Goal: Task Accomplishment & Management: Complete application form

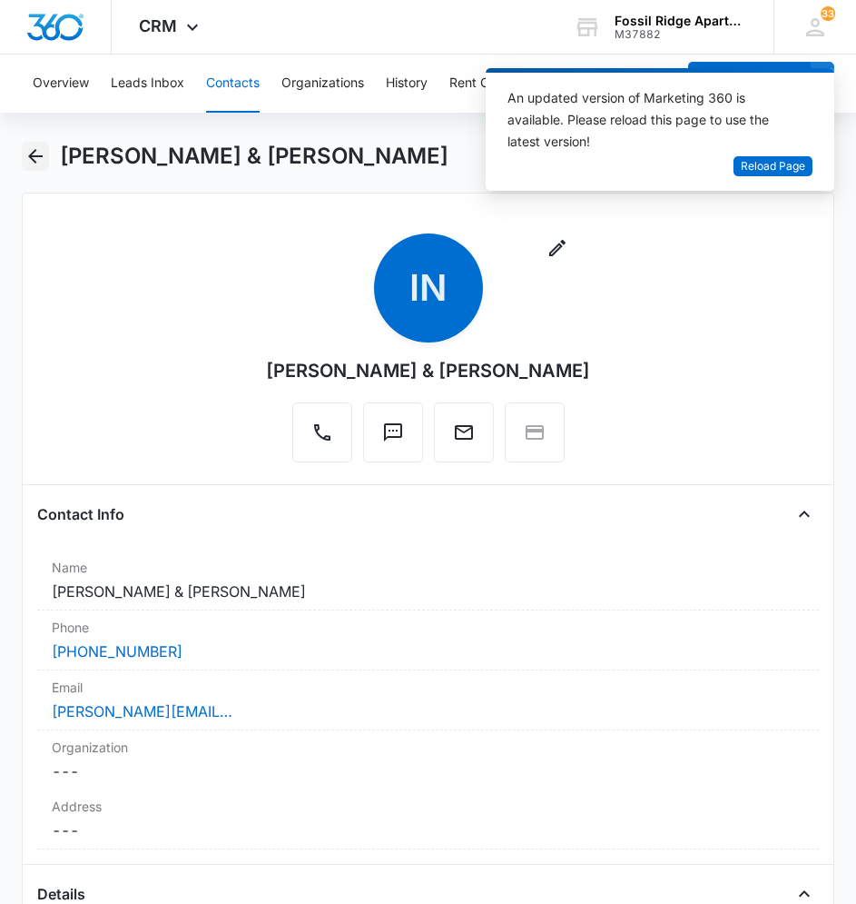
click at [33, 142] on button "Back" at bounding box center [36, 156] width 28 height 29
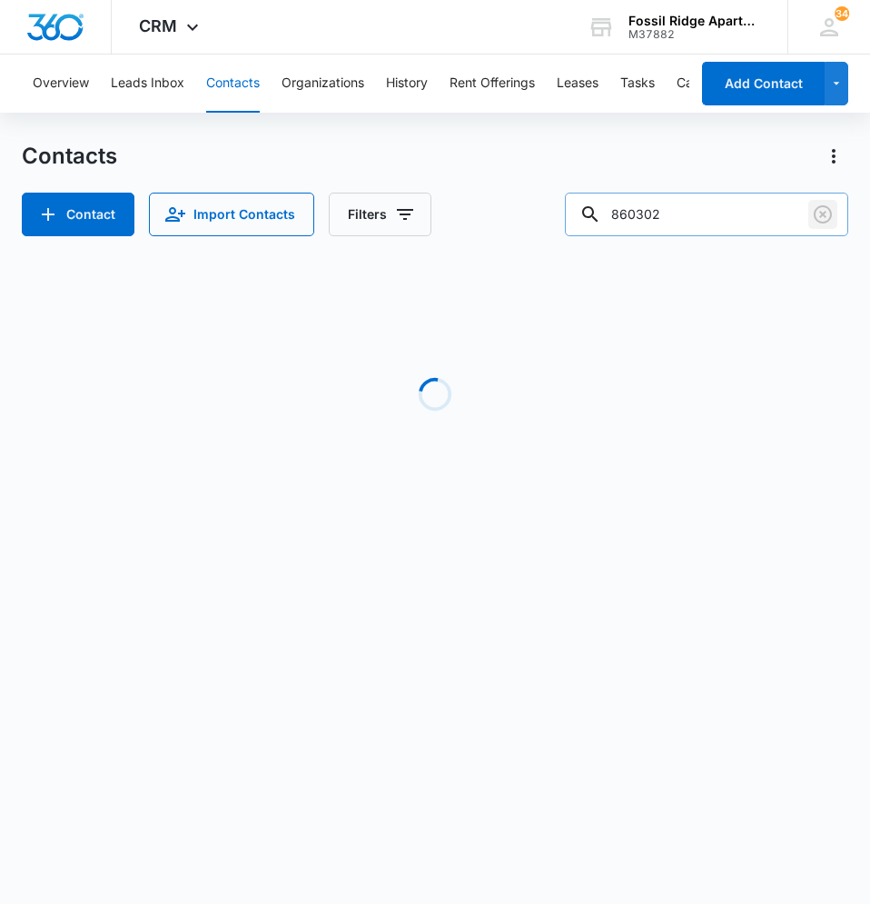
click at [835, 210] on button "Clear" at bounding box center [822, 214] width 29 height 29
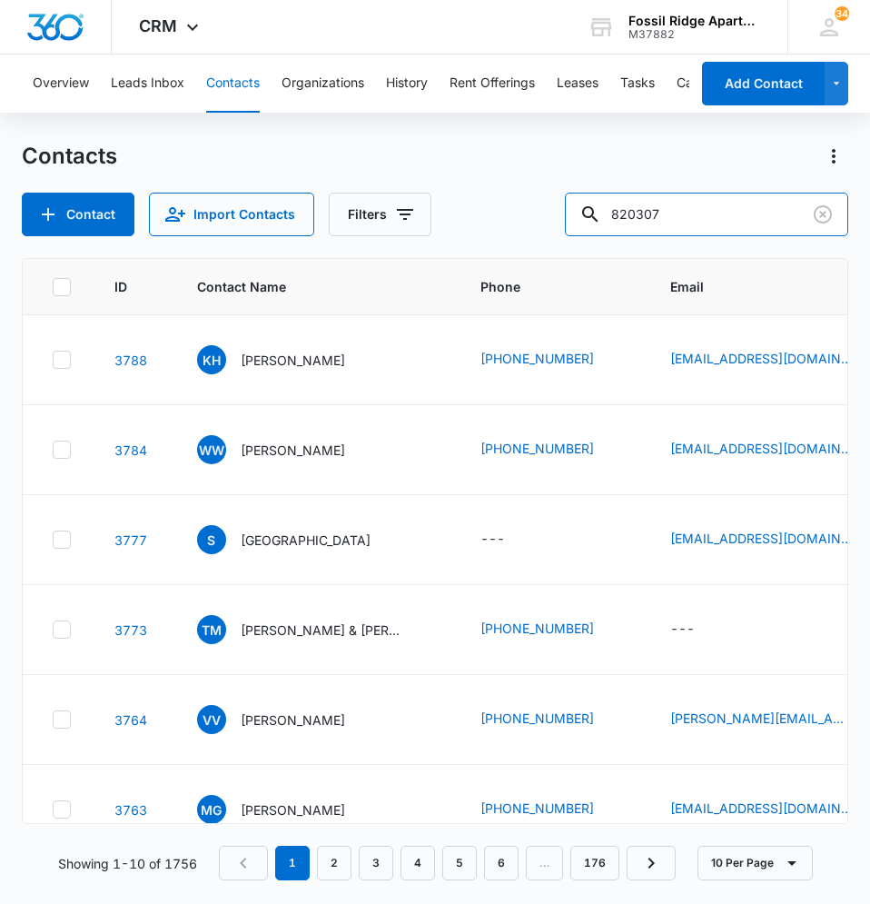
type input "820307"
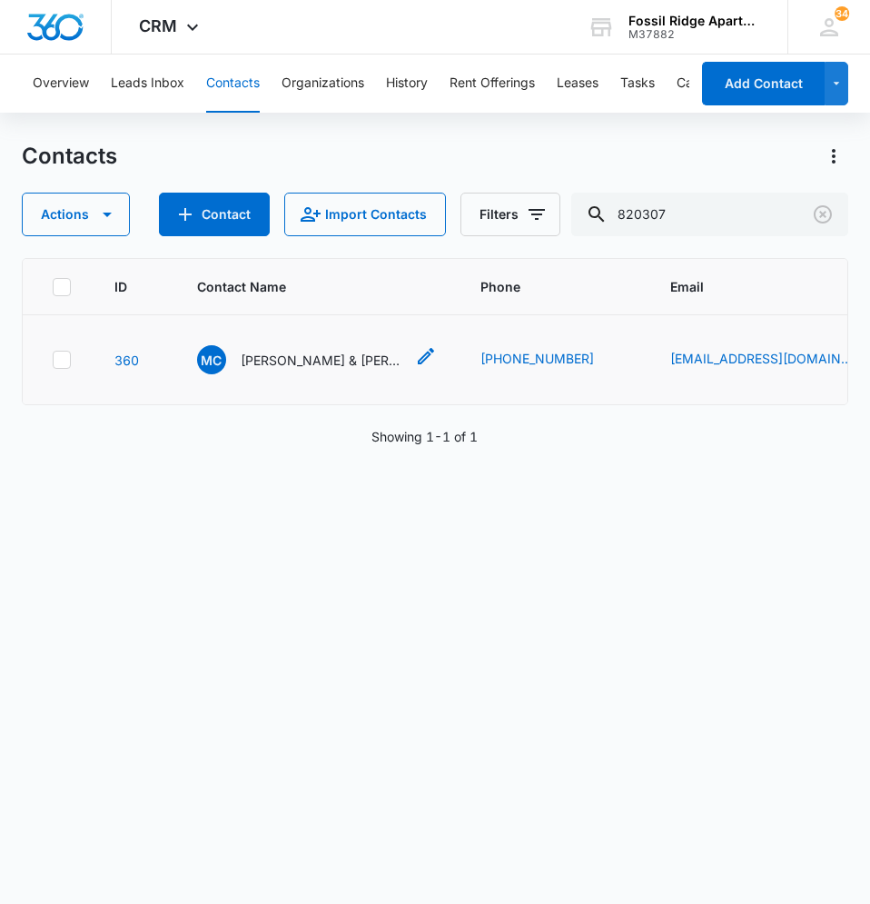
click at [325, 361] on p "[PERSON_NAME] & [PERSON_NAME]" at bounding box center [322, 360] width 163 height 19
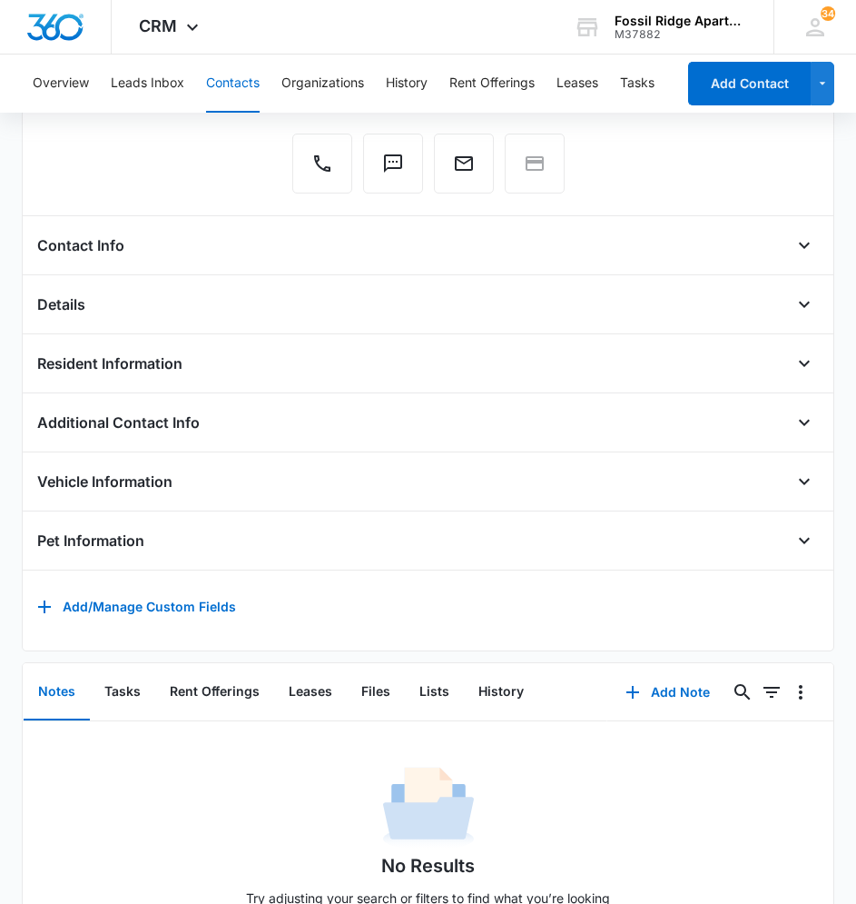
scroll to position [356, 0]
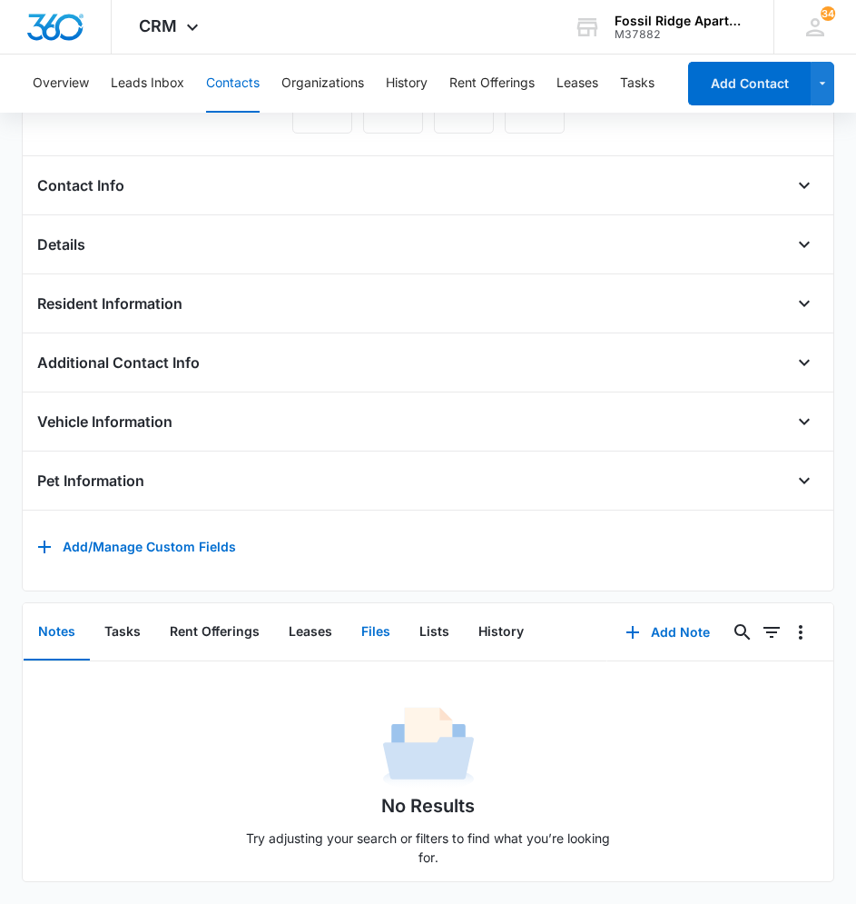
click at [381, 618] on button "Files" at bounding box center [376, 632] width 58 height 56
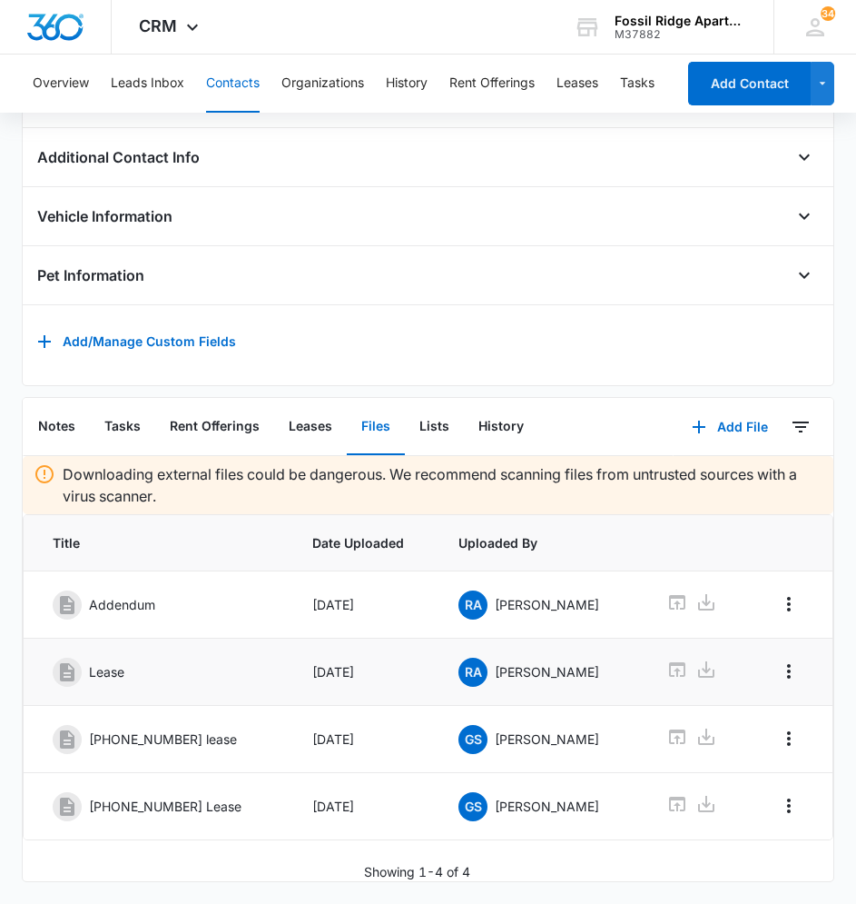
scroll to position [561, 0]
click at [751, 405] on button "Add File" at bounding box center [730, 427] width 113 height 44
click at [698, 479] on div "Upload Files" at bounding box center [705, 485] width 73 height 13
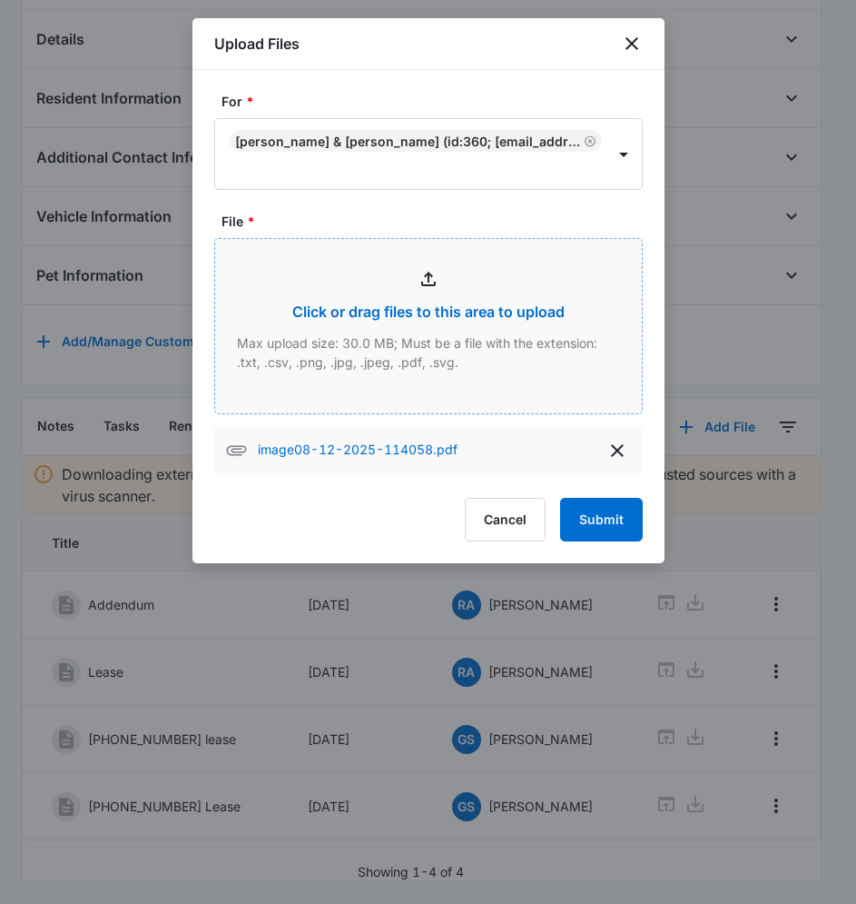
type input "C:\fakepath\image08-12-2025-113959.pdf"
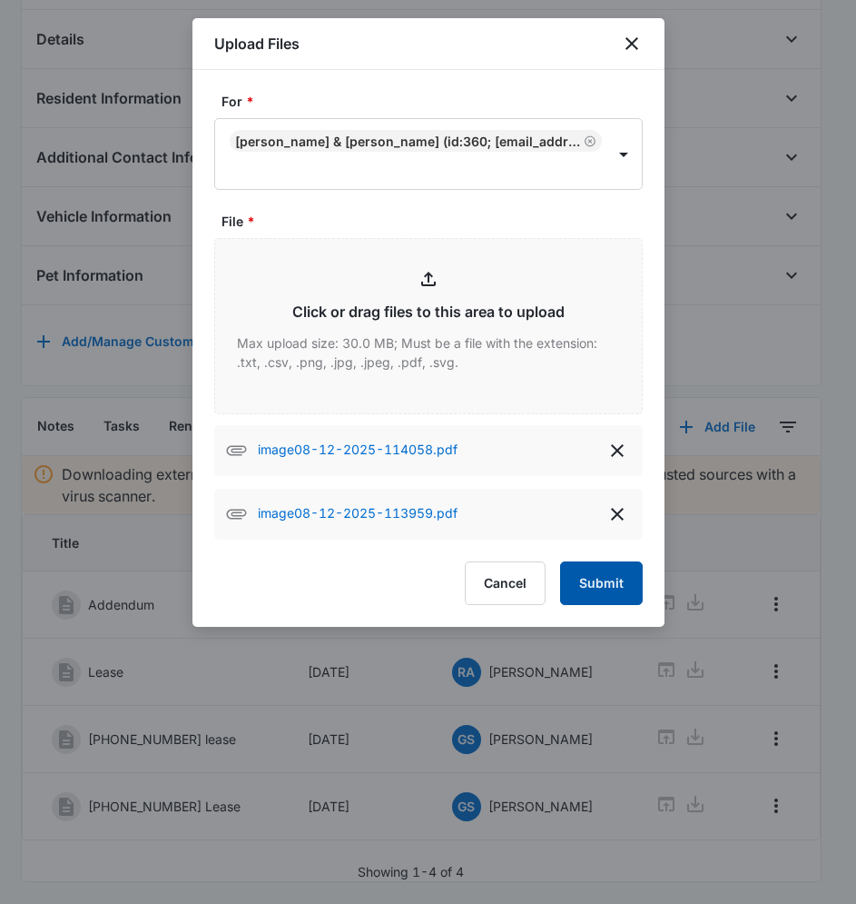
click at [616, 582] on button "Submit" at bounding box center [601, 583] width 83 height 44
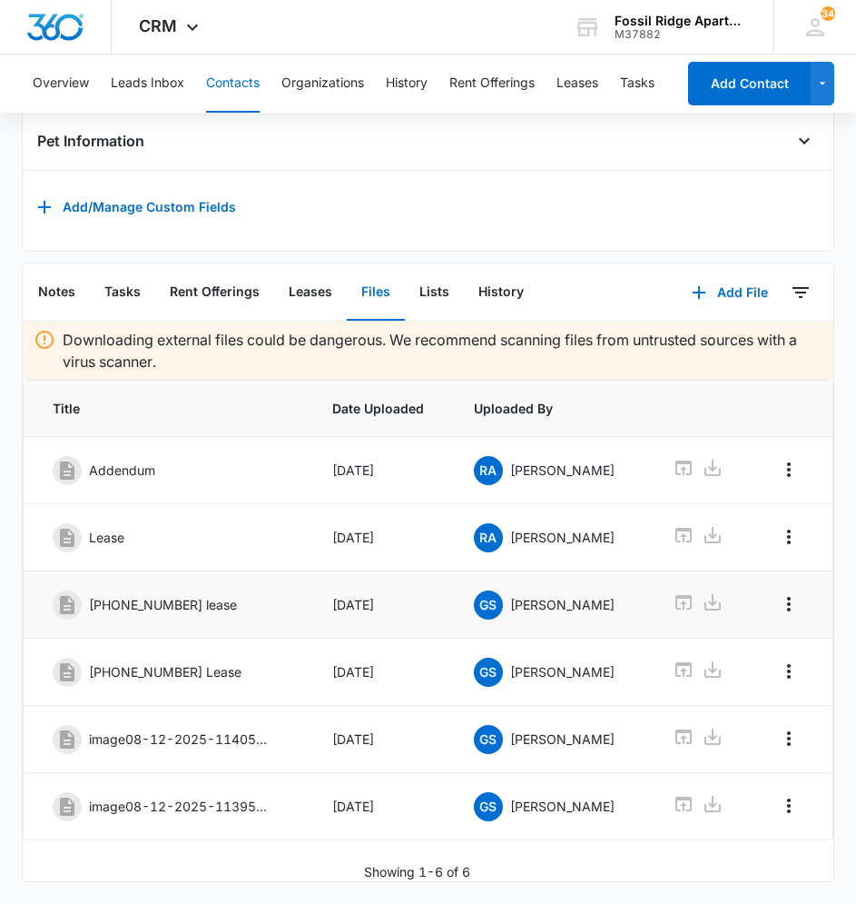
scroll to position [709, 0]
click at [780, 728] on icon "Overflow Menu" at bounding box center [789, 739] width 22 height 22
click at [736, 797] on div "Edit" at bounding box center [736, 803] width 23 height 13
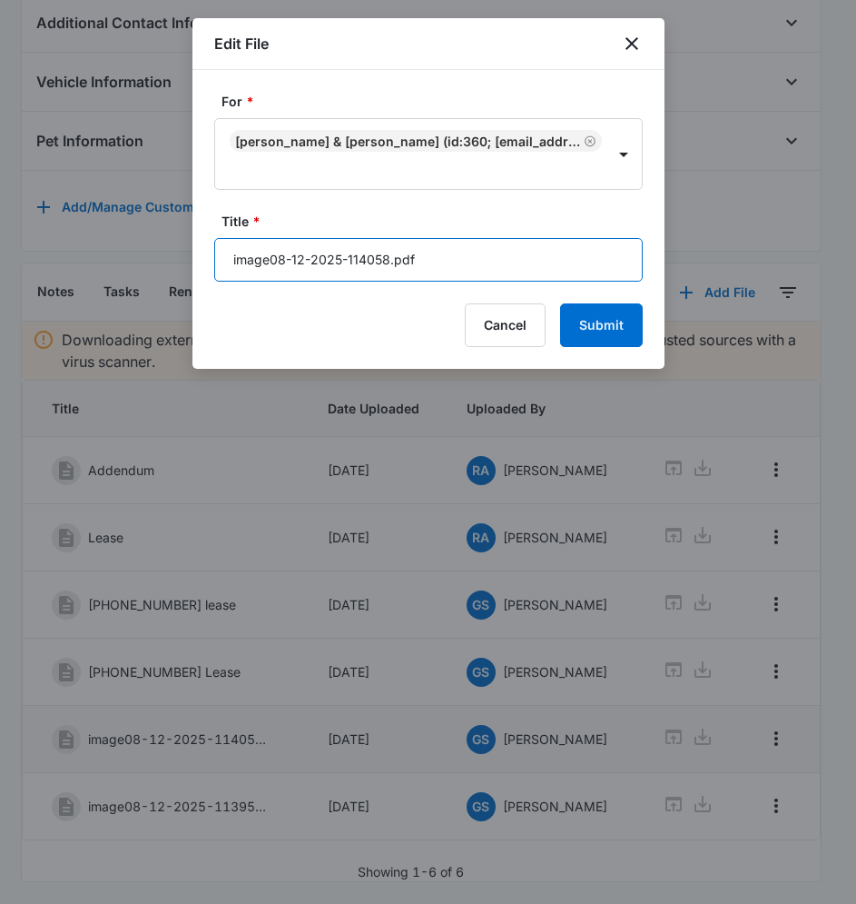
drag, startPoint x: 423, startPoint y: 252, endPoint x: 200, endPoint y: 258, distance: 223.5
click at [200, 258] on div "For * [PERSON_NAME] & [PERSON_NAME] (ID:360; [EMAIL_ADDRESS][DOMAIN_NAME]; 720-…" at bounding box center [429, 219] width 472 height 299
type input "[PHONE_NUMBER] Animal Addendum"
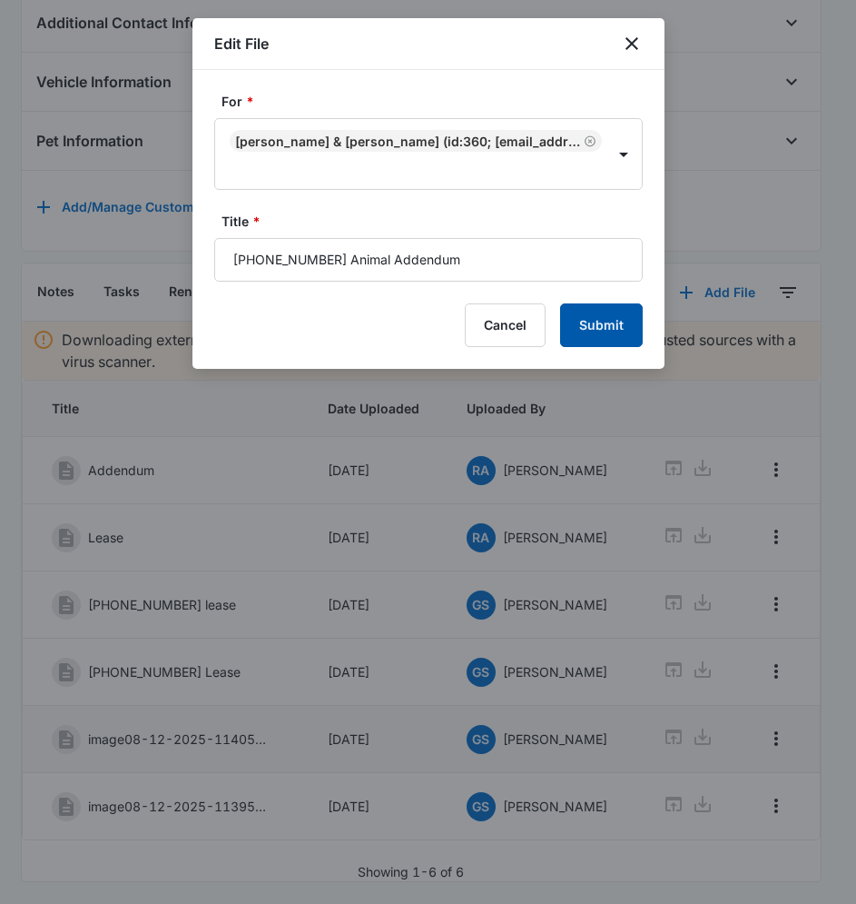
click at [607, 323] on button "Submit" at bounding box center [601, 325] width 83 height 44
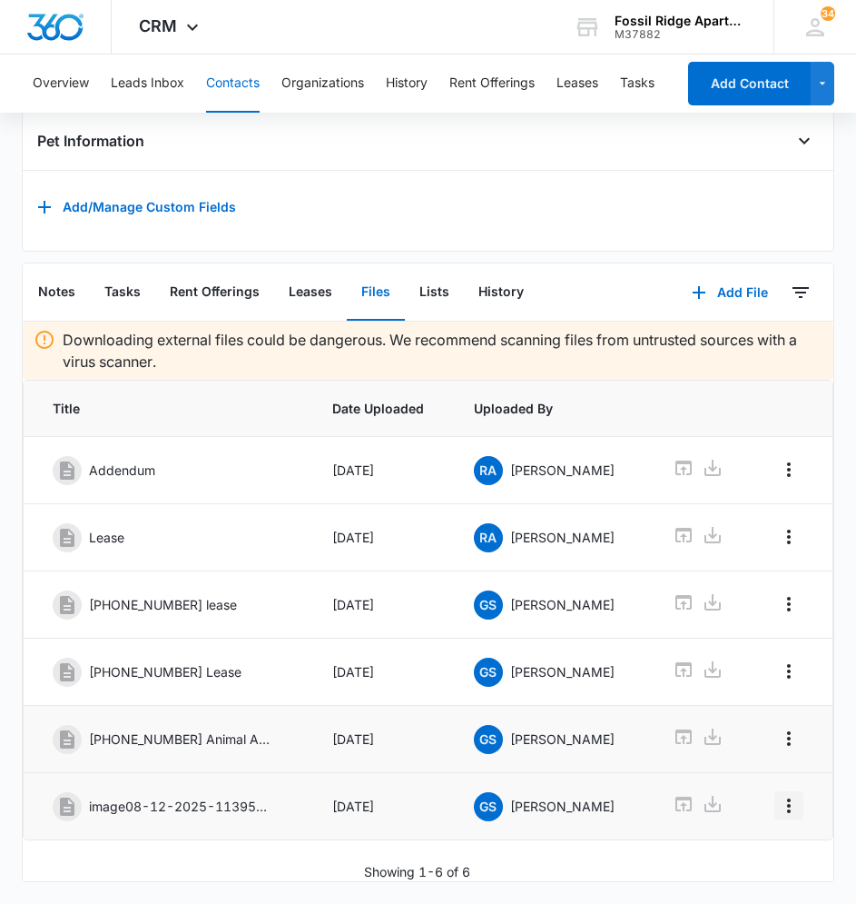
click at [778, 795] on icon "Overflow Menu" at bounding box center [789, 806] width 22 height 22
click at [790, 791] on button "Overflow Menu" at bounding box center [789, 805] width 29 height 29
click at [765, 856] on button "Edit" at bounding box center [747, 869] width 88 height 27
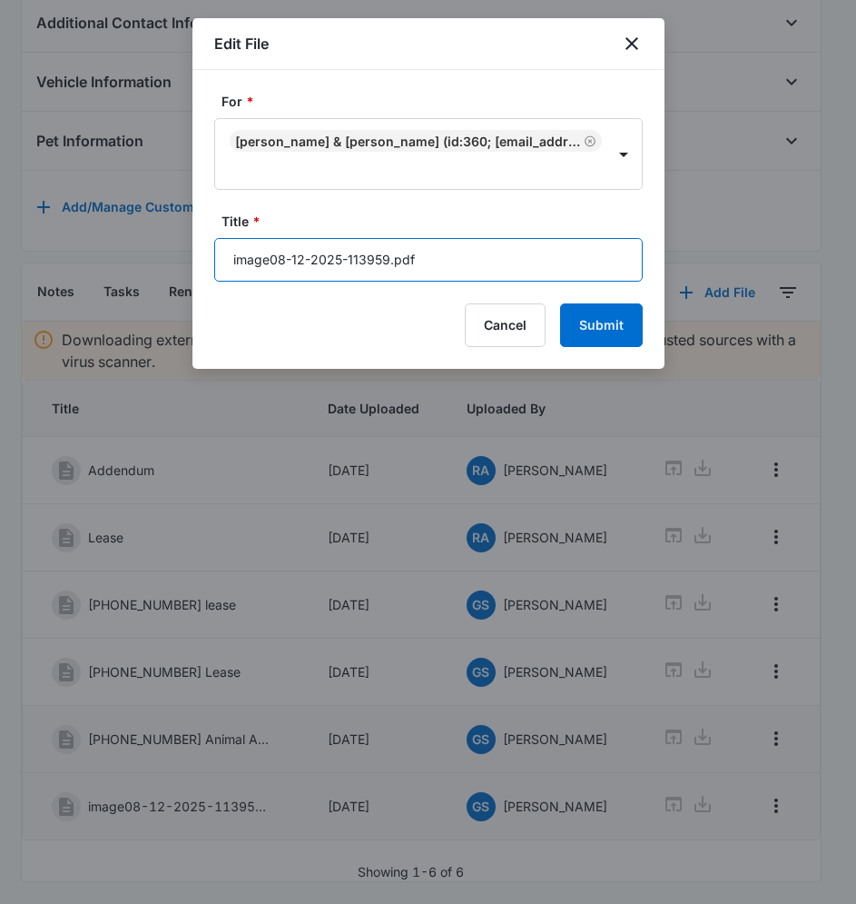
drag, startPoint x: 459, startPoint y: 258, endPoint x: 172, endPoint y: 262, distance: 287.0
click at [176, 283] on body "CRM Apps Reputation Websites Forms CRM Email Social Content Ads Intelligence Fi…" at bounding box center [428, 118] width 856 height 1572
type input "[PHONE_NUMBER] Animal Addendum"
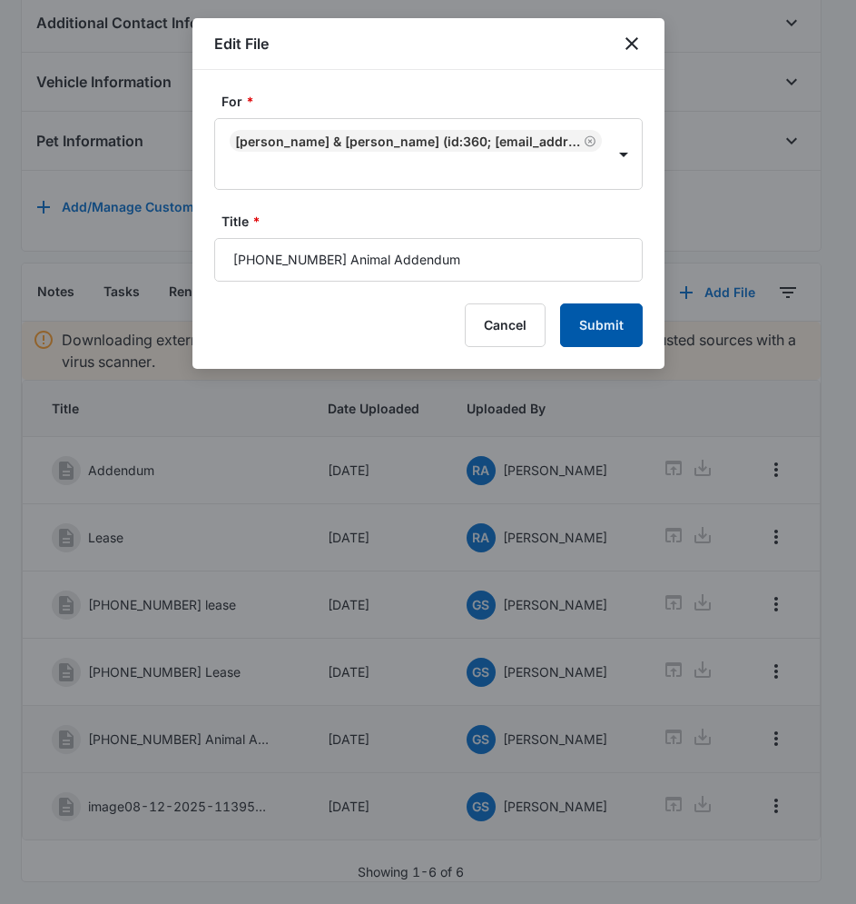
click at [609, 330] on button "Submit" at bounding box center [601, 325] width 83 height 44
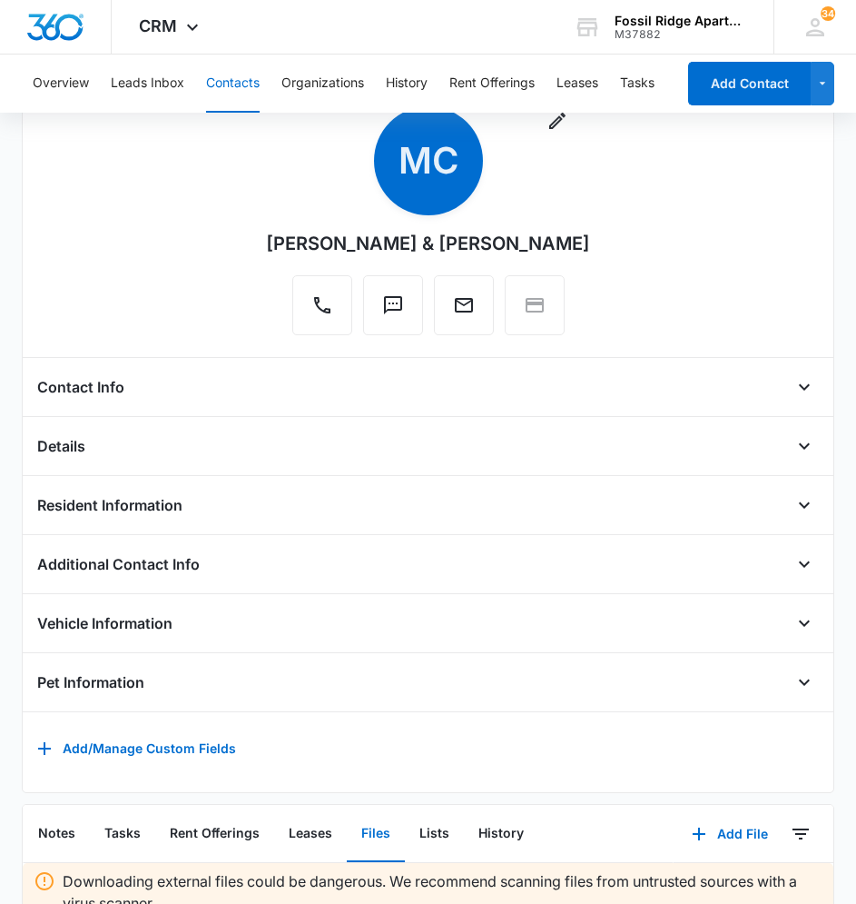
scroll to position [0, 0]
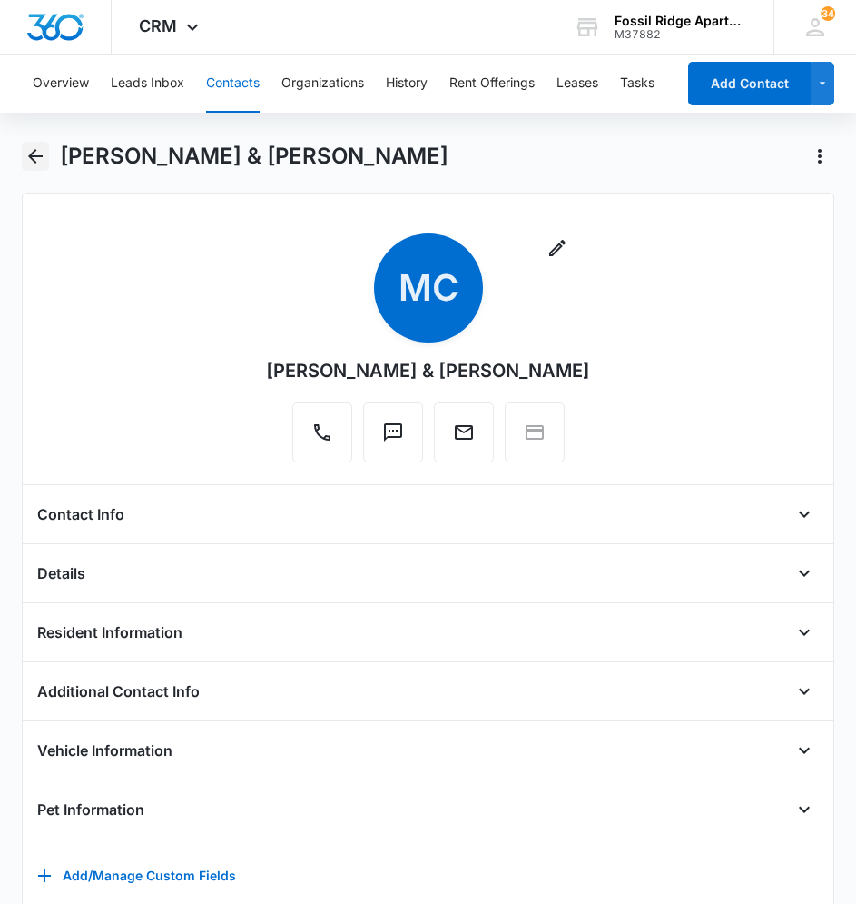
click at [31, 157] on icon "Back" at bounding box center [35, 156] width 15 height 15
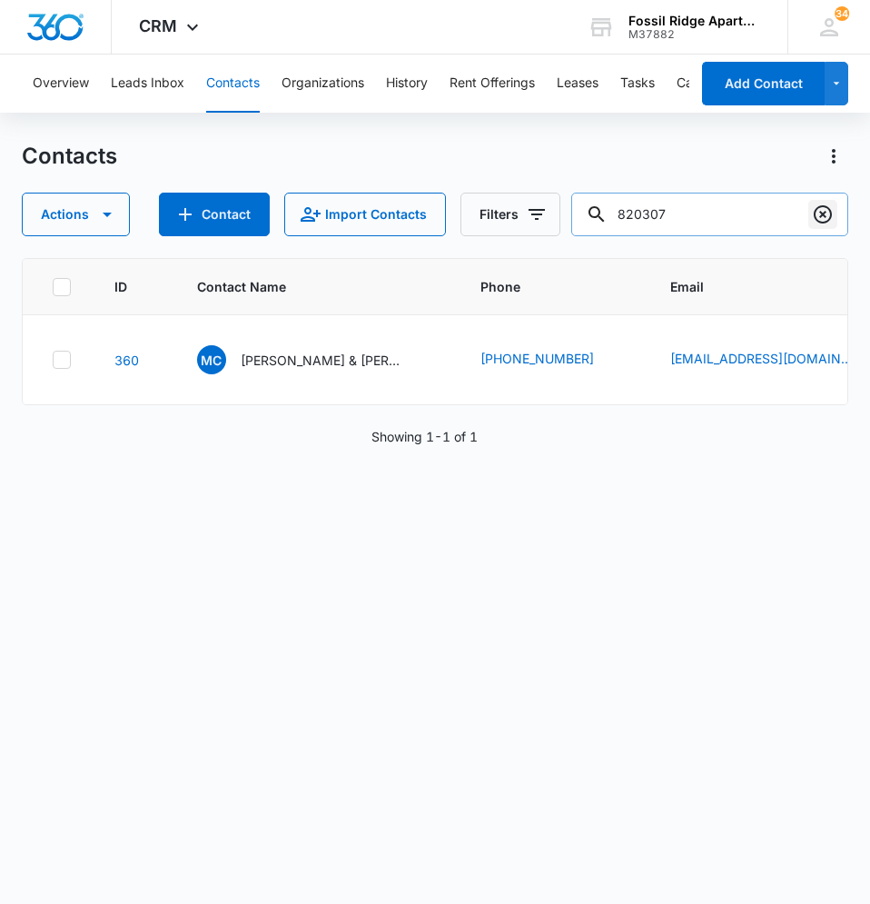
click at [837, 211] on button "Clear" at bounding box center [822, 214] width 29 height 29
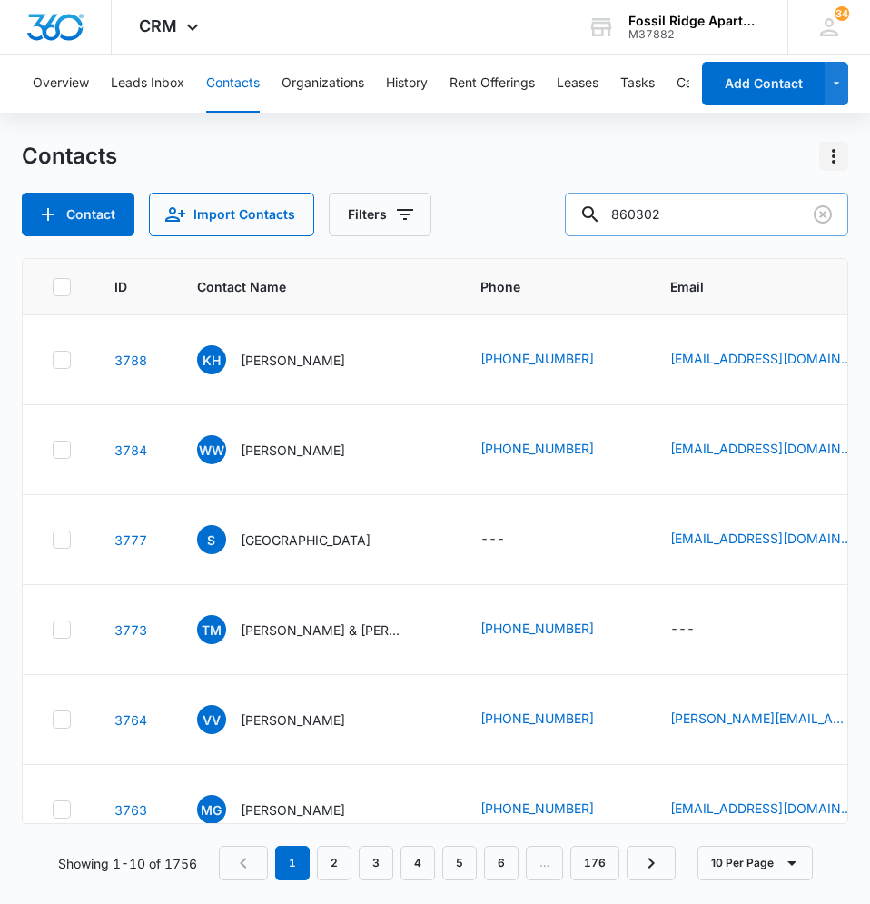
type input "860302"
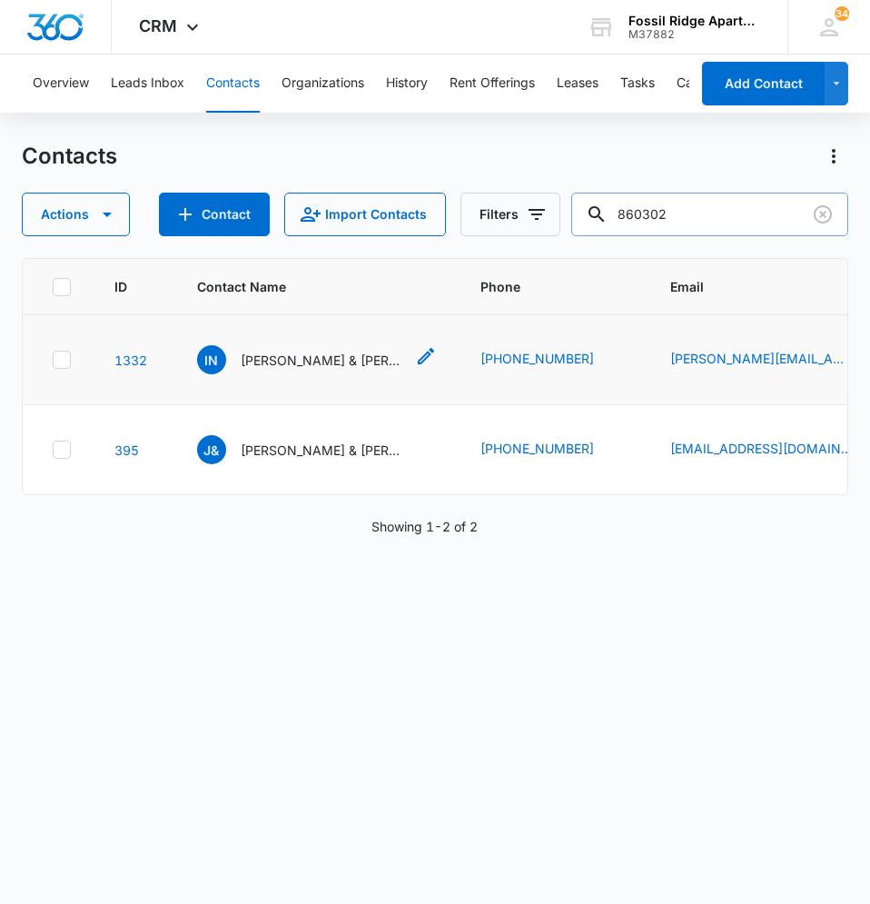
click at [323, 359] on p "[PERSON_NAME] & [PERSON_NAME]" at bounding box center [322, 360] width 163 height 19
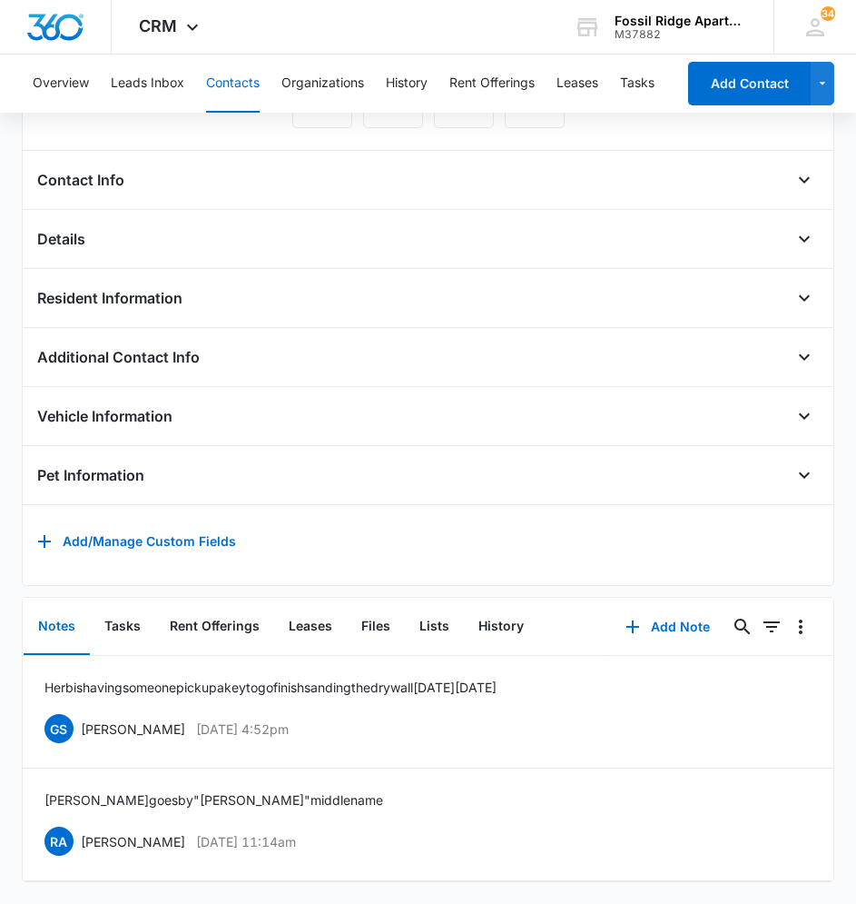
scroll to position [361, 0]
click at [391, 609] on button "Files" at bounding box center [376, 627] width 58 height 56
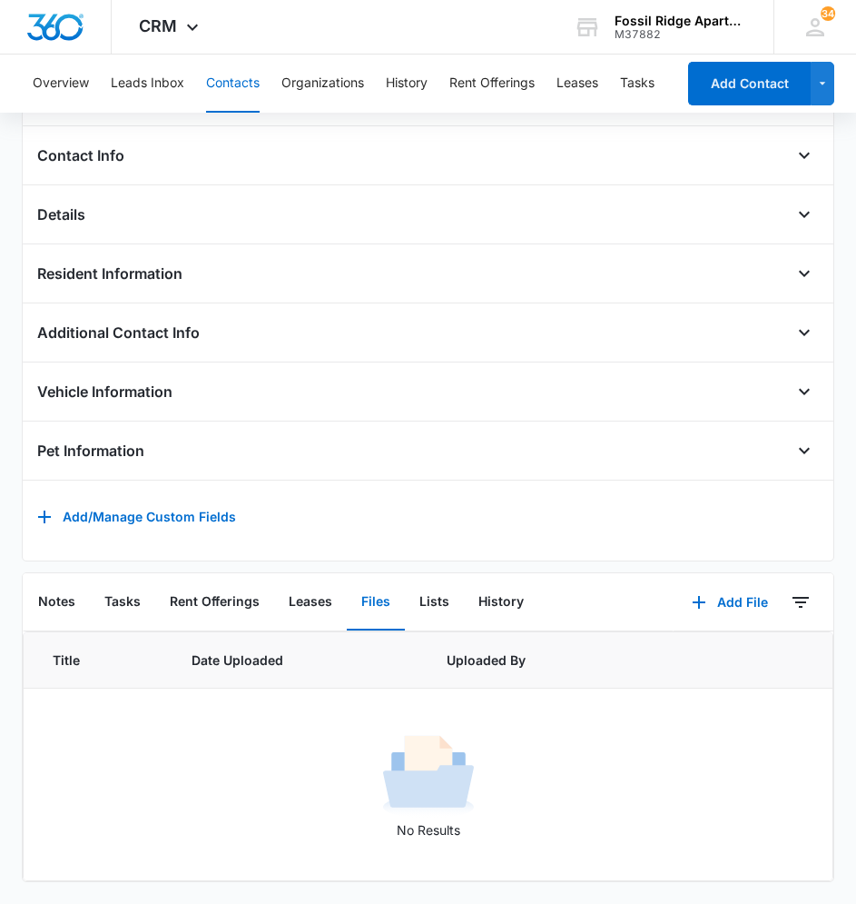
scroll to position [386, 0]
click at [701, 586] on button "Add File" at bounding box center [730, 602] width 113 height 44
click at [702, 654] on div "Upload Files" at bounding box center [705, 660] width 73 height 13
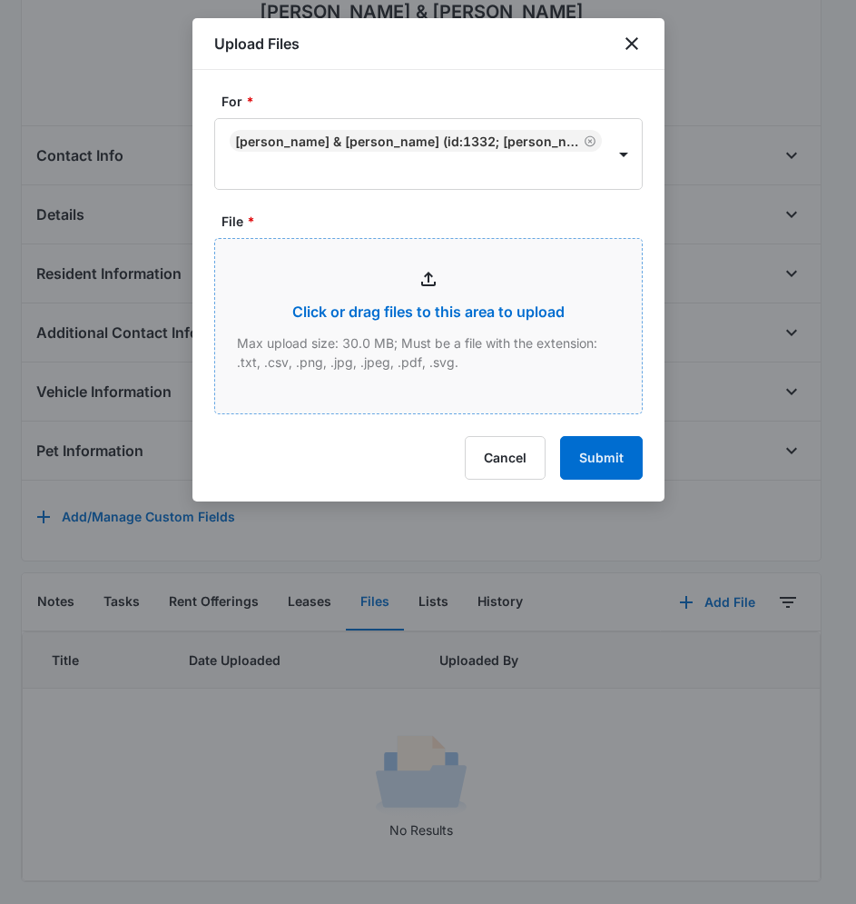
type input "C:\fakepath\image08-12-2025-115933.pdf"
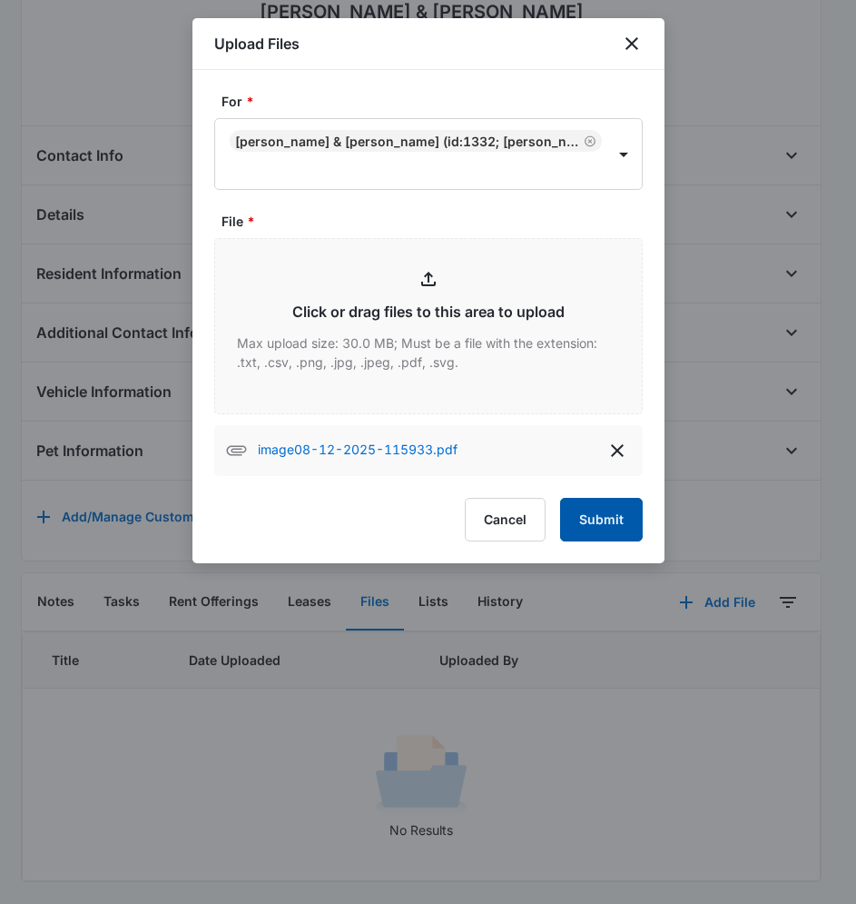
click at [613, 523] on button "Submit" at bounding box center [601, 520] width 83 height 44
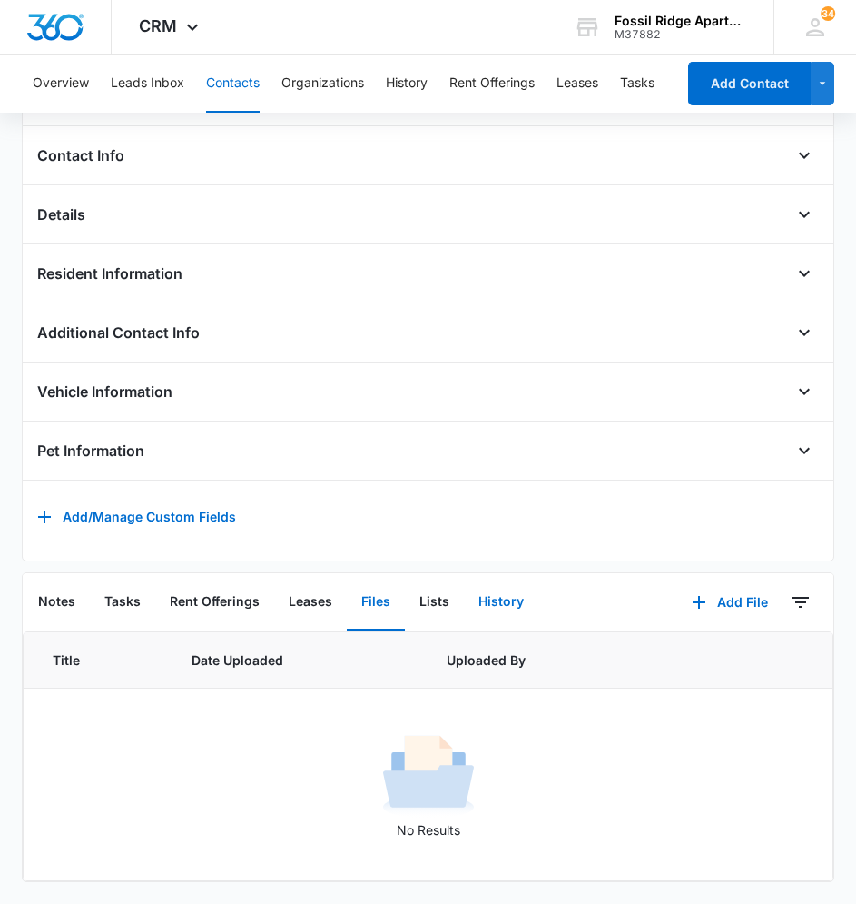
scroll to position [373, 0]
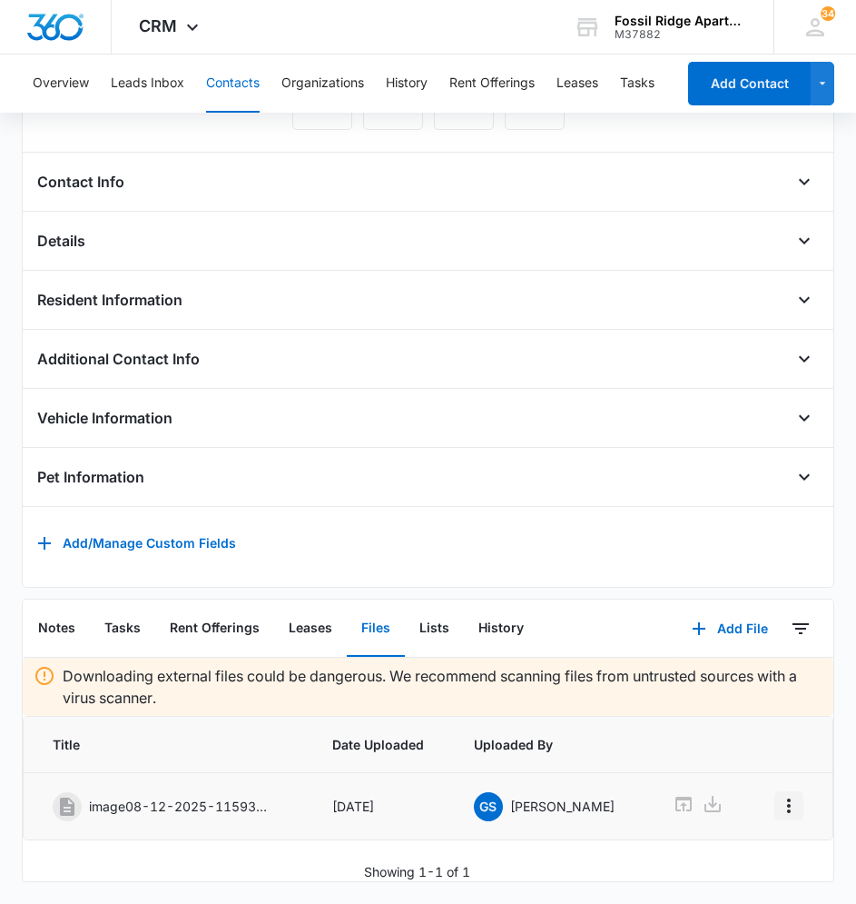
click at [778, 795] on icon "Overflow Menu" at bounding box center [789, 806] width 22 height 22
click at [753, 856] on button "Edit" at bounding box center [747, 869] width 88 height 27
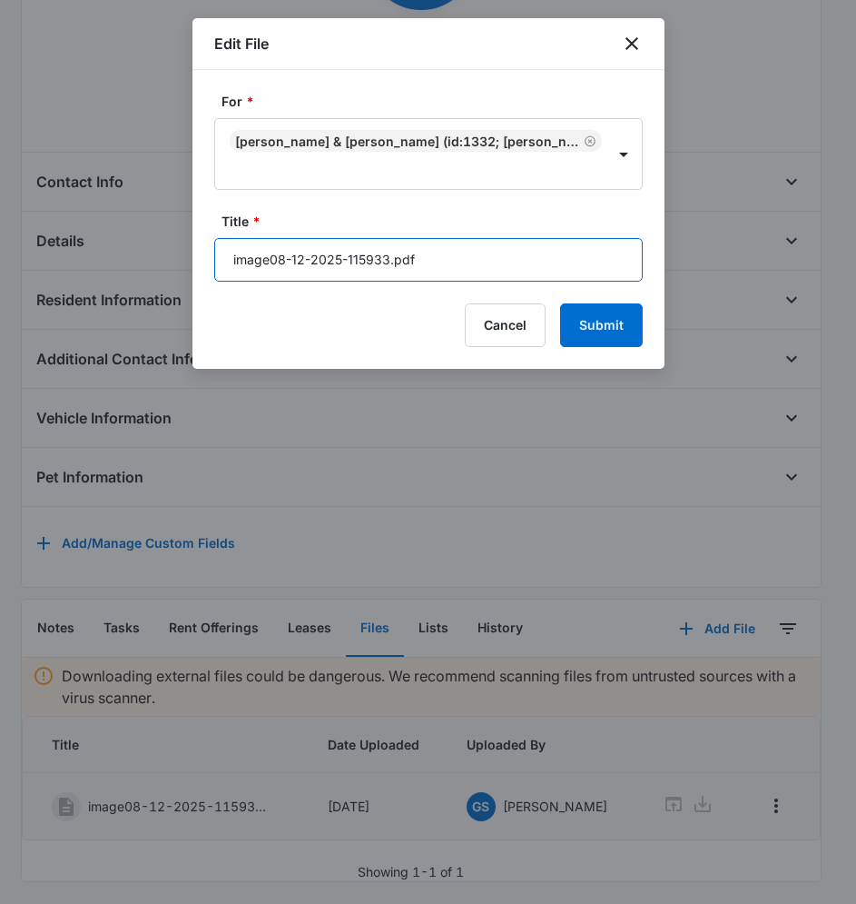
drag, startPoint x: 415, startPoint y: 267, endPoint x: 138, endPoint y: 289, distance: 277.9
click at [138, 289] on body "CRM Apps Reputation Websites Forms CRM Email Social Content Ads Intelligence Fi…" at bounding box center [428, 286] width 856 height 1236
type input "[PHONE_NUMBER] Addendums"
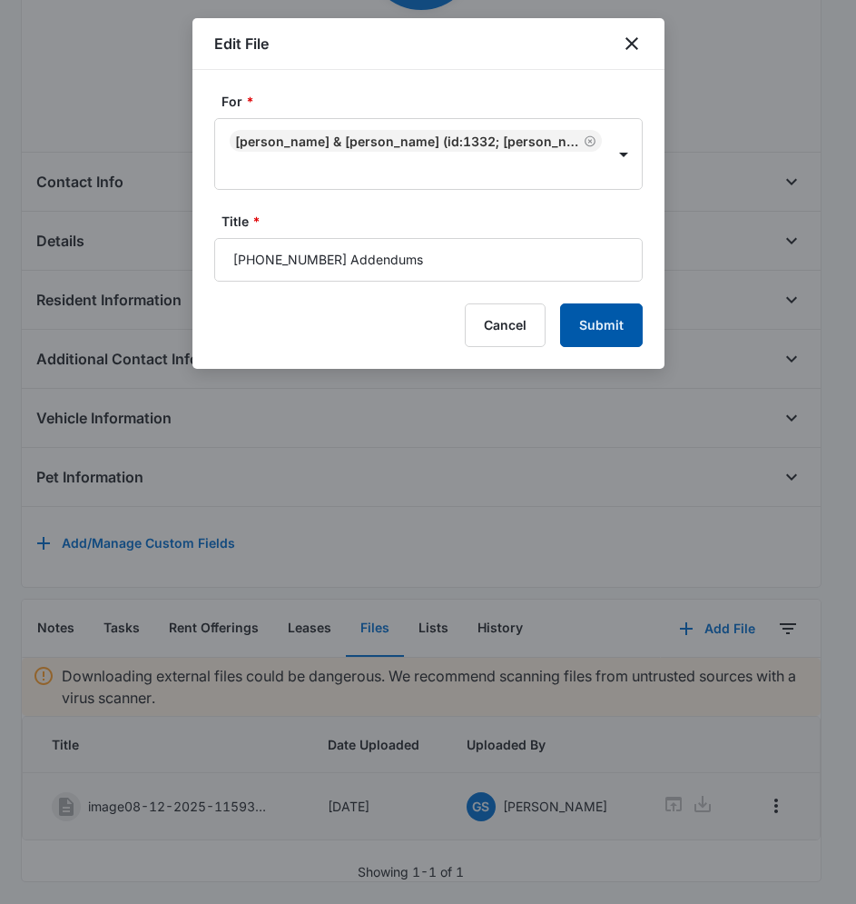
click at [585, 320] on button "Submit" at bounding box center [601, 325] width 83 height 44
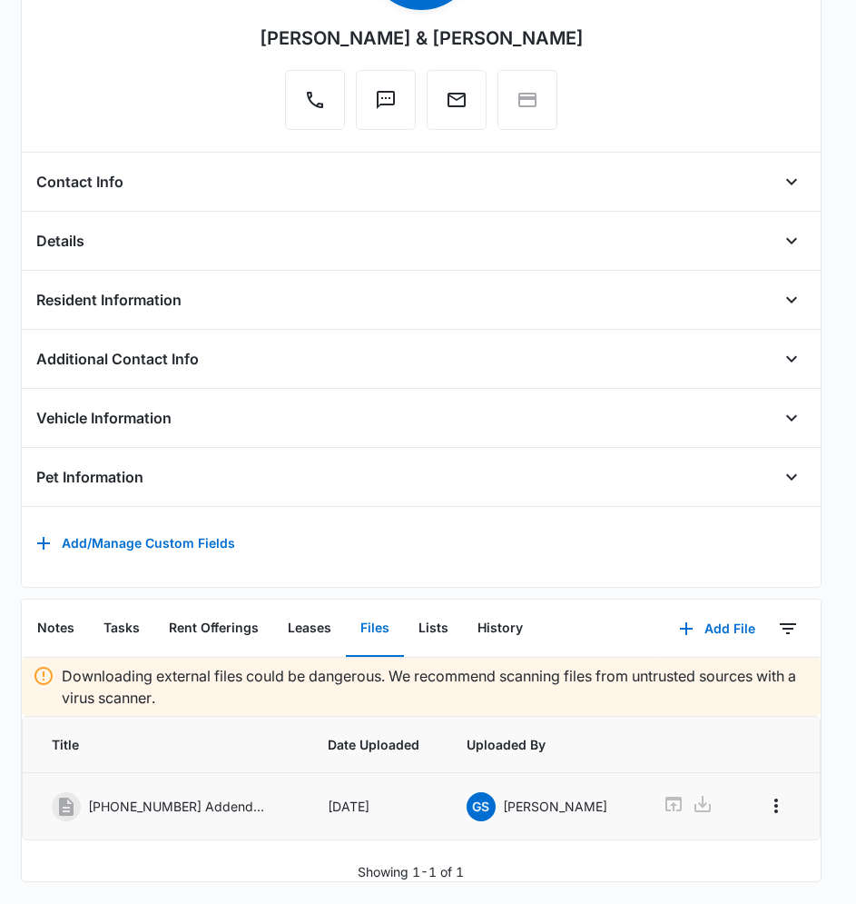
scroll to position [360, 0]
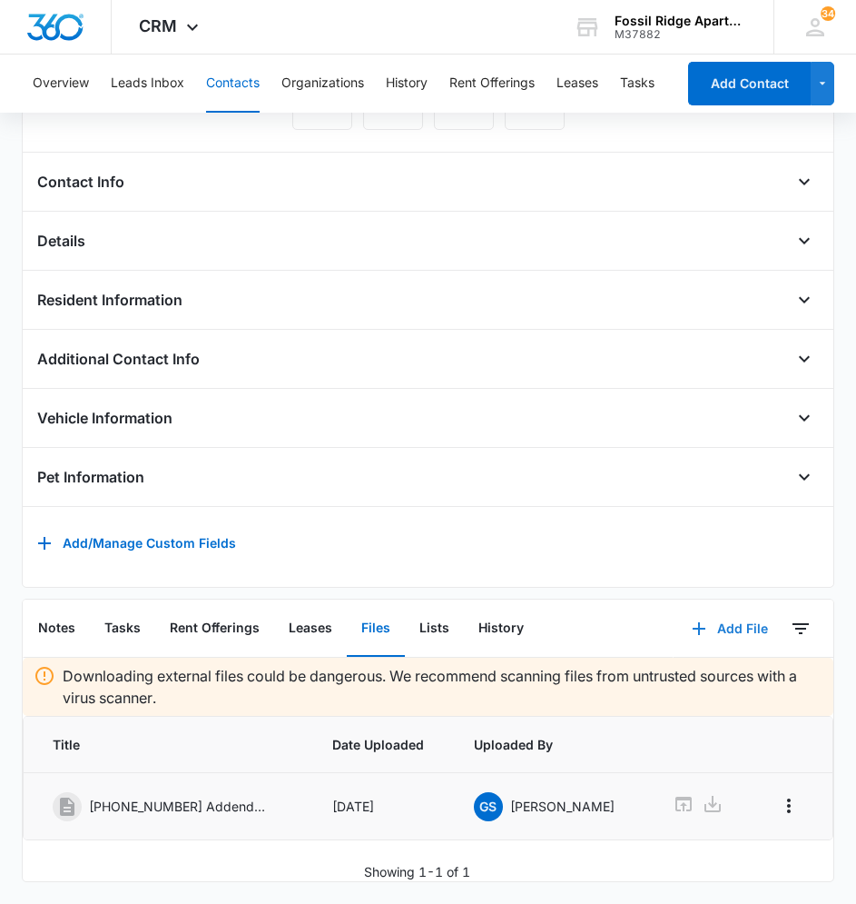
click at [729, 607] on button "Add File" at bounding box center [730, 629] width 113 height 44
click at [723, 680] on div "Upload Files" at bounding box center [705, 686] width 73 height 13
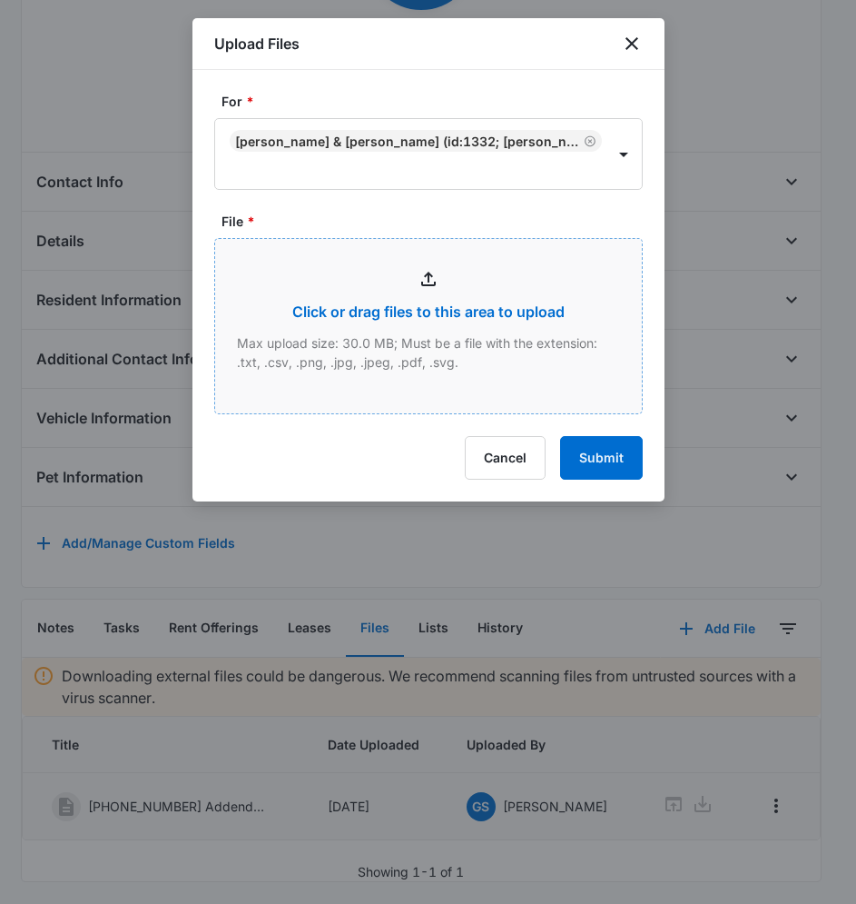
type input "C:\fakepath\image08-12-2025-120028.pdf"
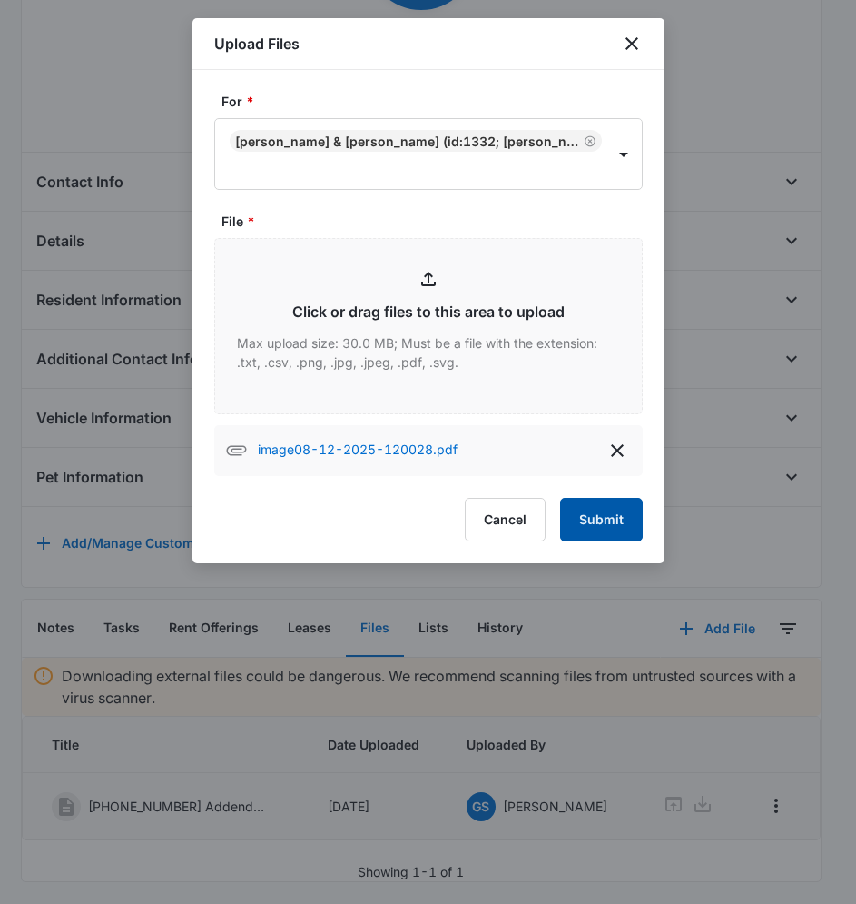
click at [624, 529] on button "Submit" at bounding box center [601, 520] width 83 height 44
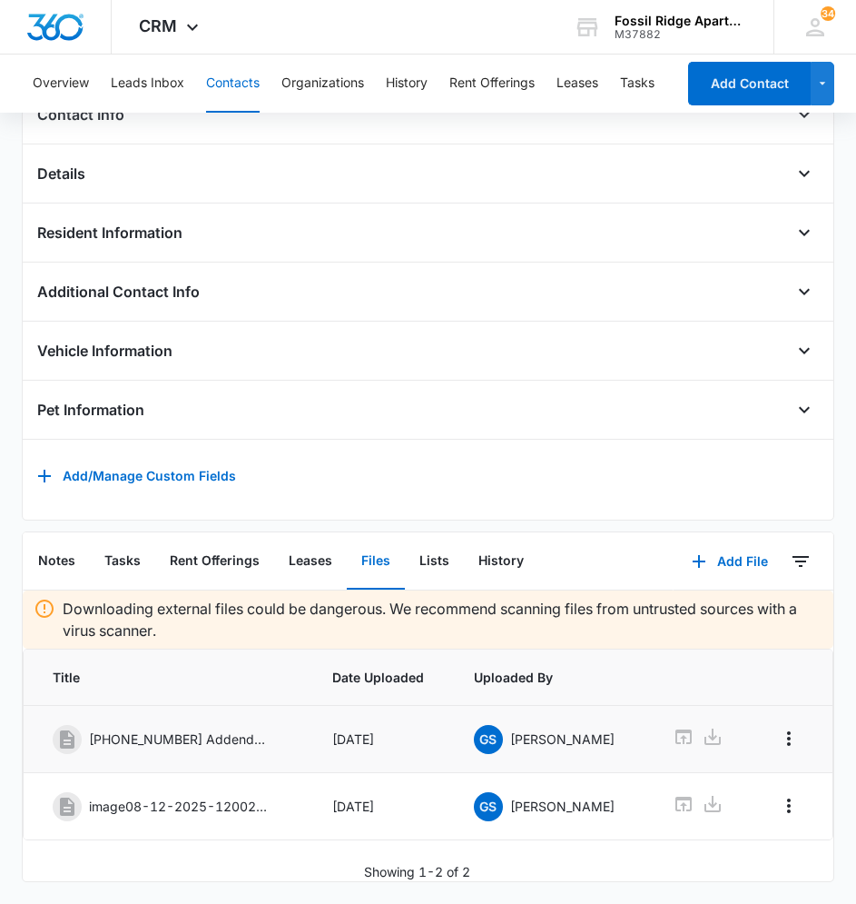
scroll to position [441, 0]
click at [786, 795] on icon "Overflow Menu" at bounding box center [789, 806] width 22 height 22
click at [740, 864] on div "Edit" at bounding box center [736, 870] width 23 height 13
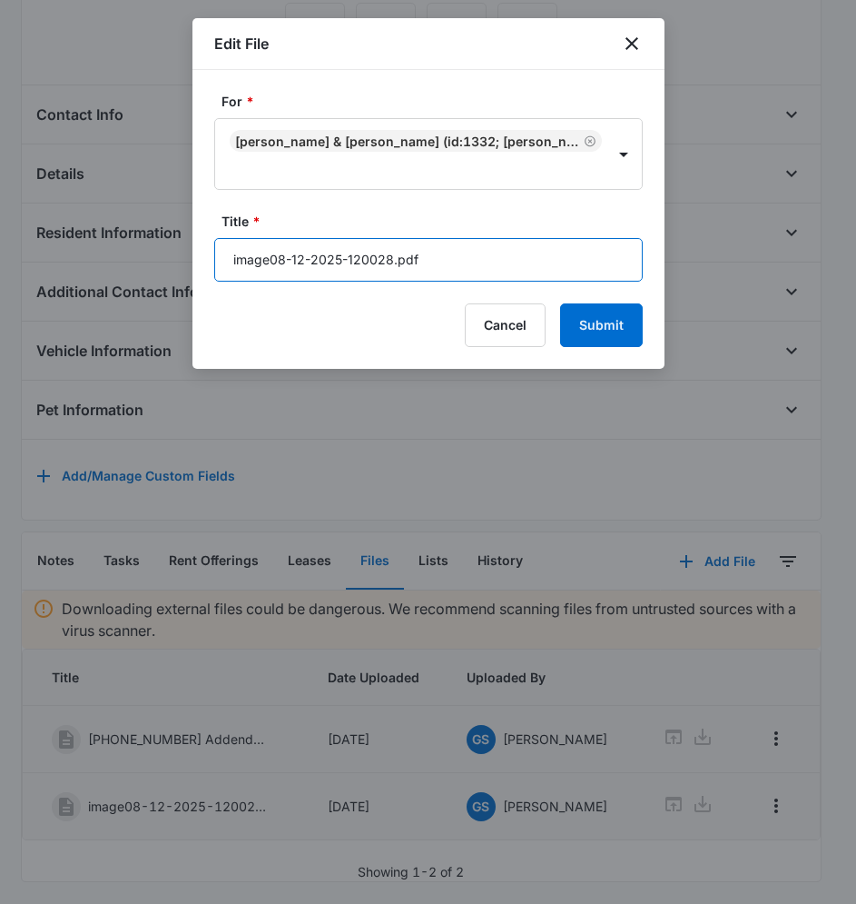
drag, startPoint x: 449, startPoint y: 260, endPoint x: 94, endPoint y: 249, distance: 354.4
click at [94, 249] on body "CRM Apps Reputation Websites Forms CRM Email Social Content Ads Intelligence Fi…" at bounding box center [428, 251] width 856 height 1303
click at [319, 254] on input "597-6860-302Insurance" at bounding box center [428, 260] width 429 height 44
type input "[PHONE_NUMBER] Insurance"
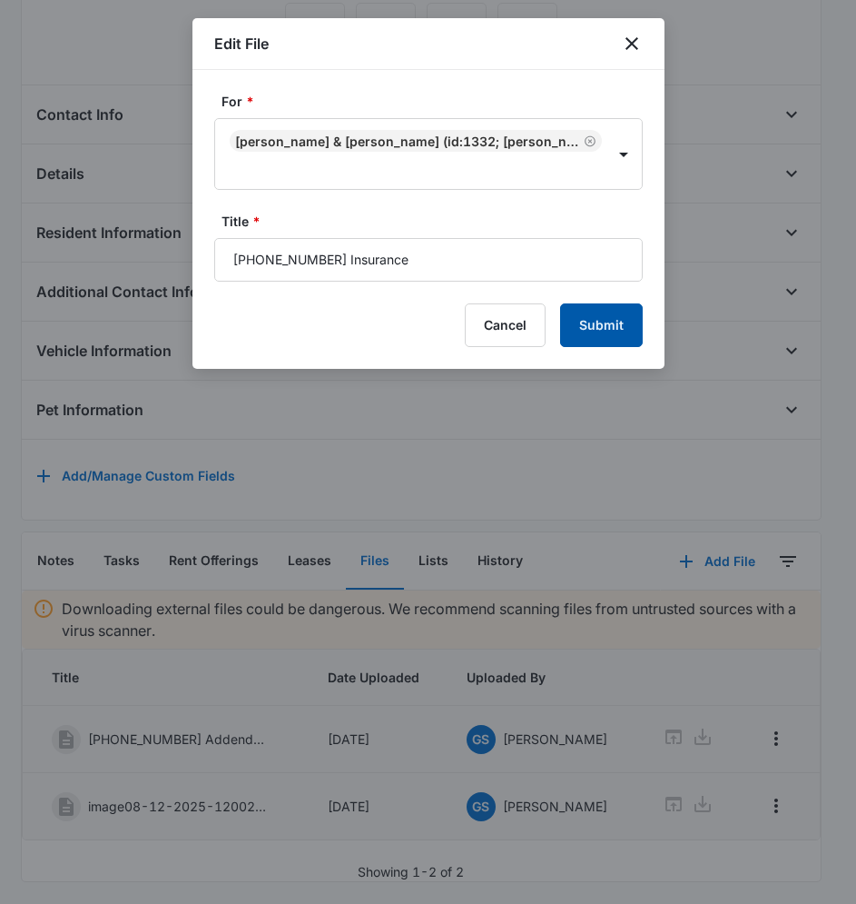
click at [579, 324] on button "Submit" at bounding box center [601, 325] width 83 height 44
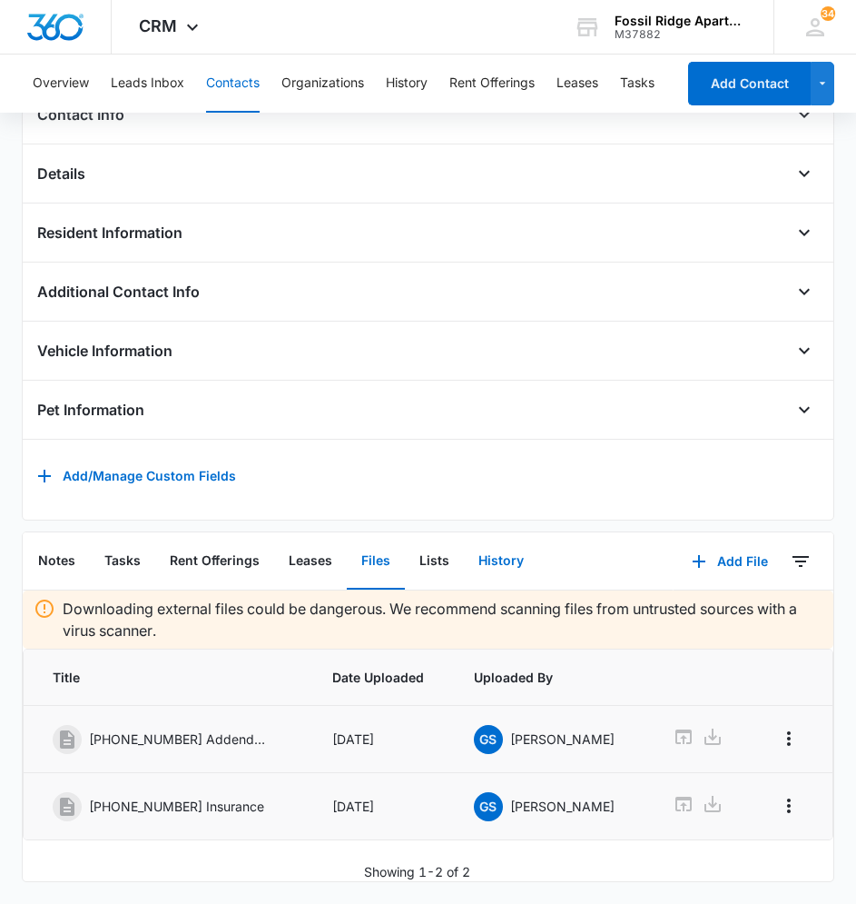
scroll to position [427, 0]
click at [727, 543] on button "Add File" at bounding box center [730, 561] width 113 height 44
click at [715, 590] on div "Upload Files Add Link" at bounding box center [717, 632] width 140 height 85
click at [728, 547] on button "Add File" at bounding box center [730, 561] width 113 height 44
click at [719, 613] on div "Upload Files" at bounding box center [705, 619] width 73 height 13
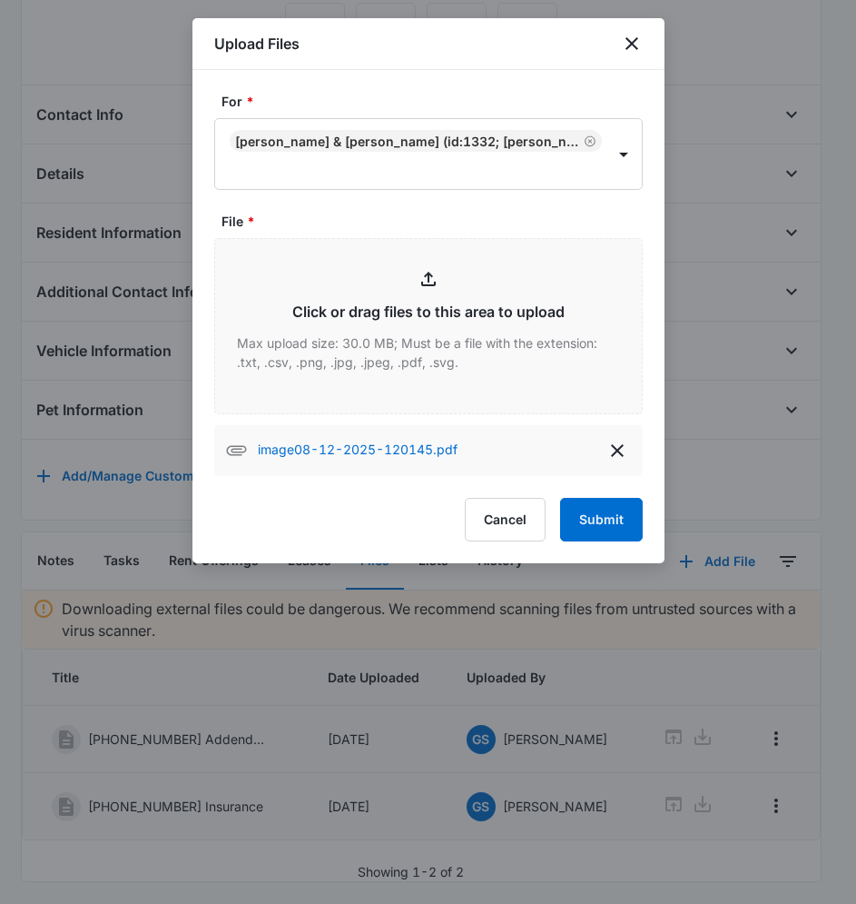
type input "C:\fakepath\image08-12-2025-120245.pdf"
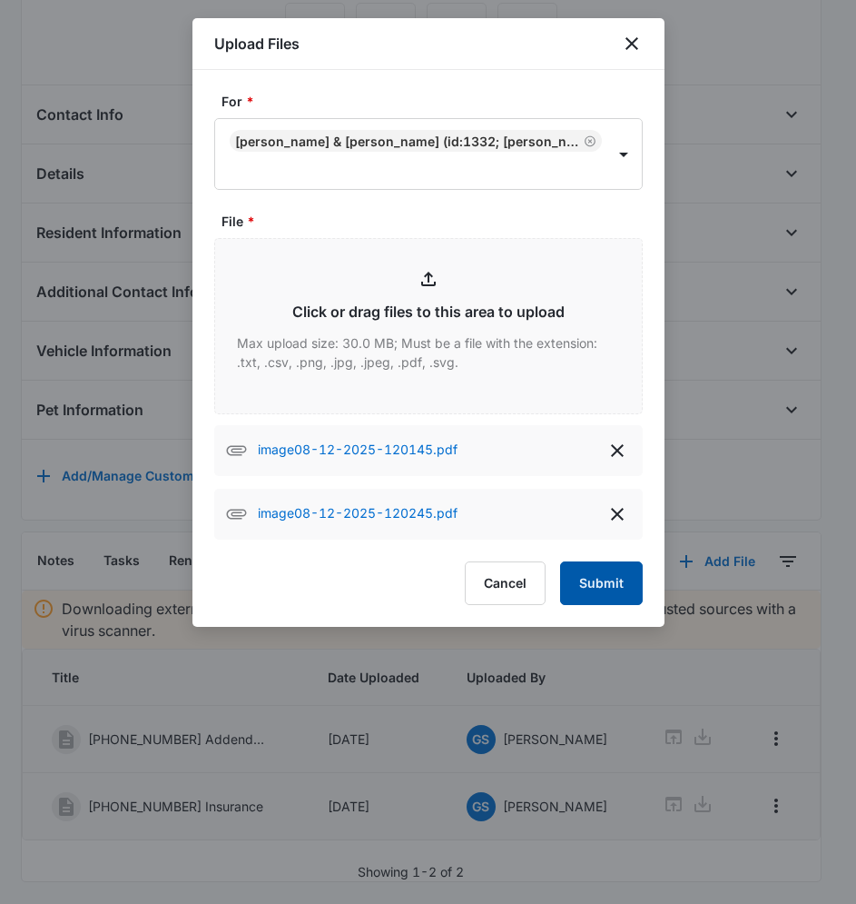
click at [616, 571] on button "Submit" at bounding box center [601, 583] width 83 height 44
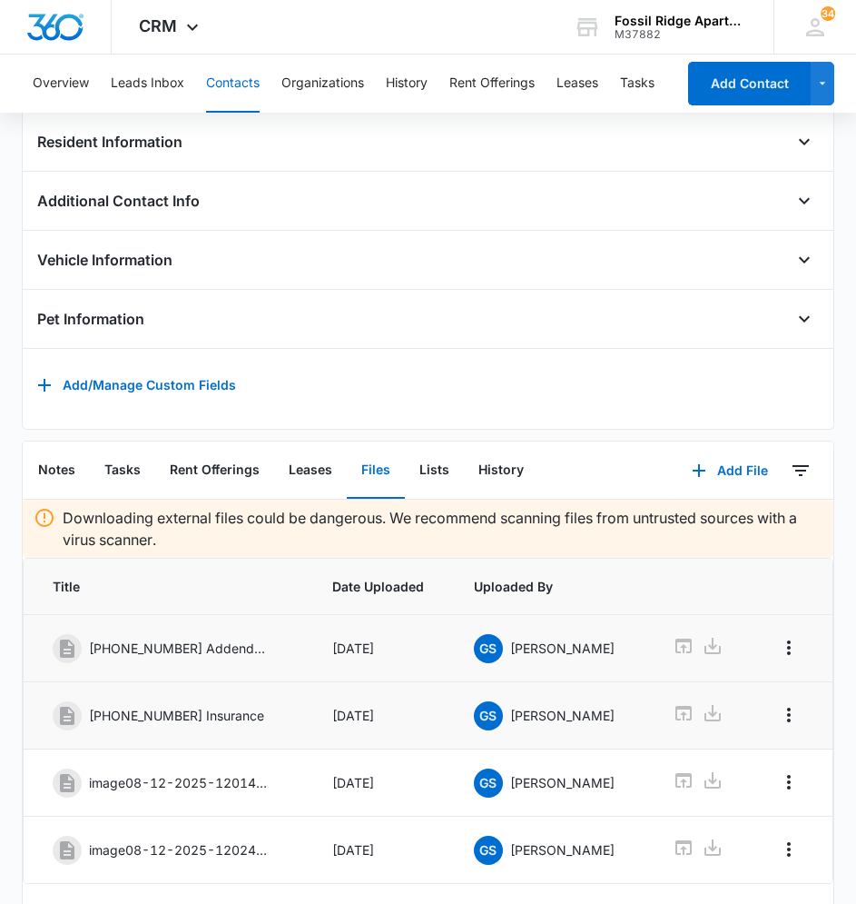
scroll to position [575, 0]
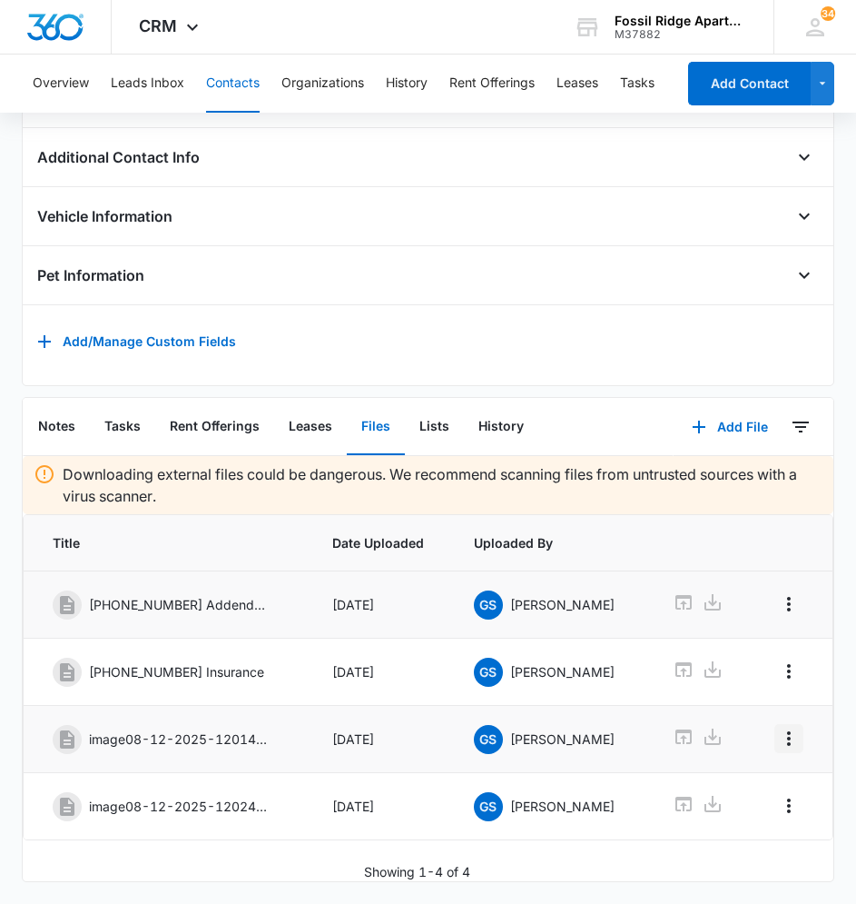
click at [785, 724] on button "Overflow Menu" at bounding box center [789, 738] width 29 height 29
click at [750, 789] on button "Edit" at bounding box center [747, 802] width 88 height 27
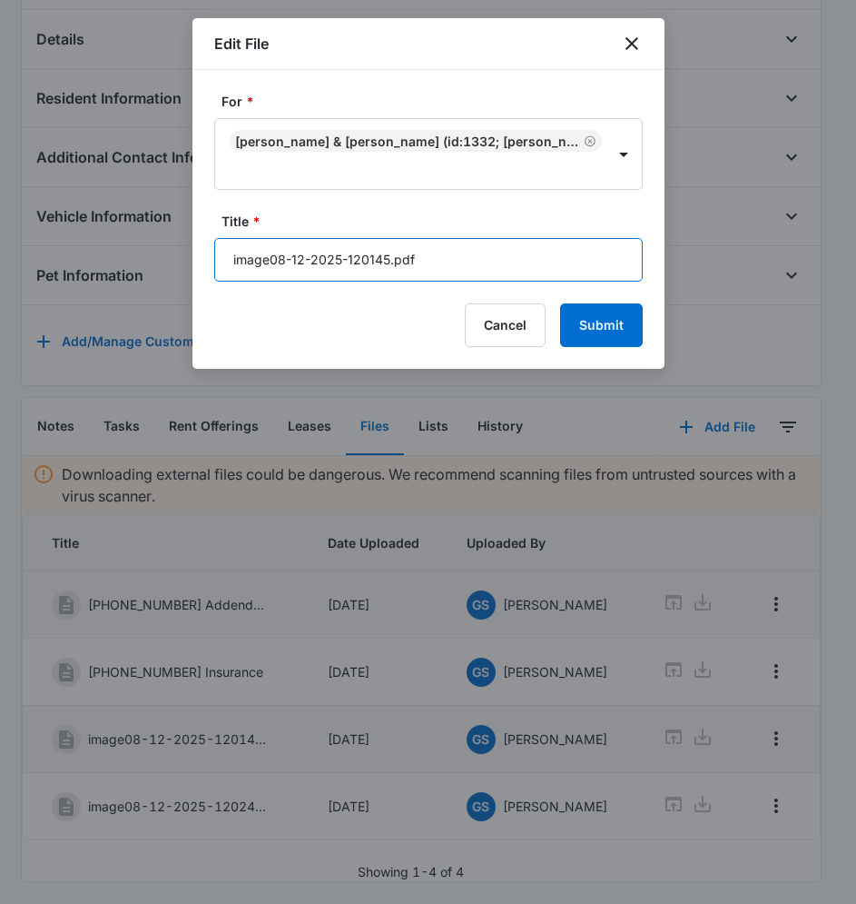
drag, startPoint x: 446, startPoint y: 254, endPoint x: 113, endPoint y: 263, distance: 333.5
click at [113, 263] on body "CRM Apps Reputation Websites Forms CRM Email Social Content Ads Intelligence Fi…" at bounding box center [428, 185] width 856 height 1438
type input "[PHONE_NUMBER] Application"
click at [646, 334] on div "For * [PERSON_NAME] & [PERSON_NAME] (ID:1332; [PERSON_NAME][EMAIL_ADDRESS][DOMA…" at bounding box center [429, 219] width 472 height 299
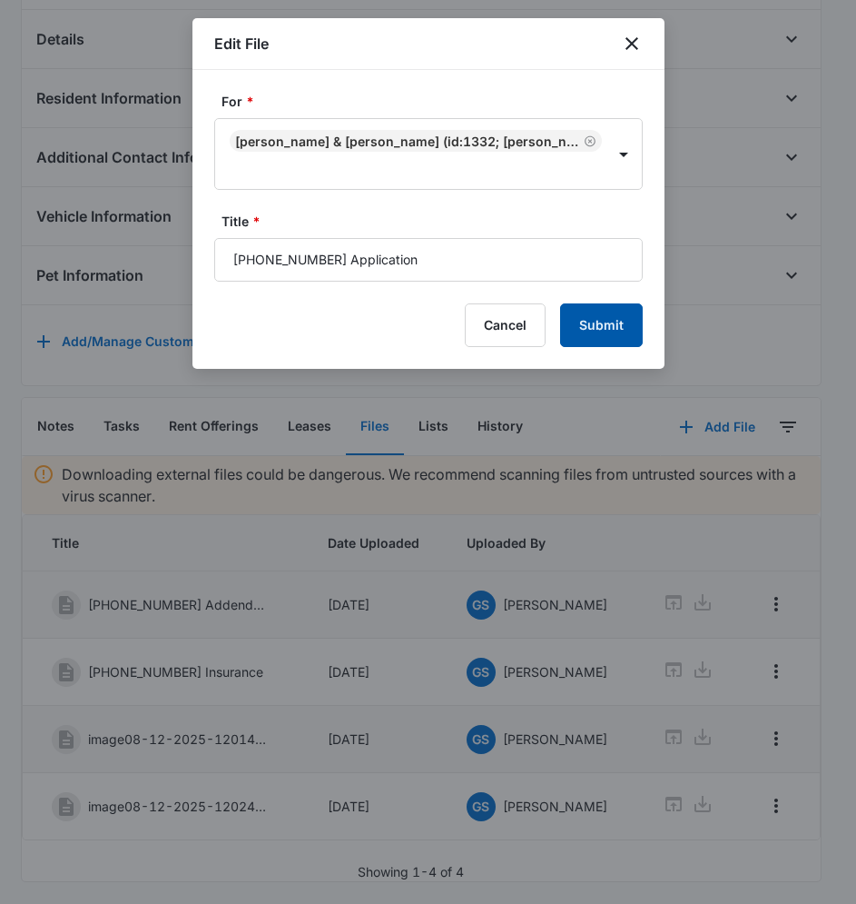
click at [632, 339] on button "Submit" at bounding box center [601, 325] width 83 height 44
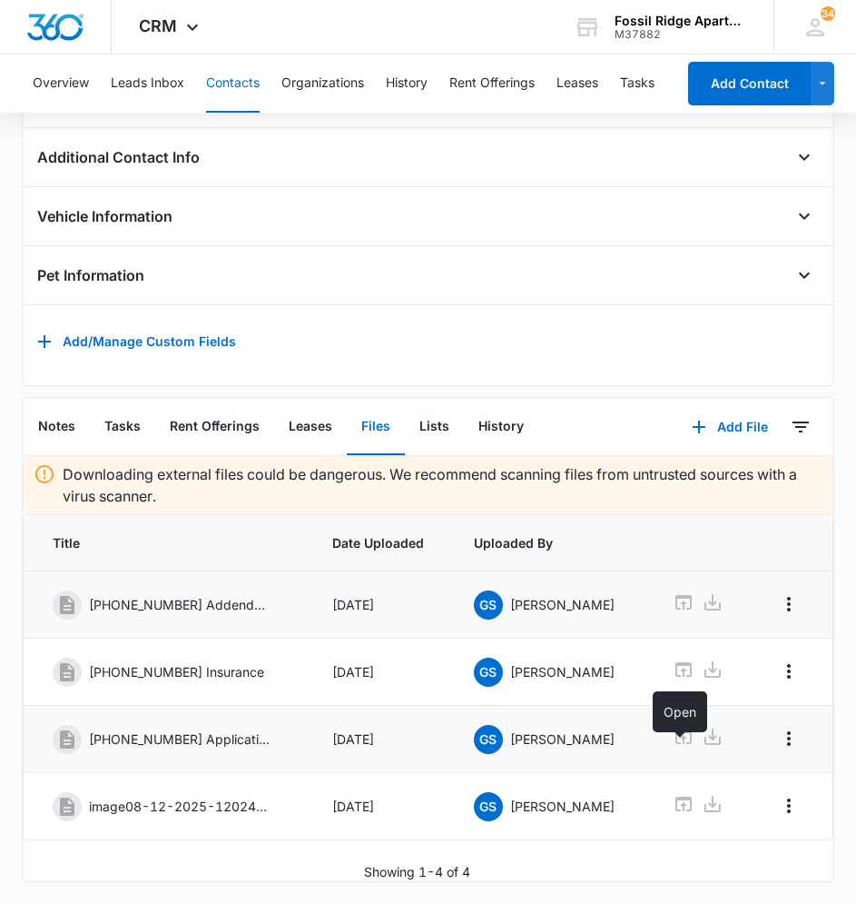
click at [679, 729] on icon at bounding box center [684, 736] width 16 height 15
click at [782, 728] on icon "Overflow Menu" at bounding box center [789, 739] width 22 height 22
click at [739, 789] on button "Edit" at bounding box center [747, 802] width 88 height 27
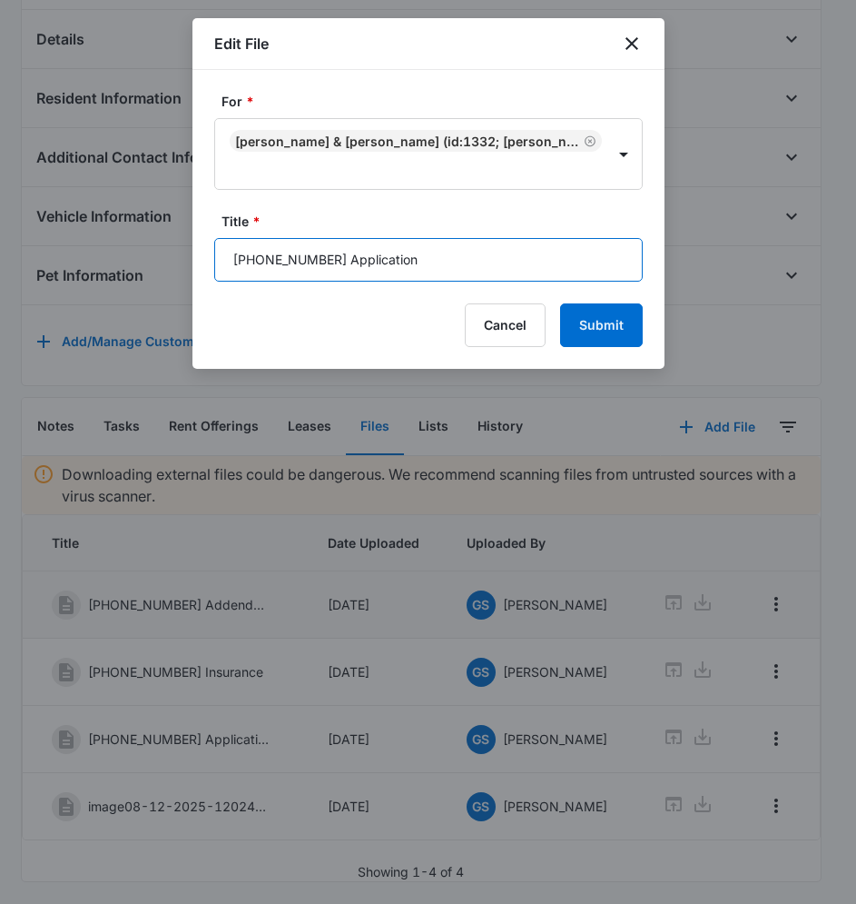
click at [489, 257] on input "[PHONE_NUMBER] Application" at bounding box center [428, 260] width 429 height 44
type input "[PHONE_NUMBER] Application [GEOGRAPHIC_DATA]"
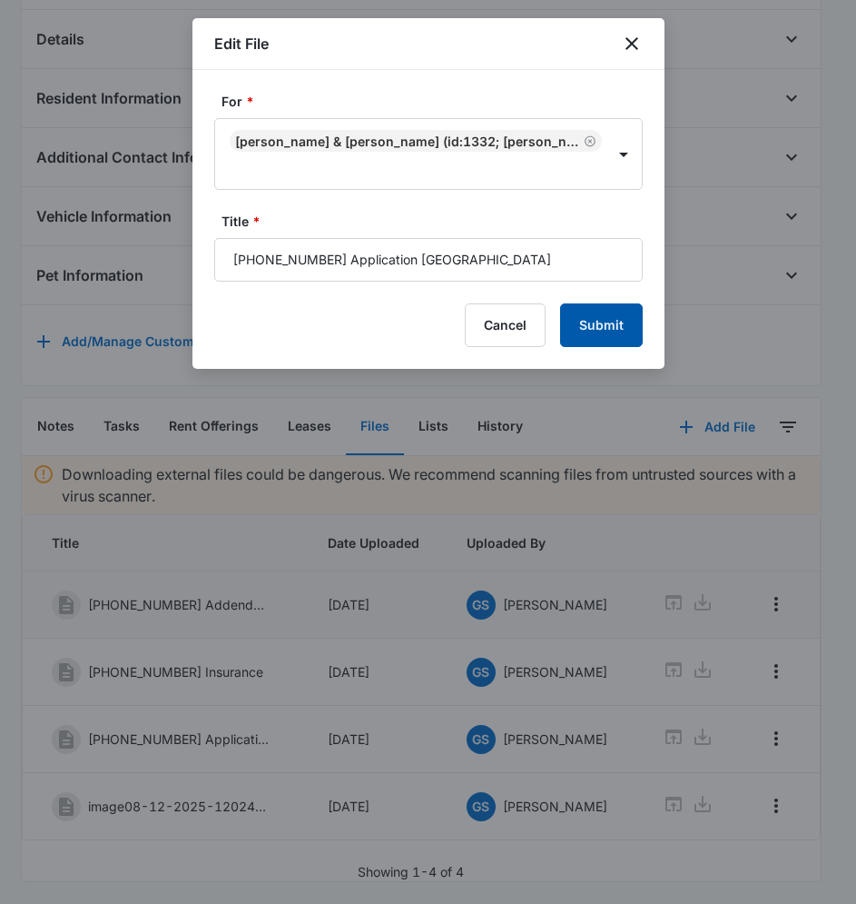
click at [605, 326] on button "Submit" at bounding box center [601, 325] width 83 height 44
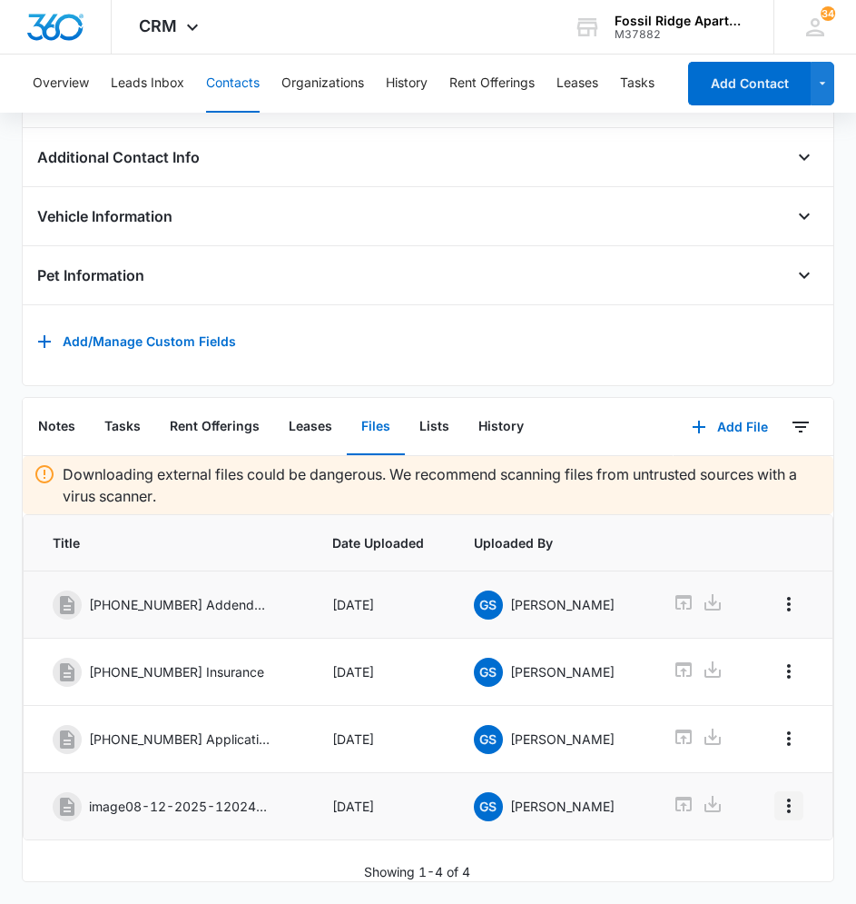
click at [778, 795] on icon "Overflow Menu" at bounding box center [789, 806] width 22 height 22
click at [738, 864] on div "Edit" at bounding box center [736, 870] width 23 height 13
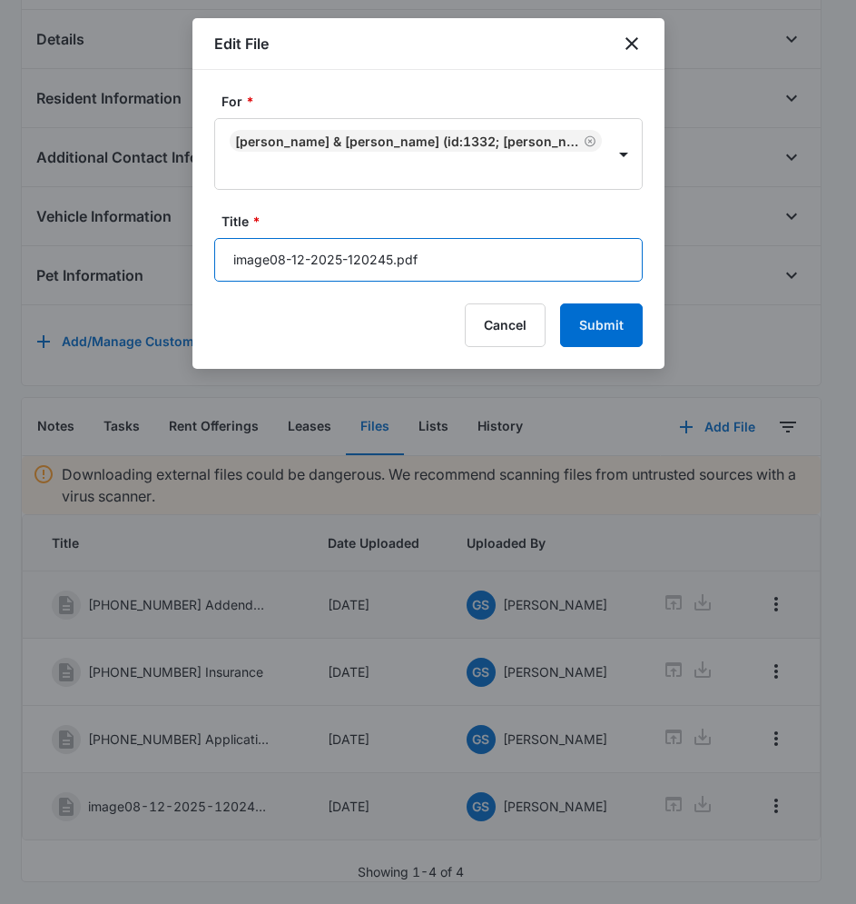
drag, startPoint x: 483, startPoint y: 264, endPoint x: 182, endPoint y: 268, distance: 301.6
click at [182, 268] on body "CRM Apps Reputation Websites Forms CRM Email Social Content Ads Intelligence Fi…" at bounding box center [428, 185] width 856 height 1438
type input "[PHONE_NUMBER] [PERSON_NAME] Application"
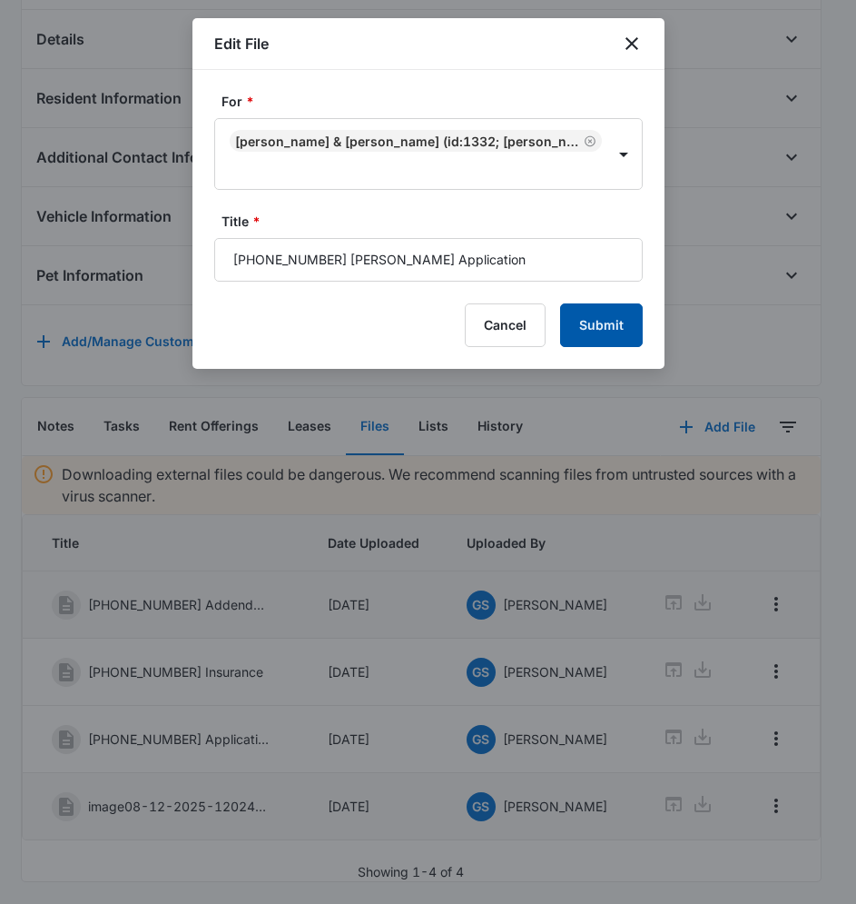
click at [619, 320] on button "Submit" at bounding box center [601, 325] width 83 height 44
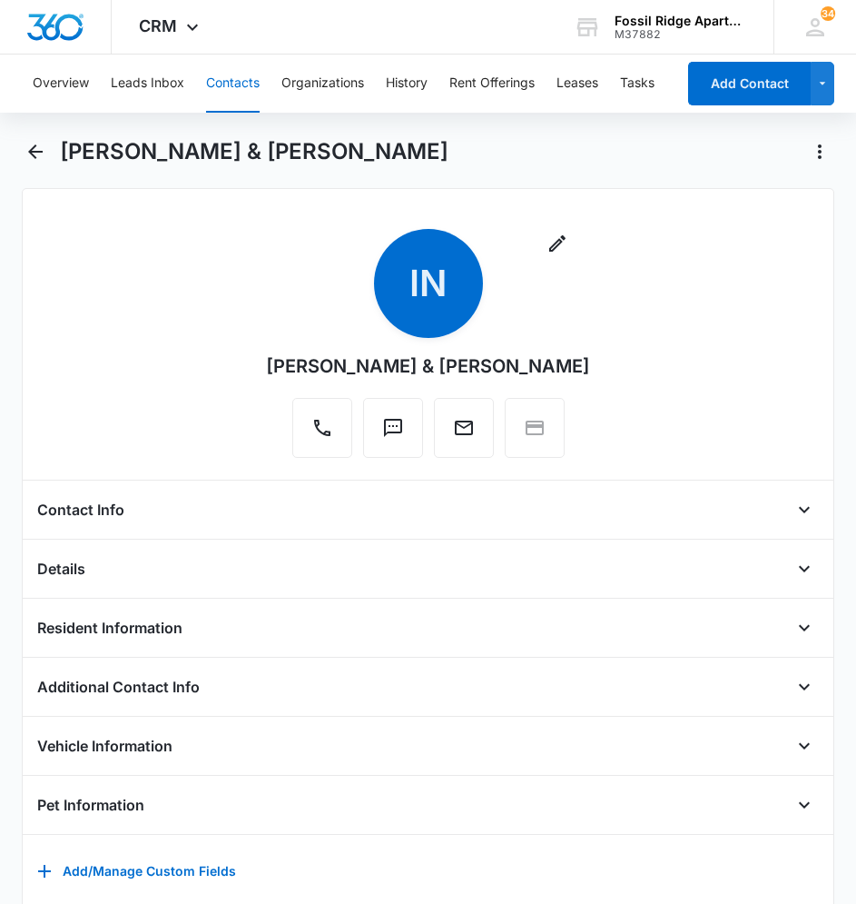
scroll to position [0, 0]
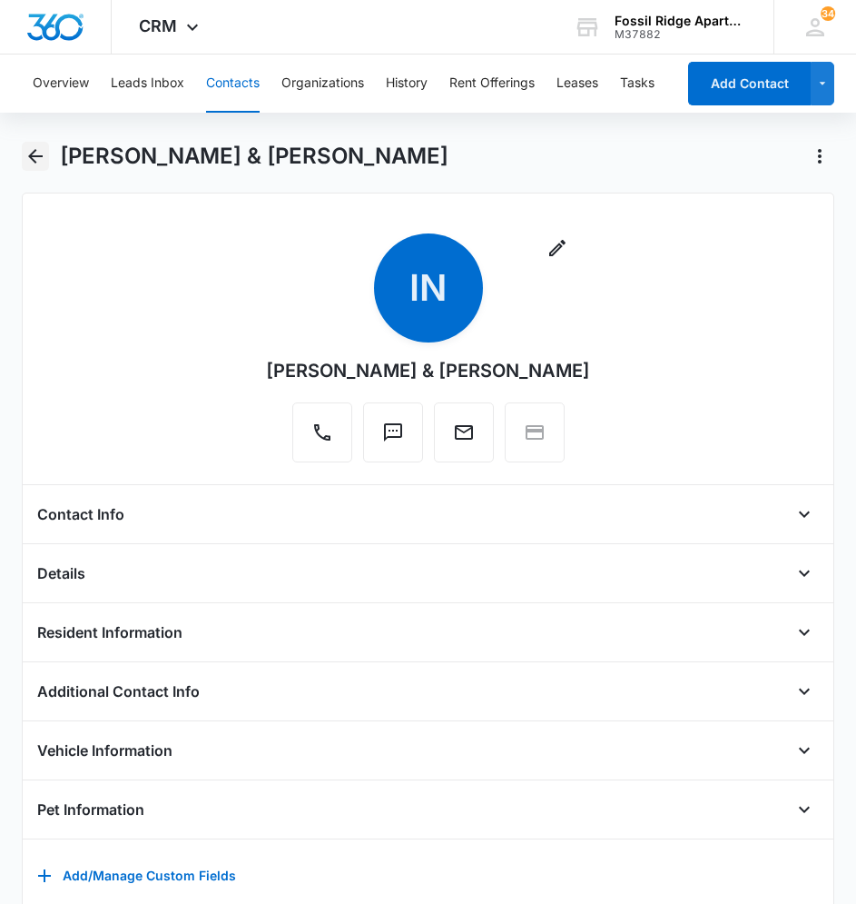
click at [41, 163] on icon "Back" at bounding box center [36, 156] width 22 height 22
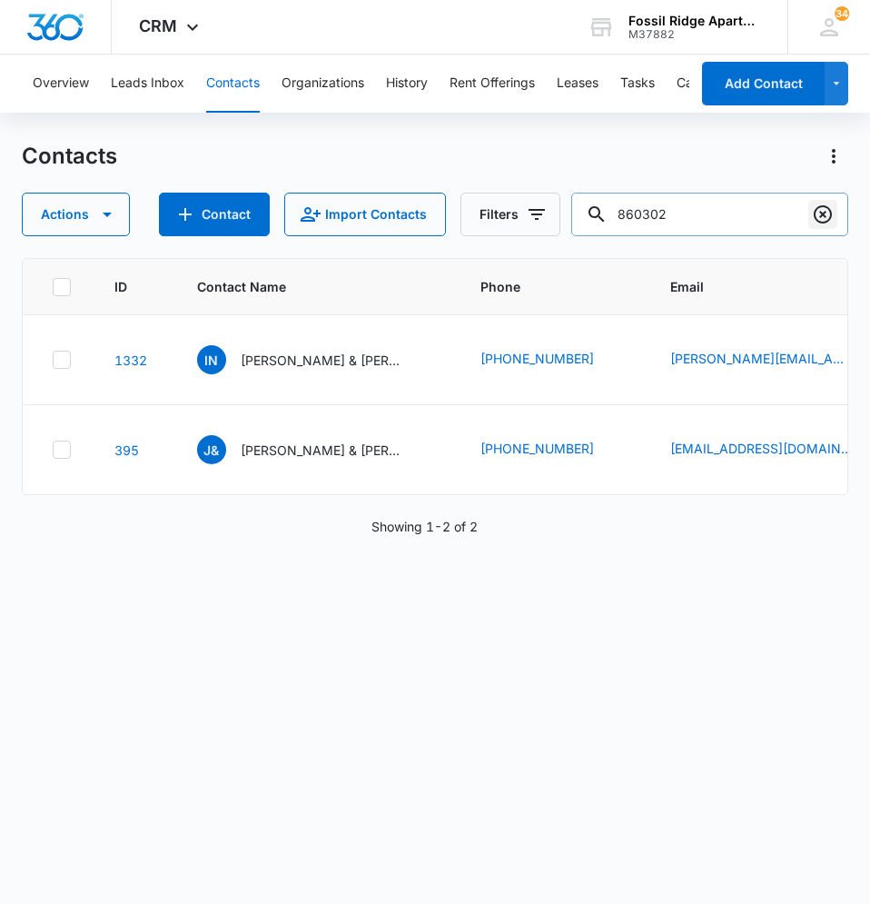
click at [818, 210] on icon "Clear" at bounding box center [823, 214] width 22 height 22
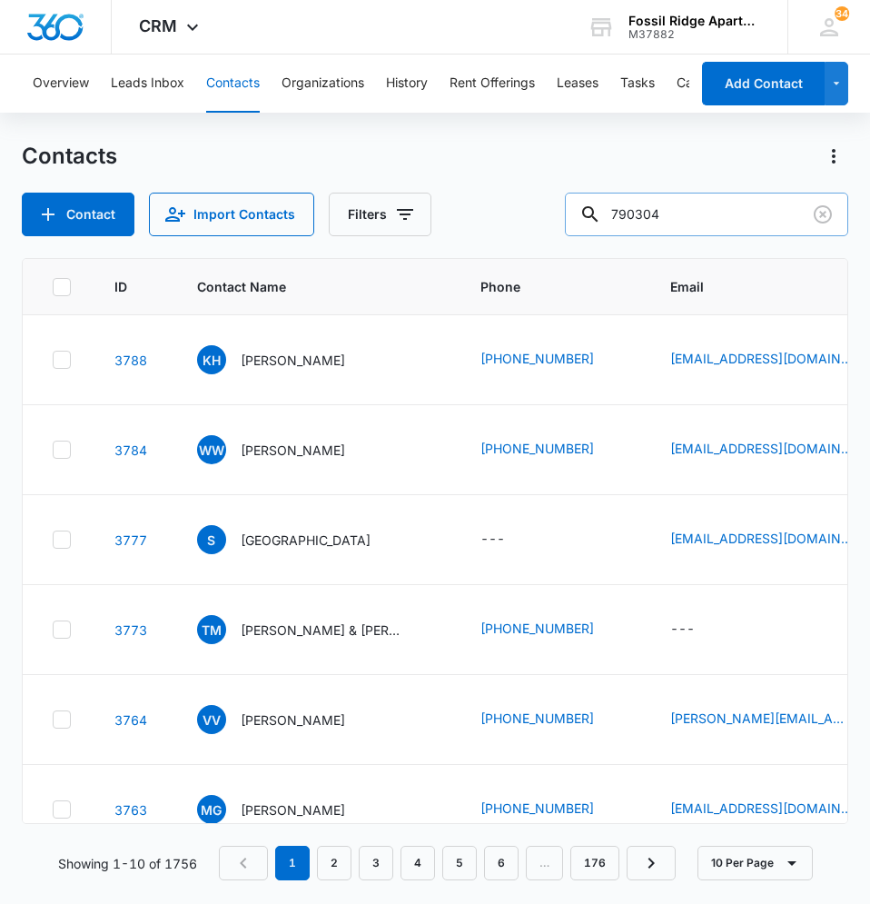
type input "790304"
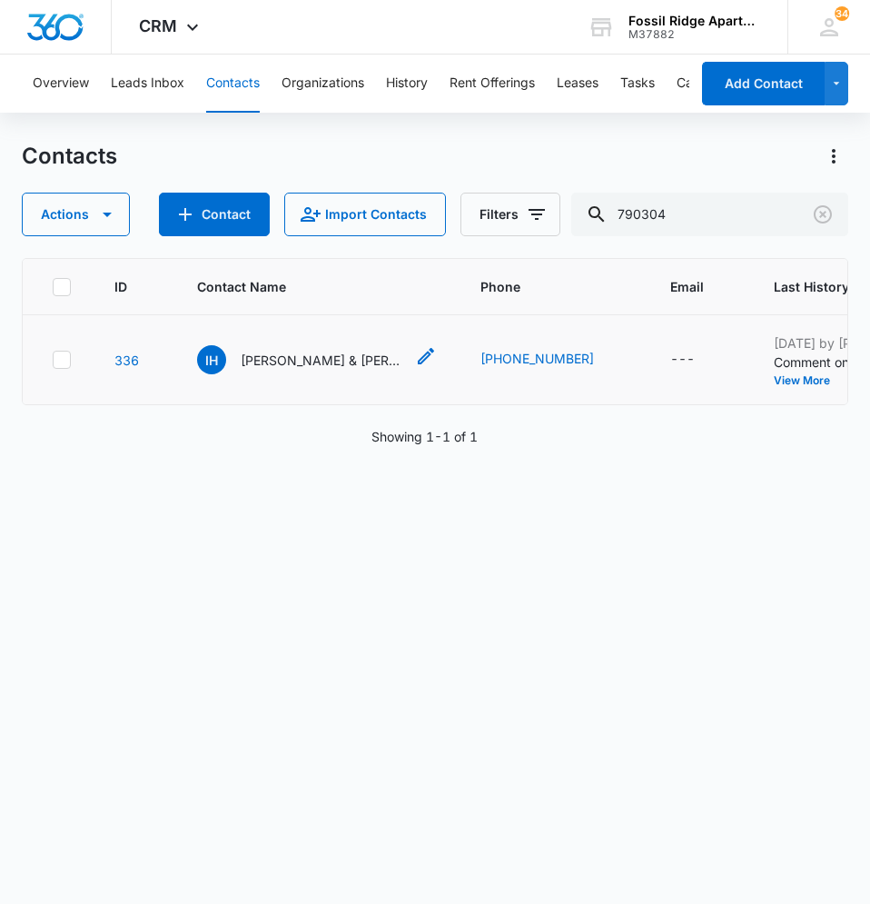
click at [336, 363] on p "[PERSON_NAME] & [PERSON_NAME]" at bounding box center [322, 360] width 163 height 19
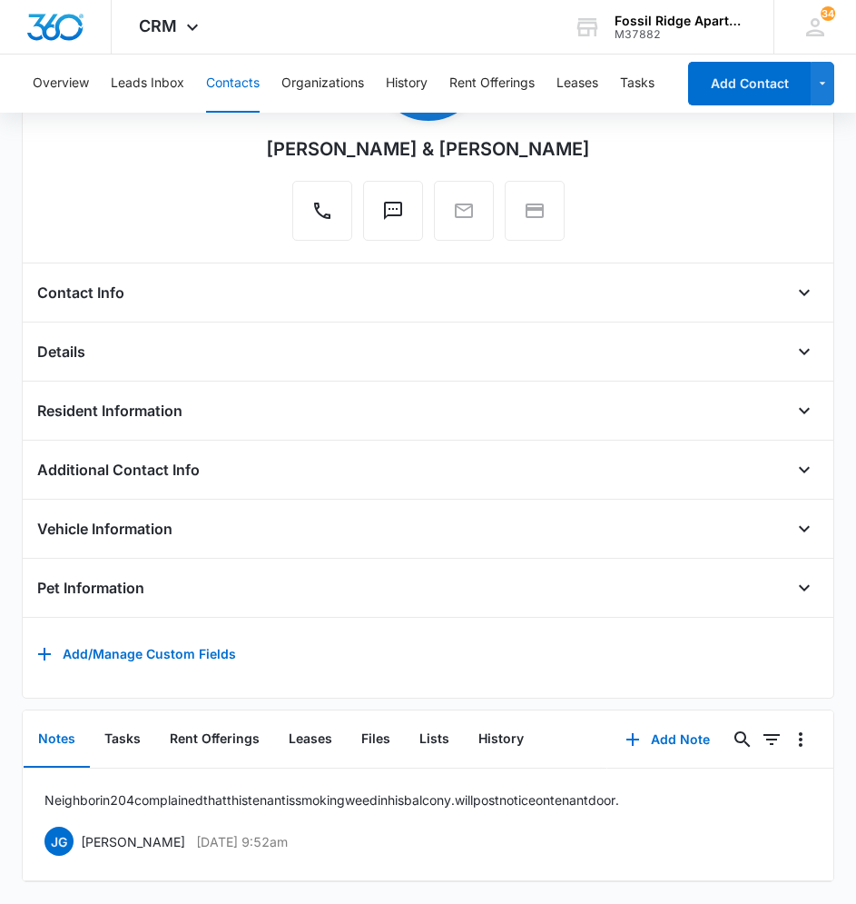
scroll to position [249, 0]
click at [378, 723] on button "Files" at bounding box center [376, 739] width 58 height 56
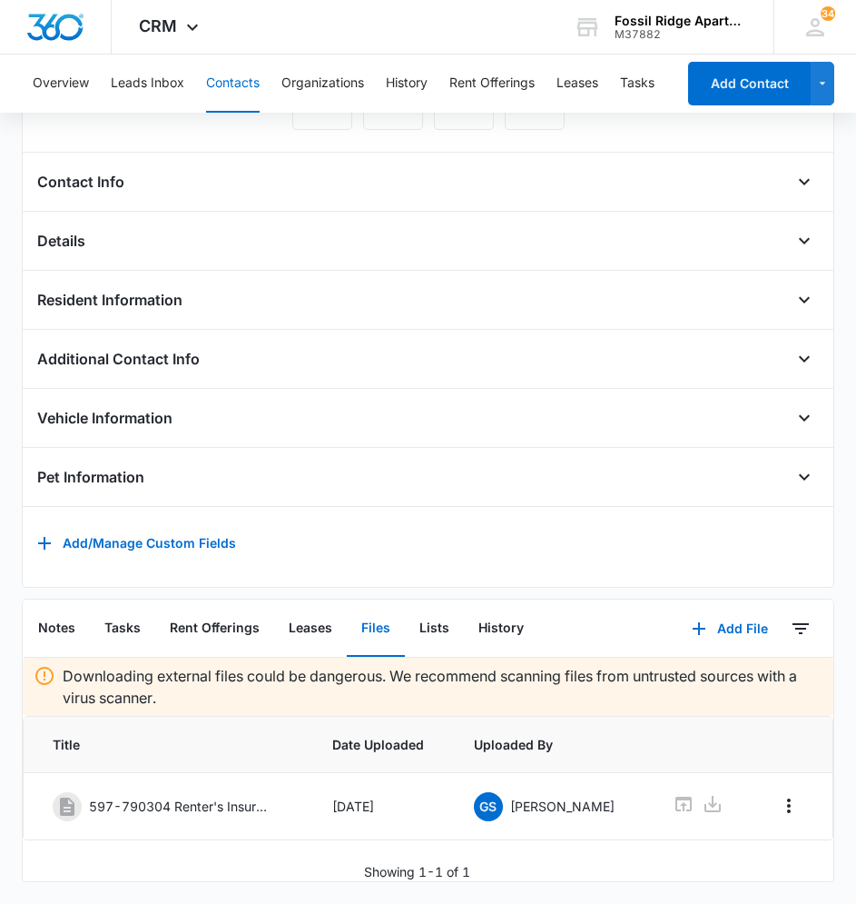
scroll to position [373, 0]
click at [709, 607] on button "Add File" at bounding box center [730, 629] width 113 height 44
click at [699, 680] on div "Upload Files" at bounding box center [705, 686] width 73 height 13
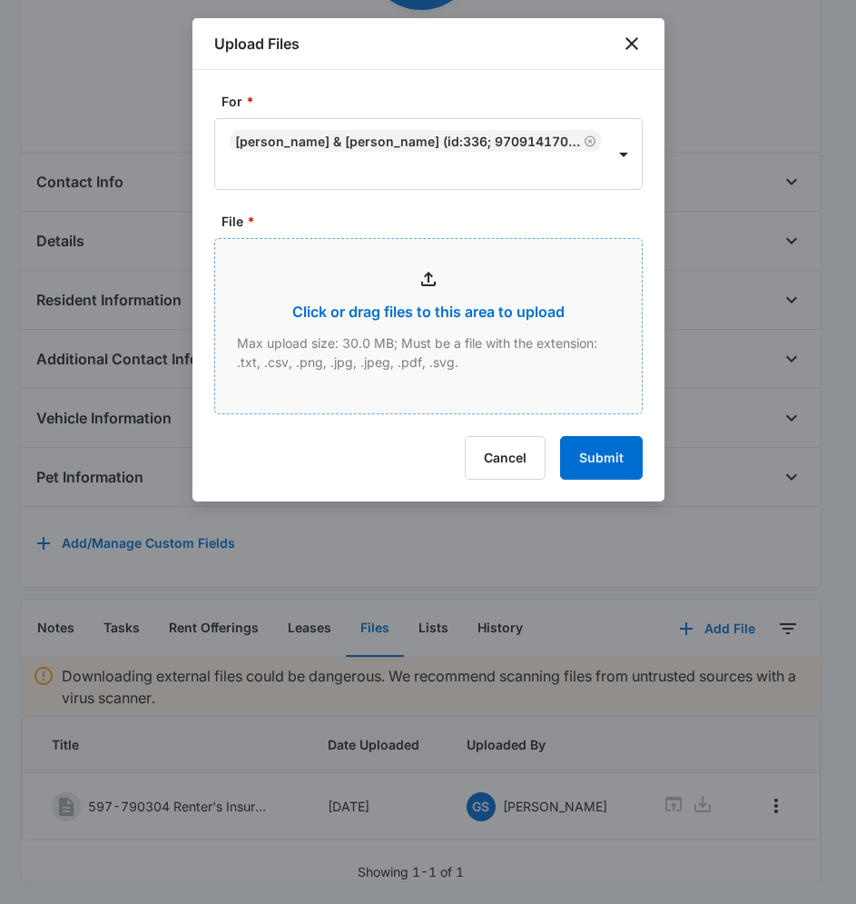
type input "C:\fakepath\6790-304 renewal lease_08122025103934.pdf"
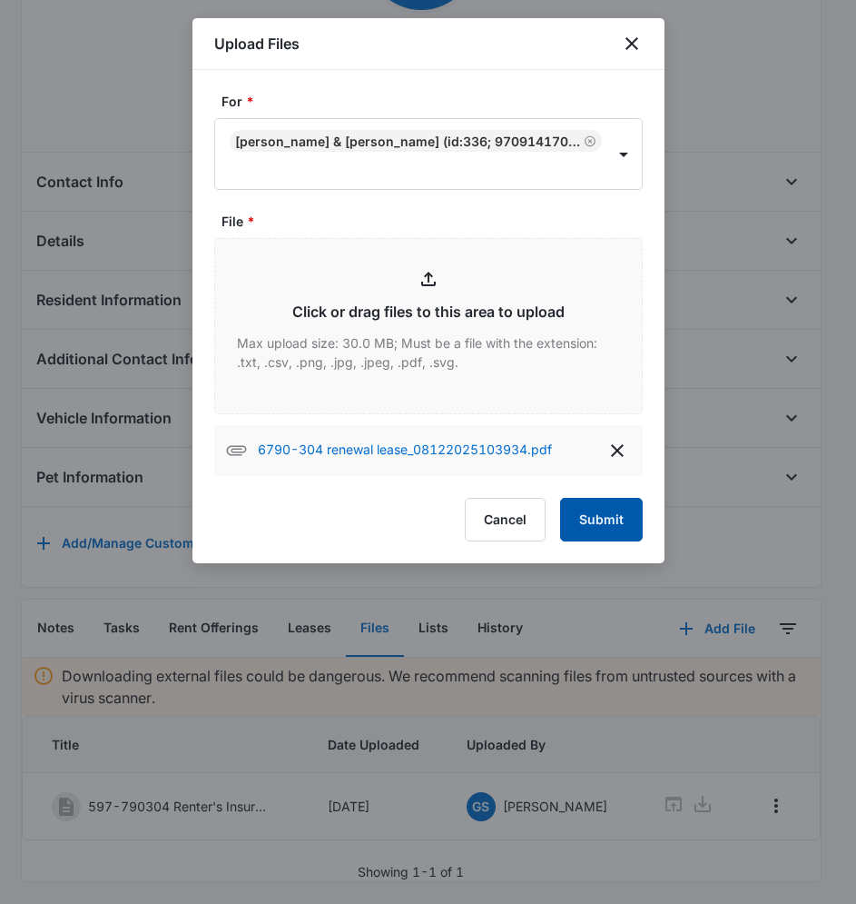
click at [590, 498] on button "Submit" at bounding box center [601, 520] width 83 height 44
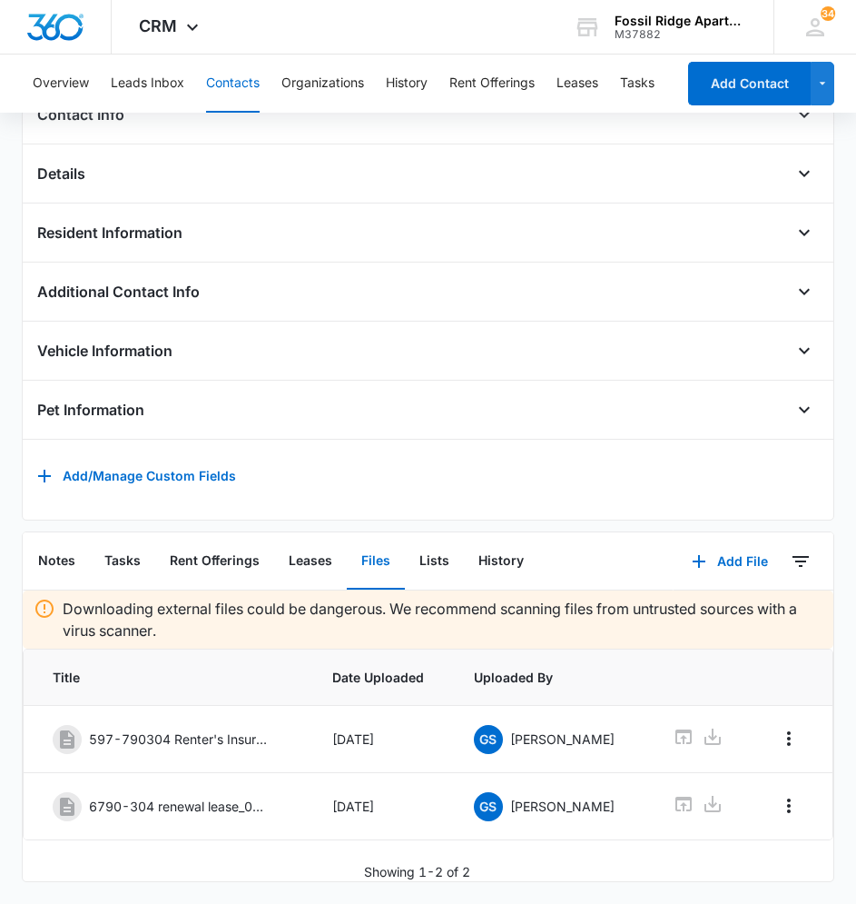
scroll to position [441, 0]
click at [782, 795] on icon "Overflow Menu" at bounding box center [789, 806] width 22 height 22
click at [742, 864] on div "Edit" at bounding box center [736, 870] width 23 height 13
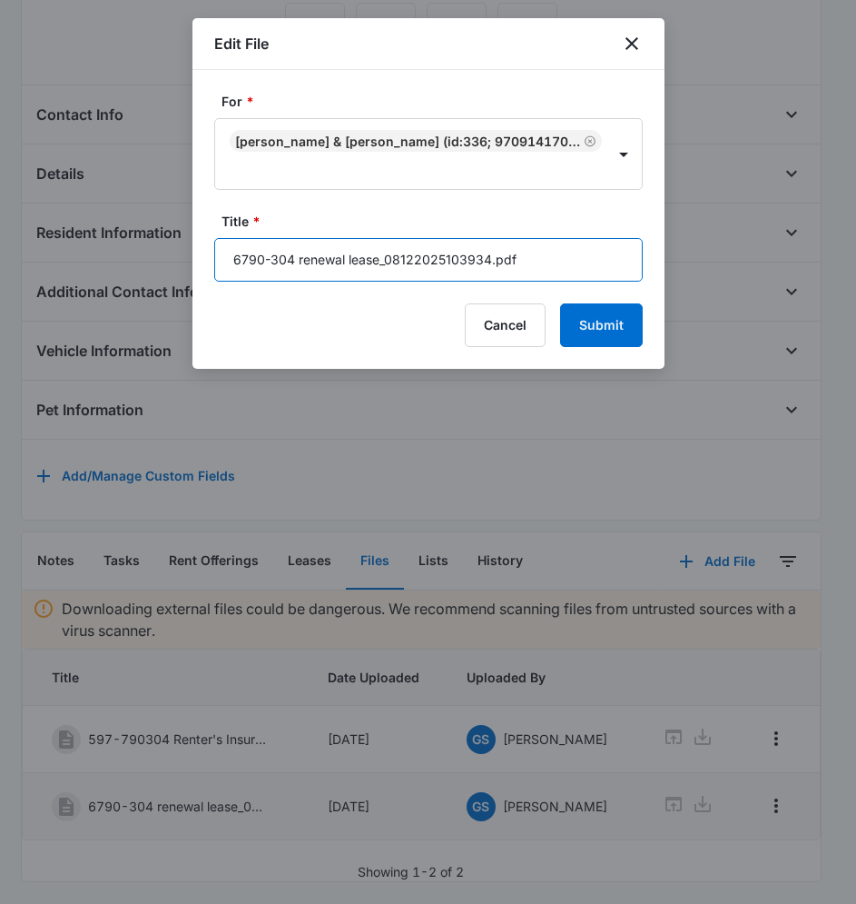
drag, startPoint x: 537, startPoint y: 243, endPoint x: 381, endPoint y: 253, distance: 156.6
click at [381, 253] on input "6790-304 renewal lease_08122025103934.pdf" at bounding box center [428, 260] width 429 height 44
click at [225, 238] on input "6790-304 renewal lease" at bounding box center [428, 260] width 429 height 44
type input "[PHONE_NUMBER] renewal lease"
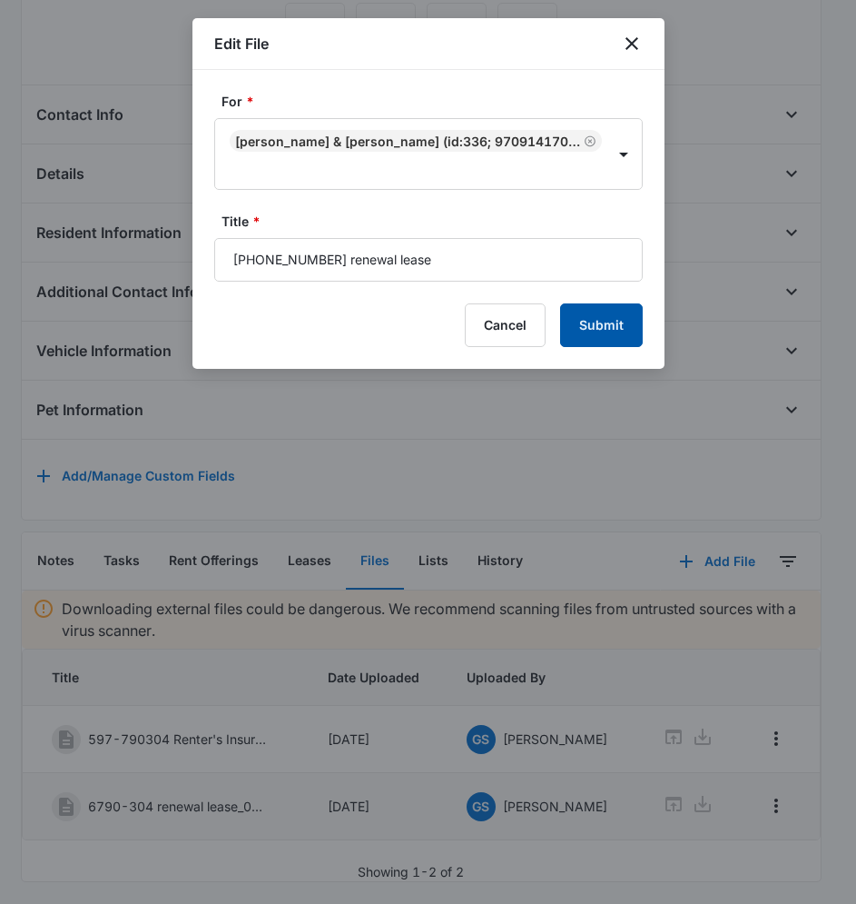
click at [597, 303] on button "Submit" at bounding box center [601, 325] width 83 height 44
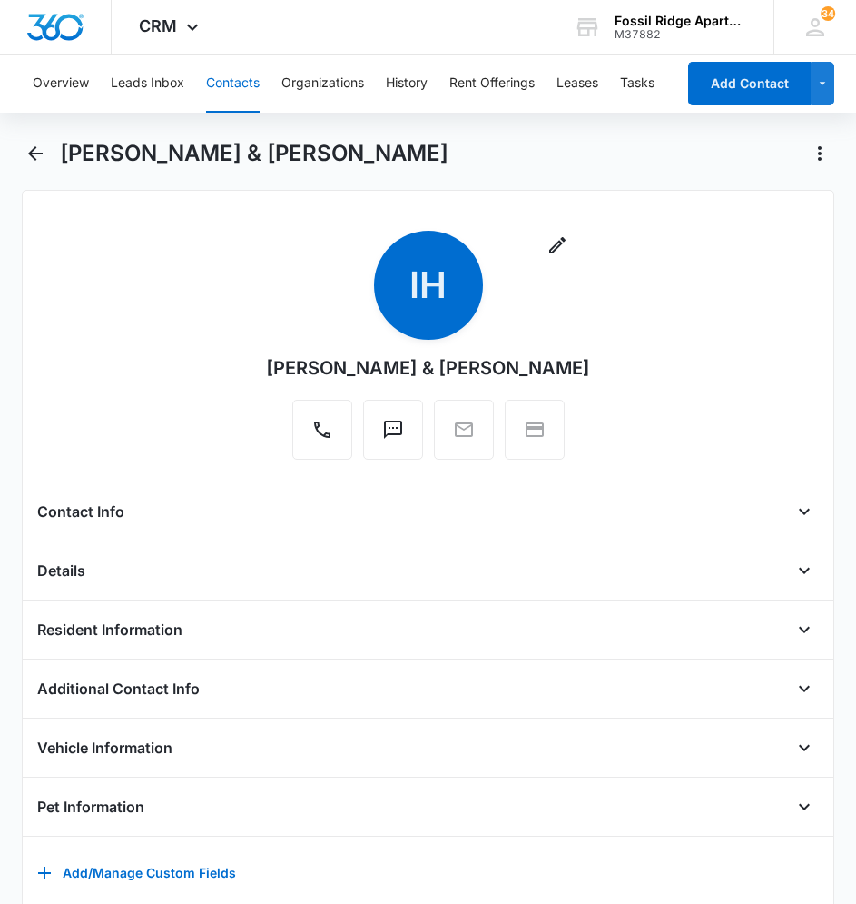
scroll to position [0, 0]
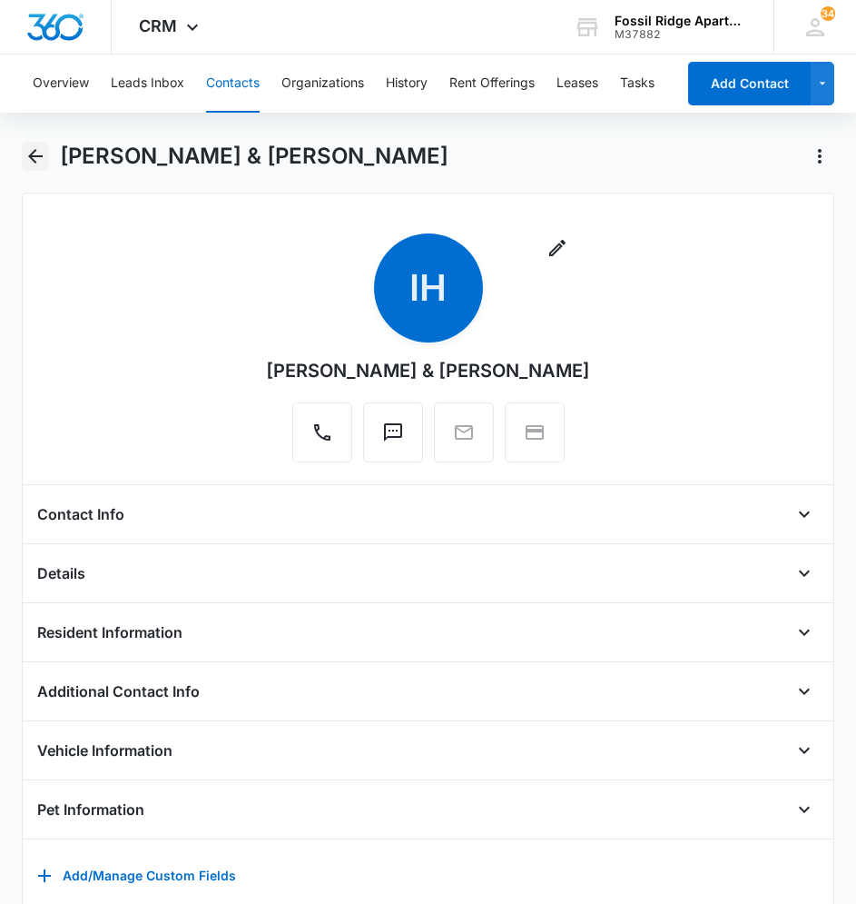
click at [34, 162] on icon "Back" at bounding box center [36, 156] width 22 height 22
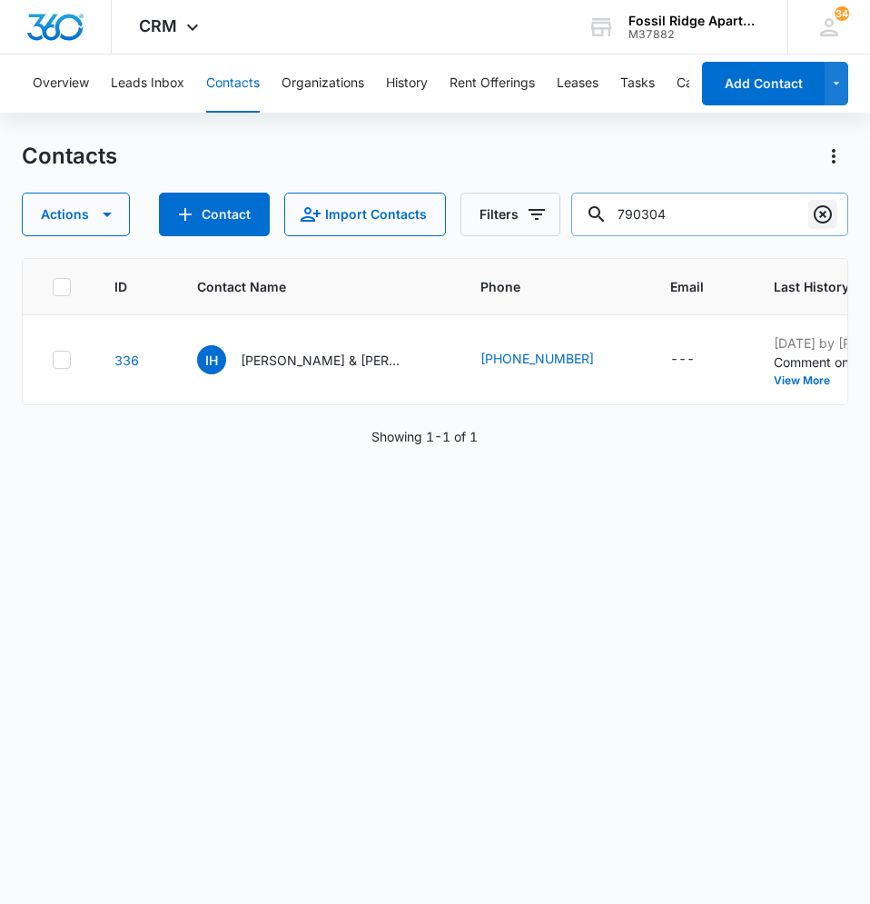
click at [815, 203] on icon "Clear" at bounding box center [823, 214] width 22 height 22
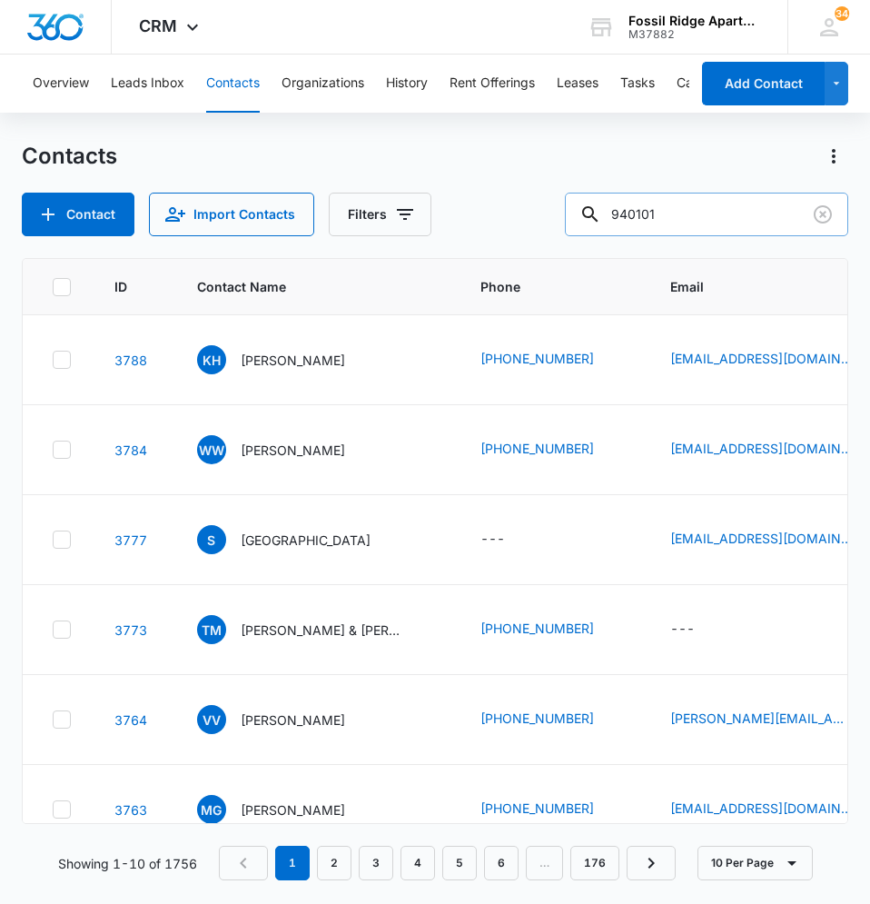
type input "940101"
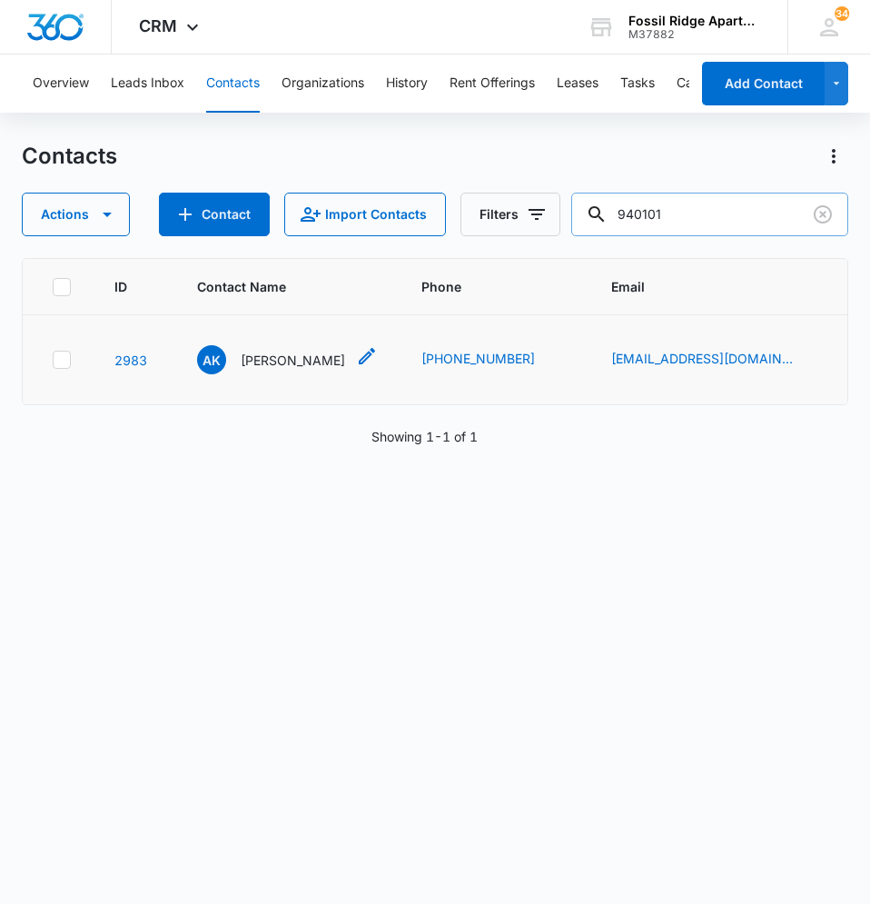
click at [278, 365] on p "[PERSON_NAME]" at bounding box center [293, 360] width 104 height 19
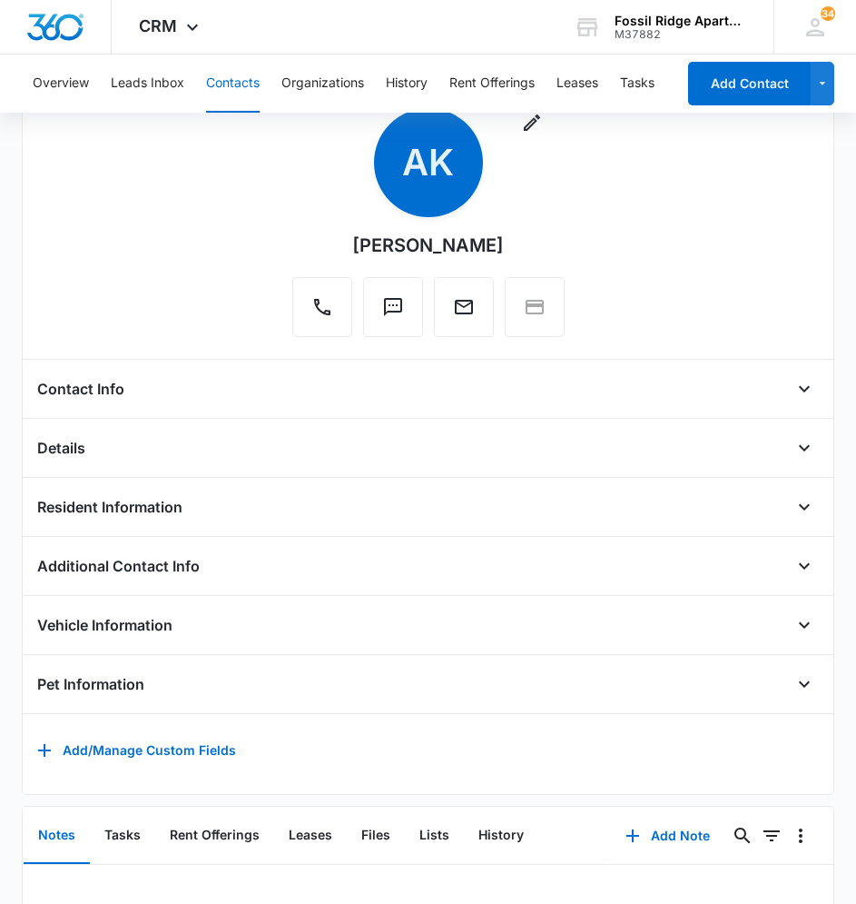
scroll to position [356, 0]
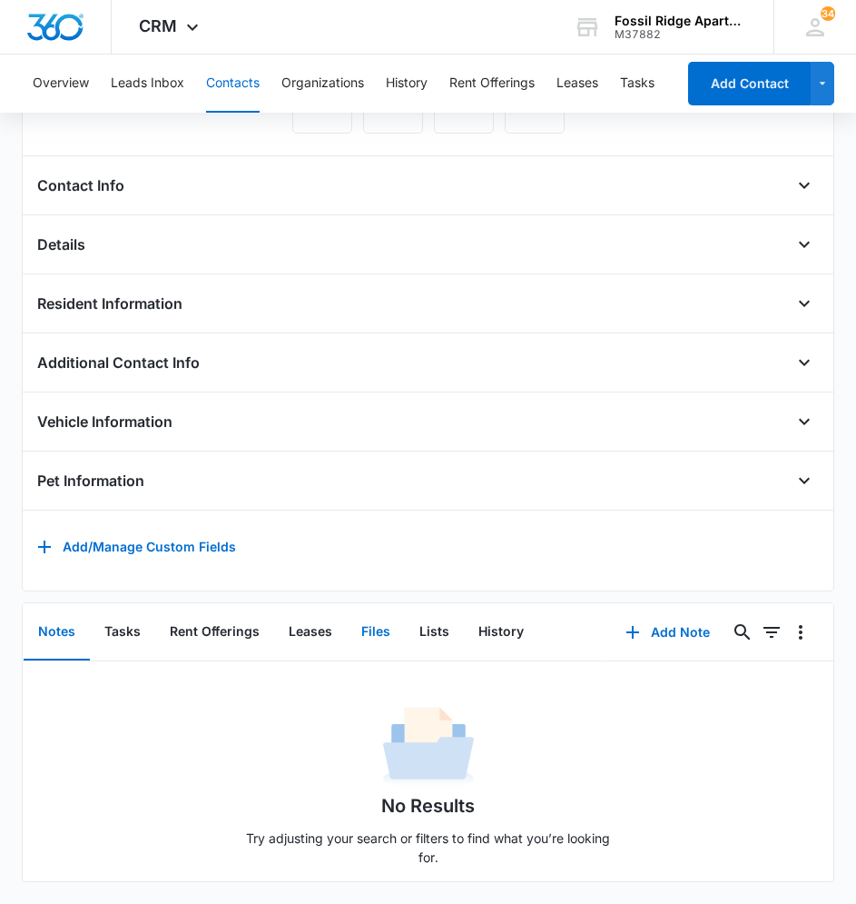
click at [366, 612] on button "Files" at bounding box center [376, 632] width 58 height 56
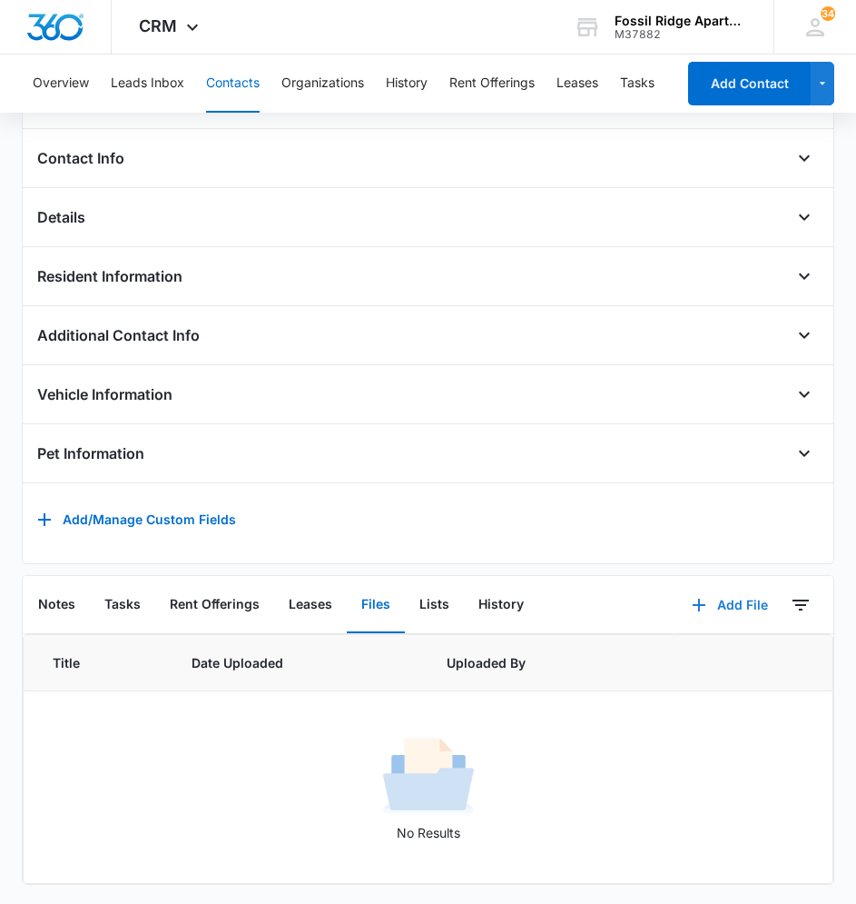
click at [726, 623] on button "Add File" at bounding box center [730, 605] width 113 height 44
click at [704, 669] on div "Upload Files" at bounding box center [705, 663] width 73 height 13
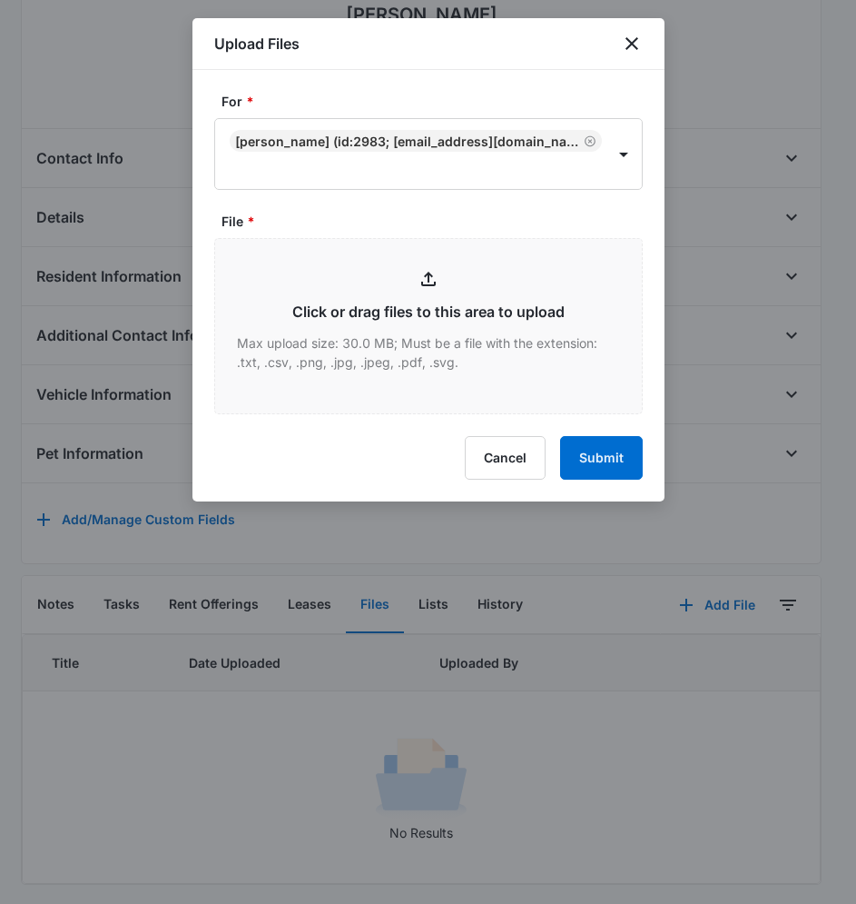
type input "C:\fakepath\6940-101 leade renewal_08122025104135.pdf"
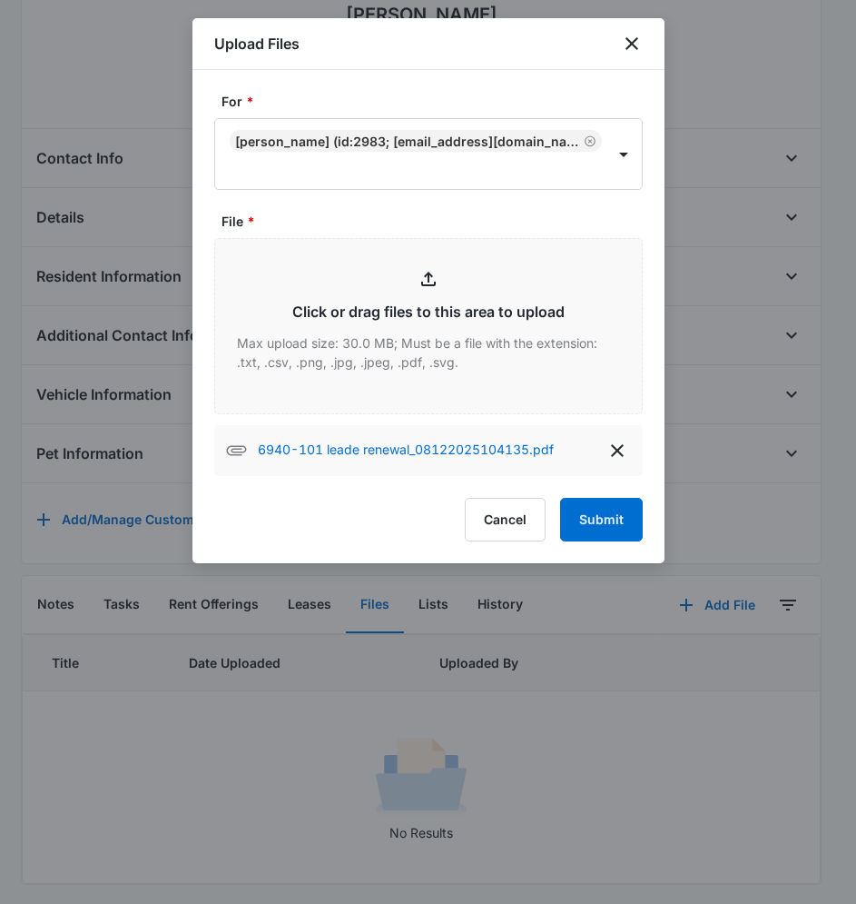
click at [643, 520] on div "For * [PERSON_NAME] (ID:2983; [EMAIL_ADDRESS][DOMAIN_NAME]; 9709803838) File * …" at bounding box center [429, 316] width 472 height 493
click at [609, 512] on button "Submit" at bounding box center [601, 520] width 83 height 44
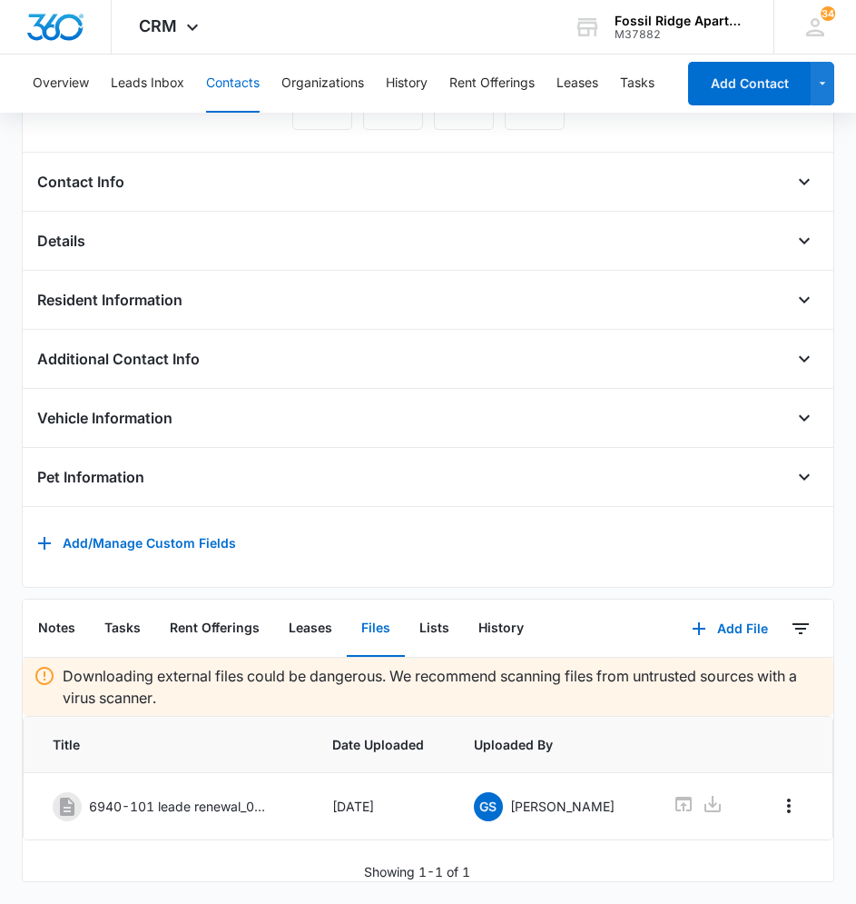
scroll to position [373, 0]
click at [790, 791] on button "Overflow Menu" at bounding box center [789, 805] width 29 height 29
click at [752, 856] on button "Edit" at bounding box center [747, 869] width 88 height 27
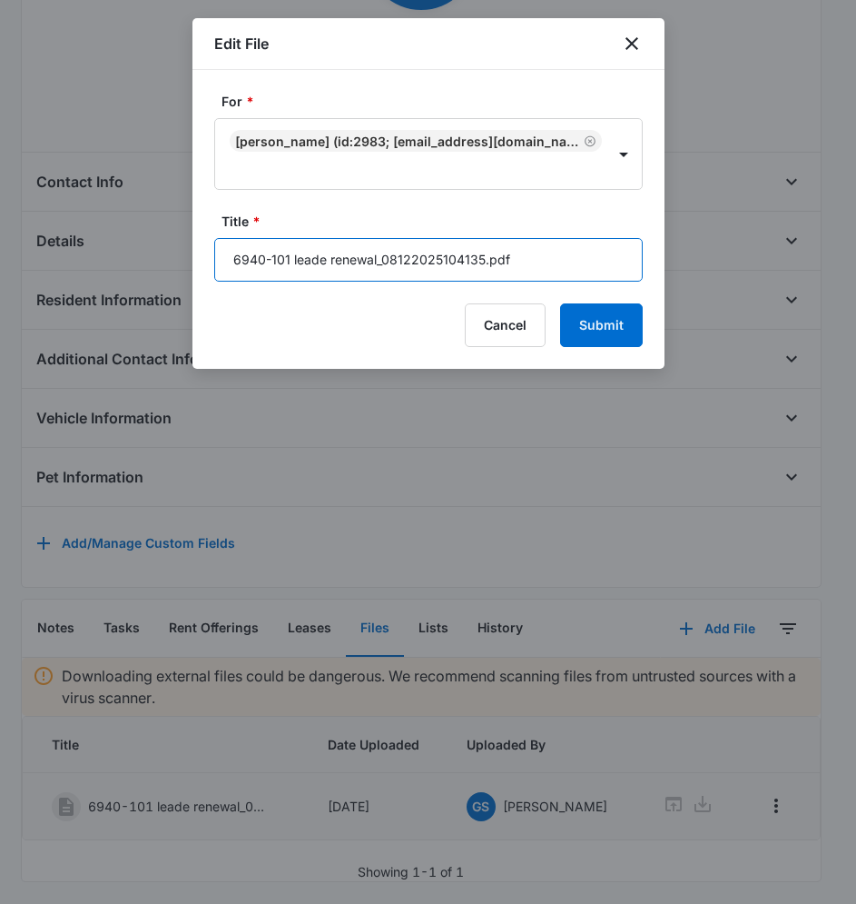
drag, startPoint x: 535, startPoint y: 257, endPoint x: 379, endPoint y: 276, distance: 157.4
click at [379, 276] on input "6940-101 leade renewal_08122025104135.pdf" at bounding box center [428, 260] width 429 height 44
click at [221, 250] on input "6940-101 lease renewal" at bounding box center [428, 260] width 429 height 44
type input "[PHONE_NUMBER] lease renewal"
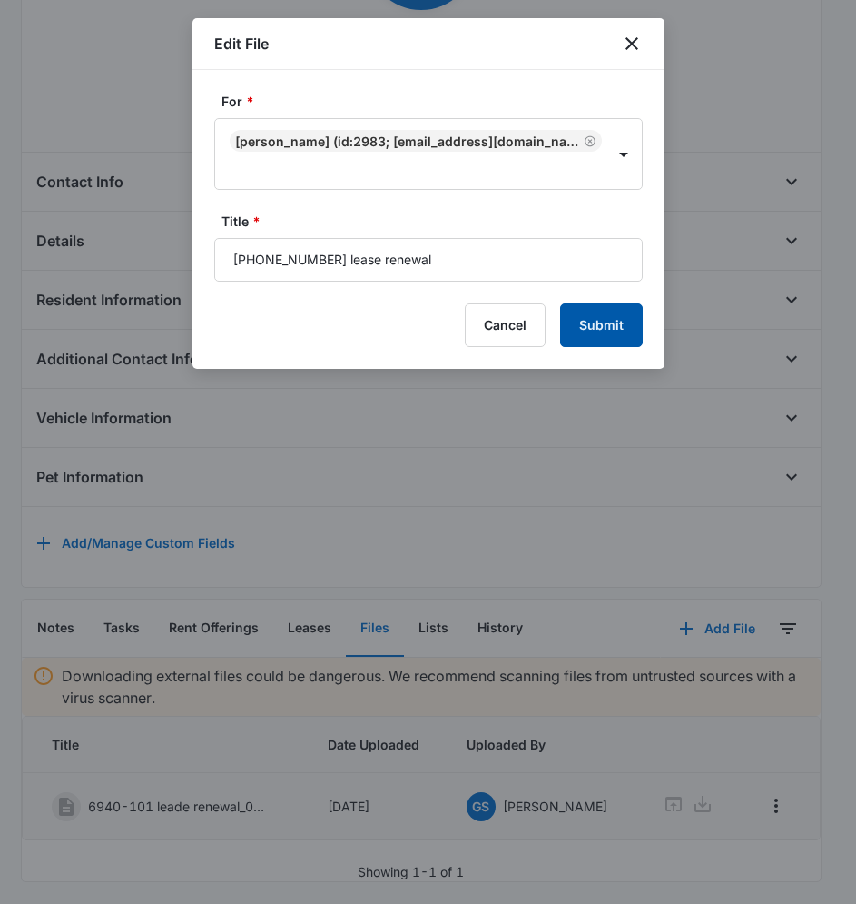
click at [603, 313] on button "Submit" at bounding box center [601, 325] width 83 height 44
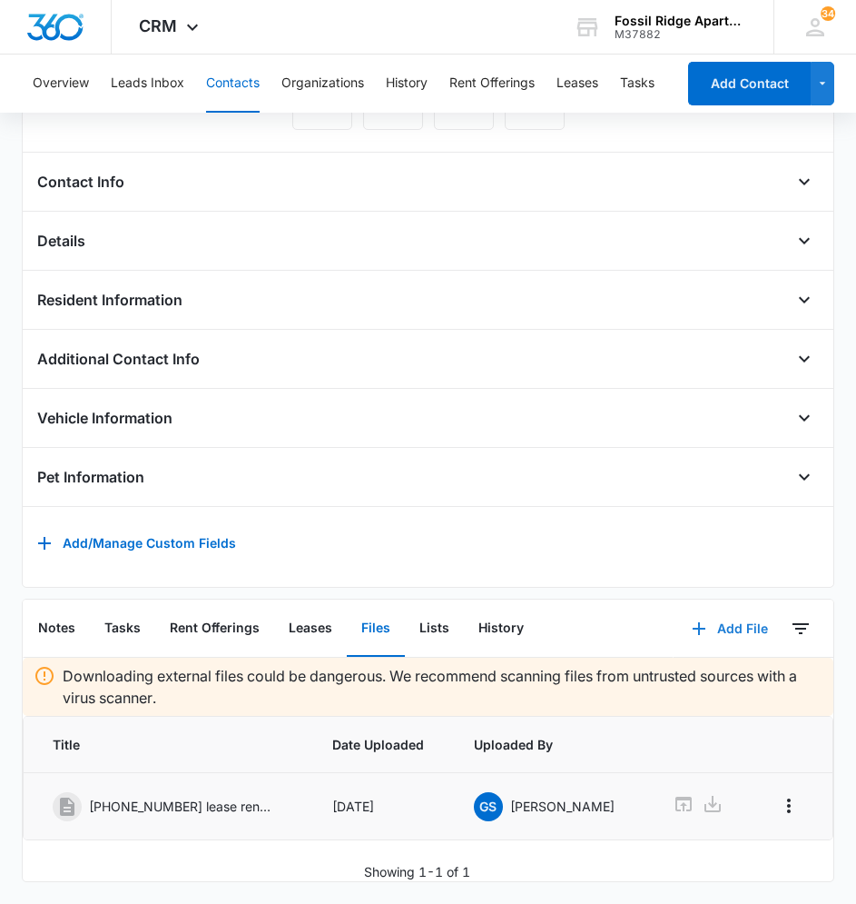
click at [724, 607] on button "Add File" at bounding box center [730, 629] width 113 height 44
click at [725, 680] on div "Upload Files" at bounding box center [705, 686] width 73 height 13
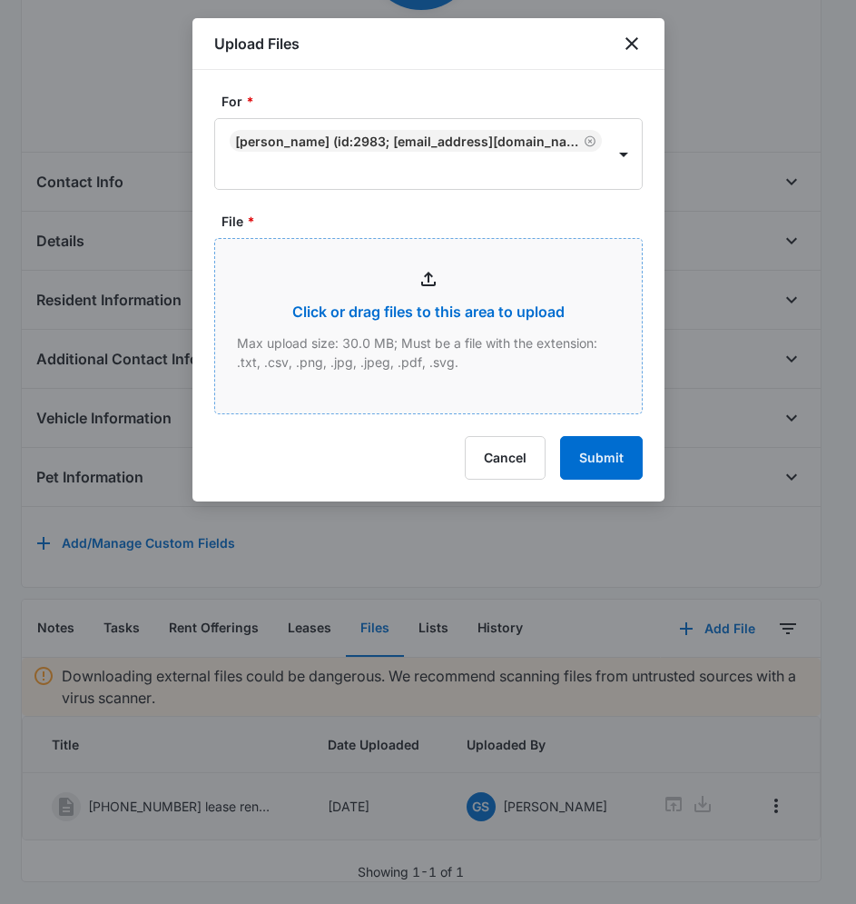
type input "C:\fakepath\6940-101 Addendum_08122025104345.pdf"
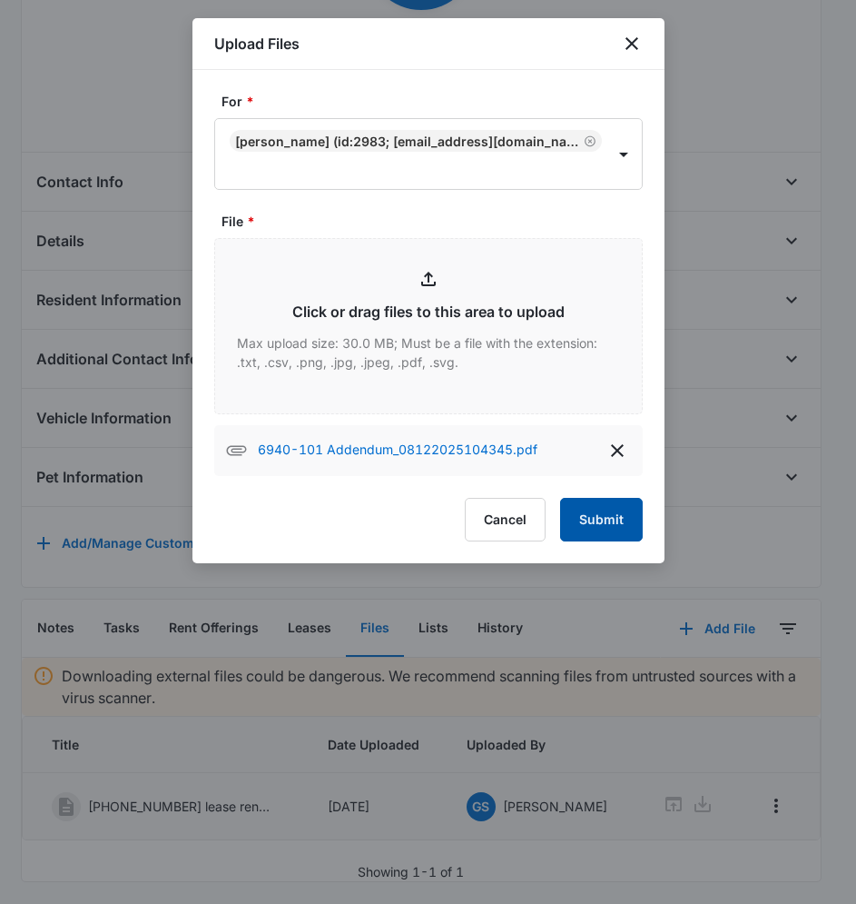
click at [610, 522] on button "Submit" at bounding box center [601, 520] width 83 height 44
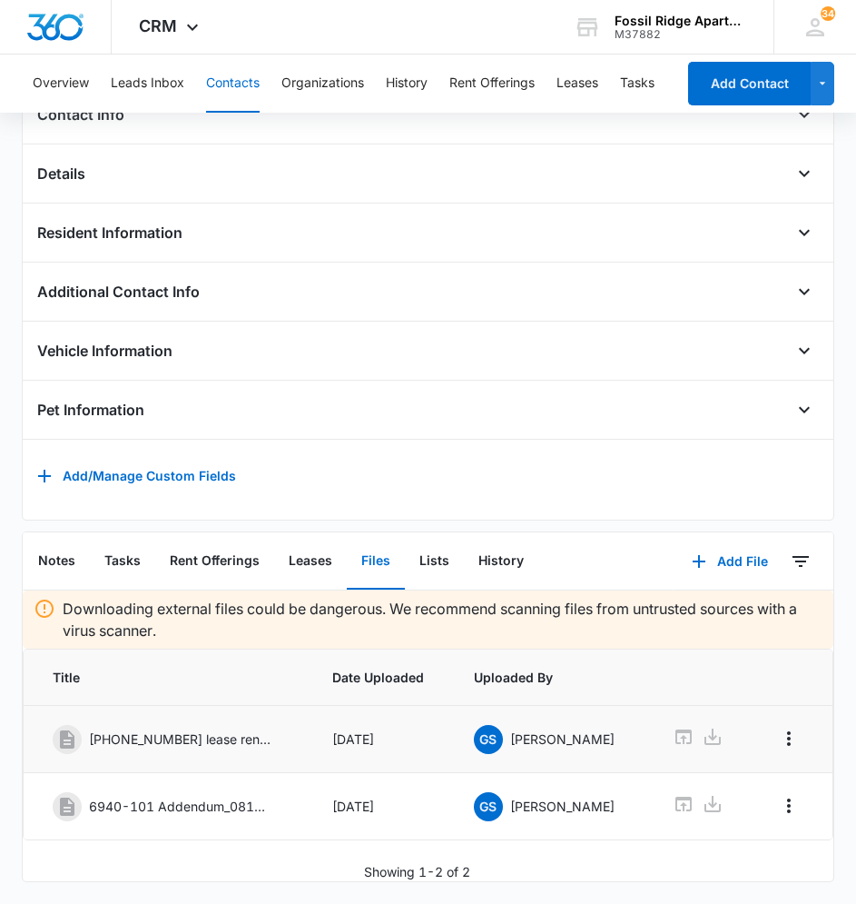
scroll to position [441, 0]
click at [784, 795] on icon "Overflow Menu" at bounding box center [789, 806] width 22 height 22
click at [772, 856] on button "Edit" at bounding box center [747, 869] width 88 height 27
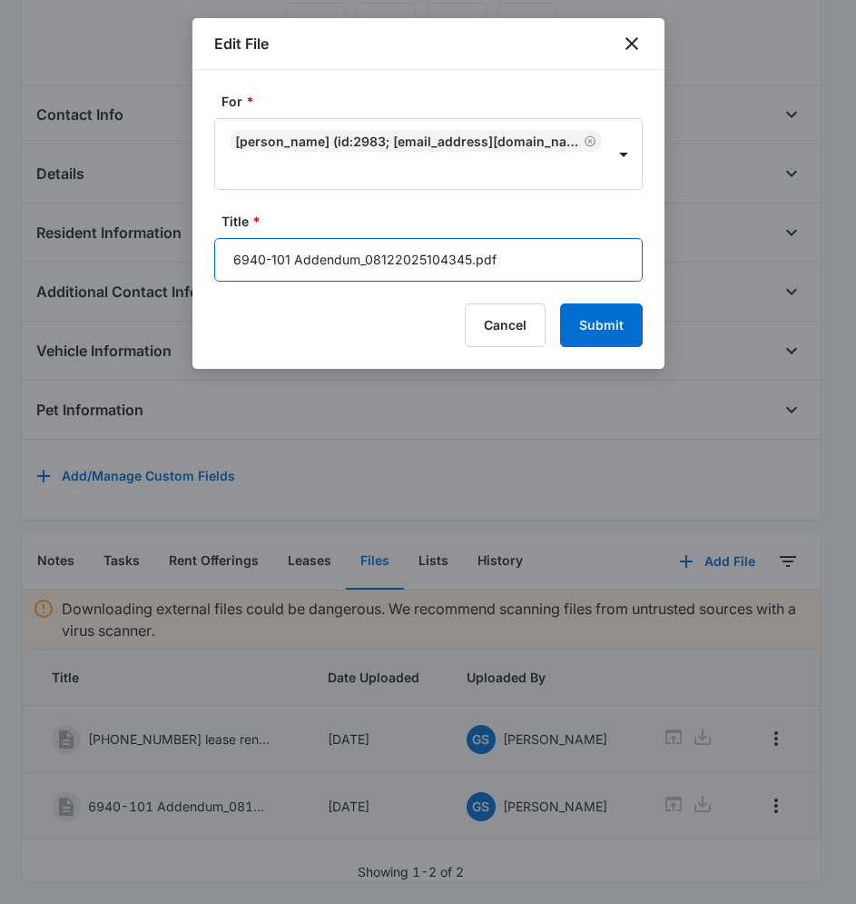
drag, startPoint x: 533, startPoint y: 260, endPoint x: 361, endPoint y: 269, distance: 172.8
click at [361, 269] on input "6940-101 Addendum_08122025104345.pdf" at bounding box center [428, 260] width 429 height 44
click at [222, 267] on input "6940-101 Addendum" at bounding box center [428, 260] width 429 height 44
type input "[PHONE_NUMBER] Addendum"
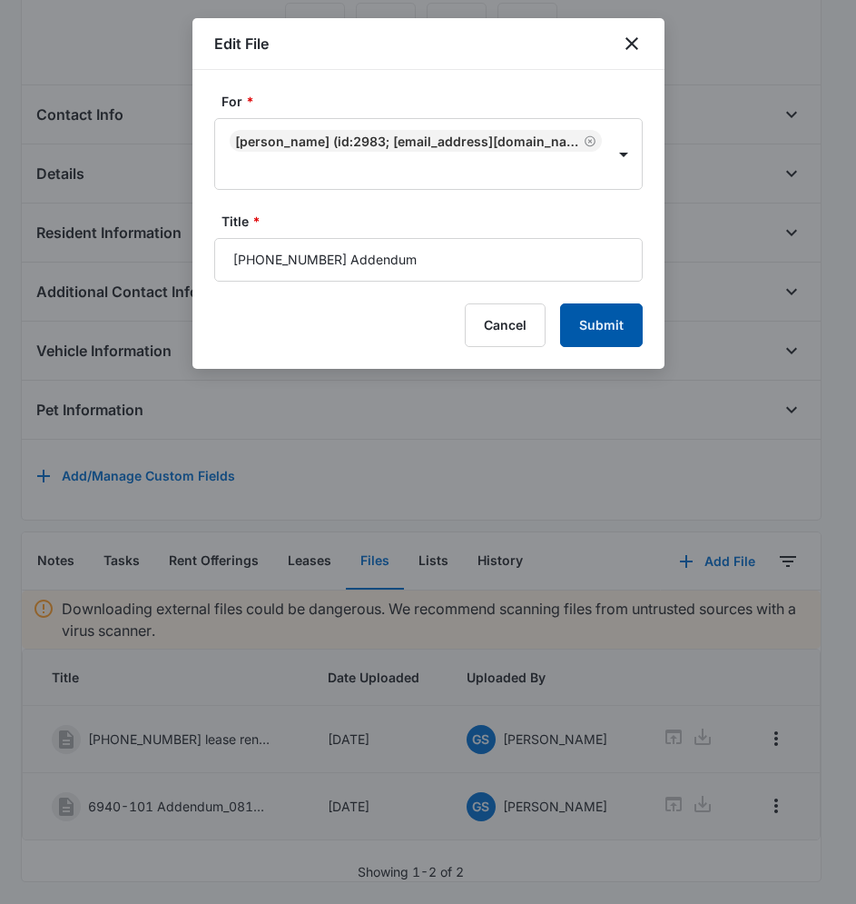
click at [582, 331] on button "Submit" at bounding box center [601, 325] width 83 height 44
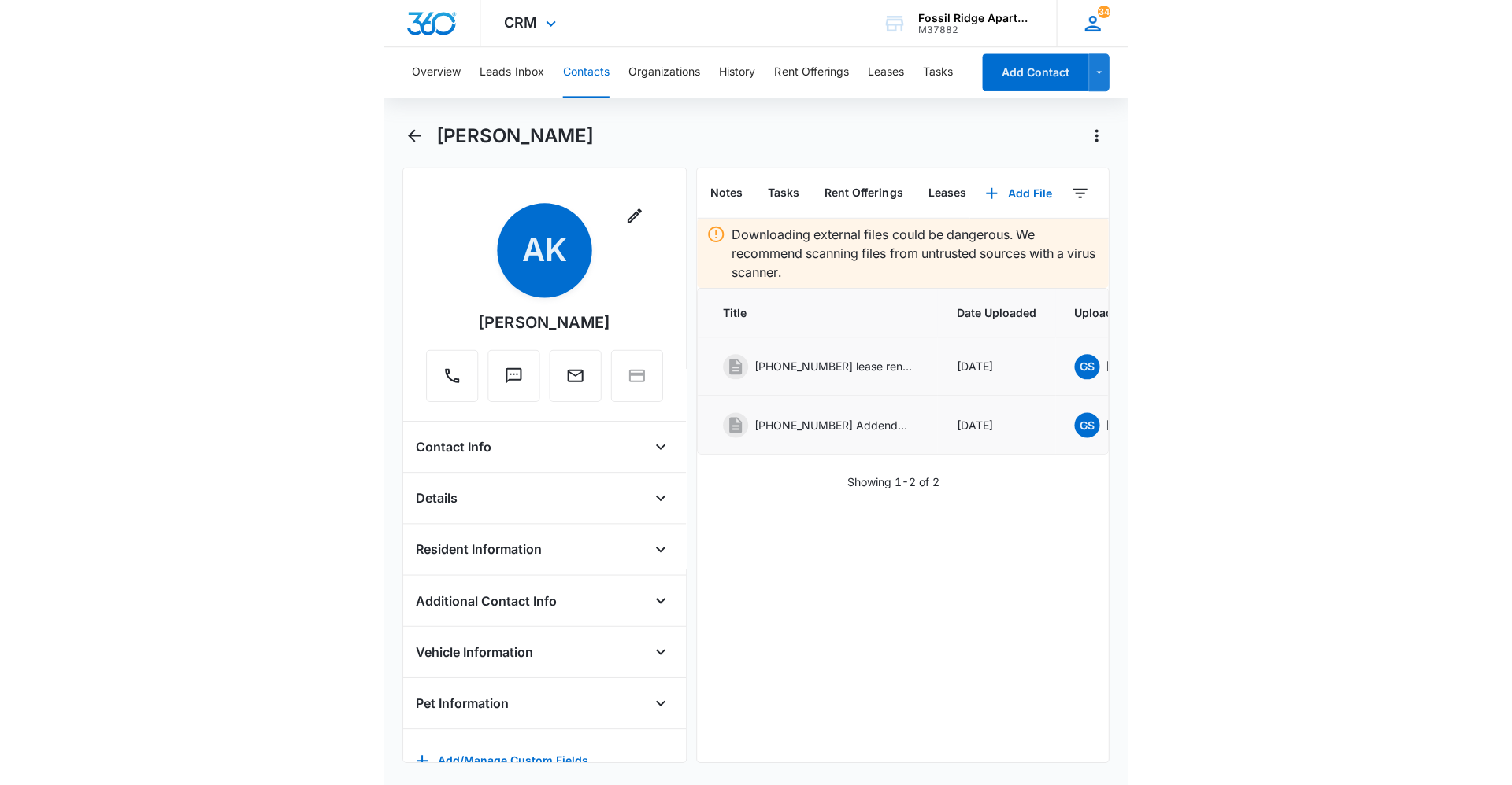
scroll to position [0, 0]
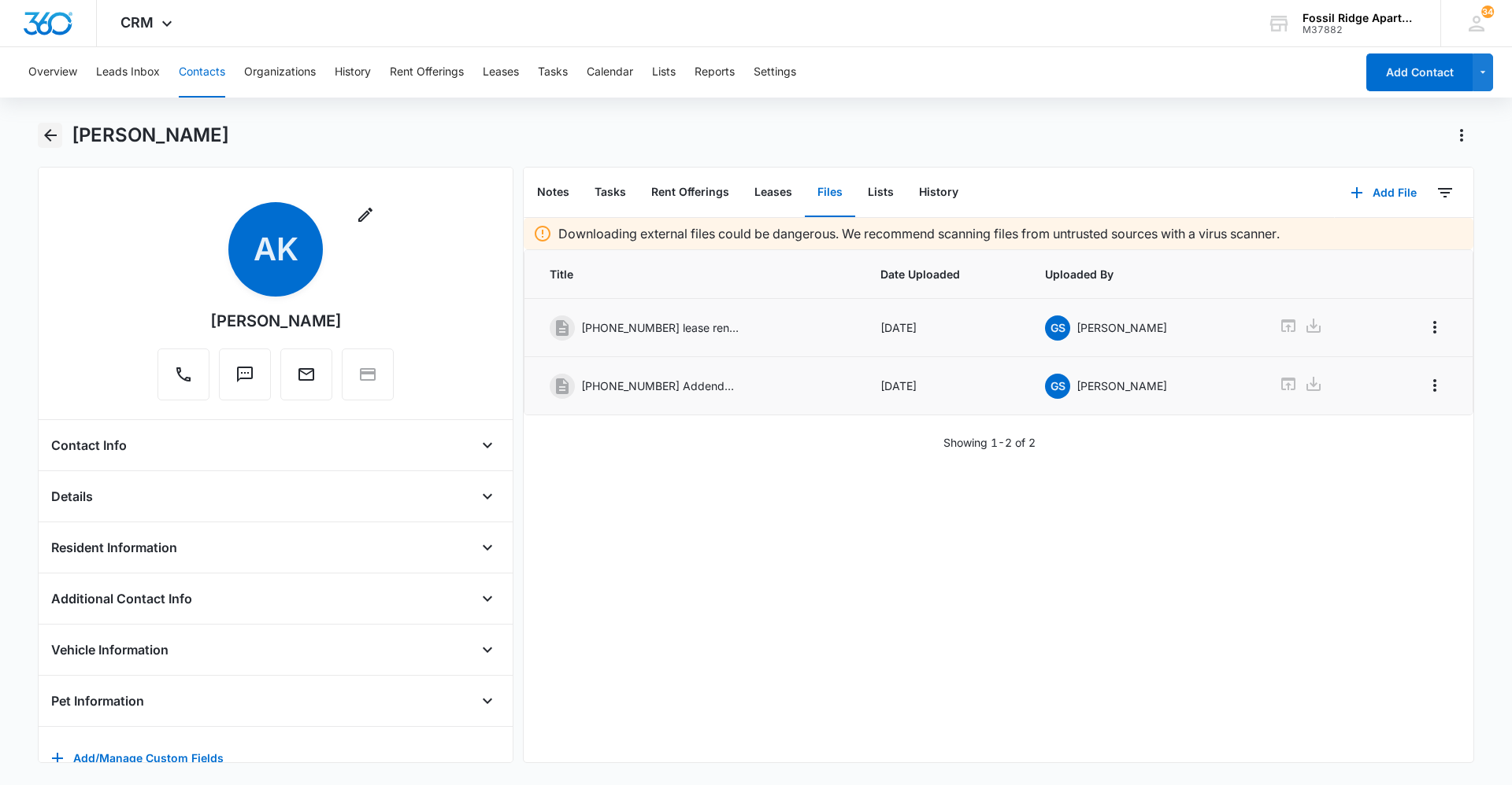
click at [55, 130] on icon "Back" at bounding box center [50, 135] width 19 height 19
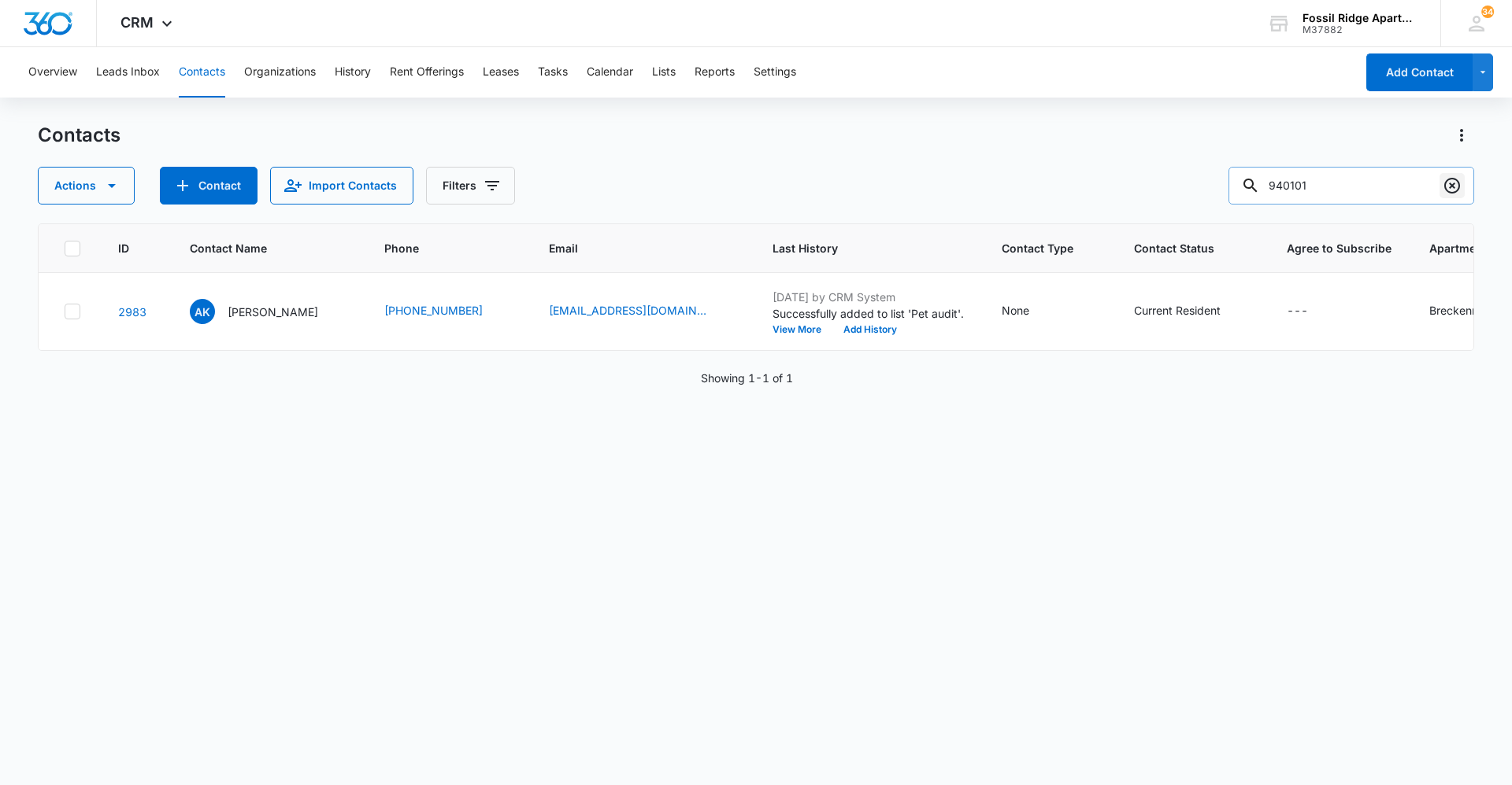
click at [753, 188] on icon "Clear" at bounding box center [1452, 185] width 19 height 19
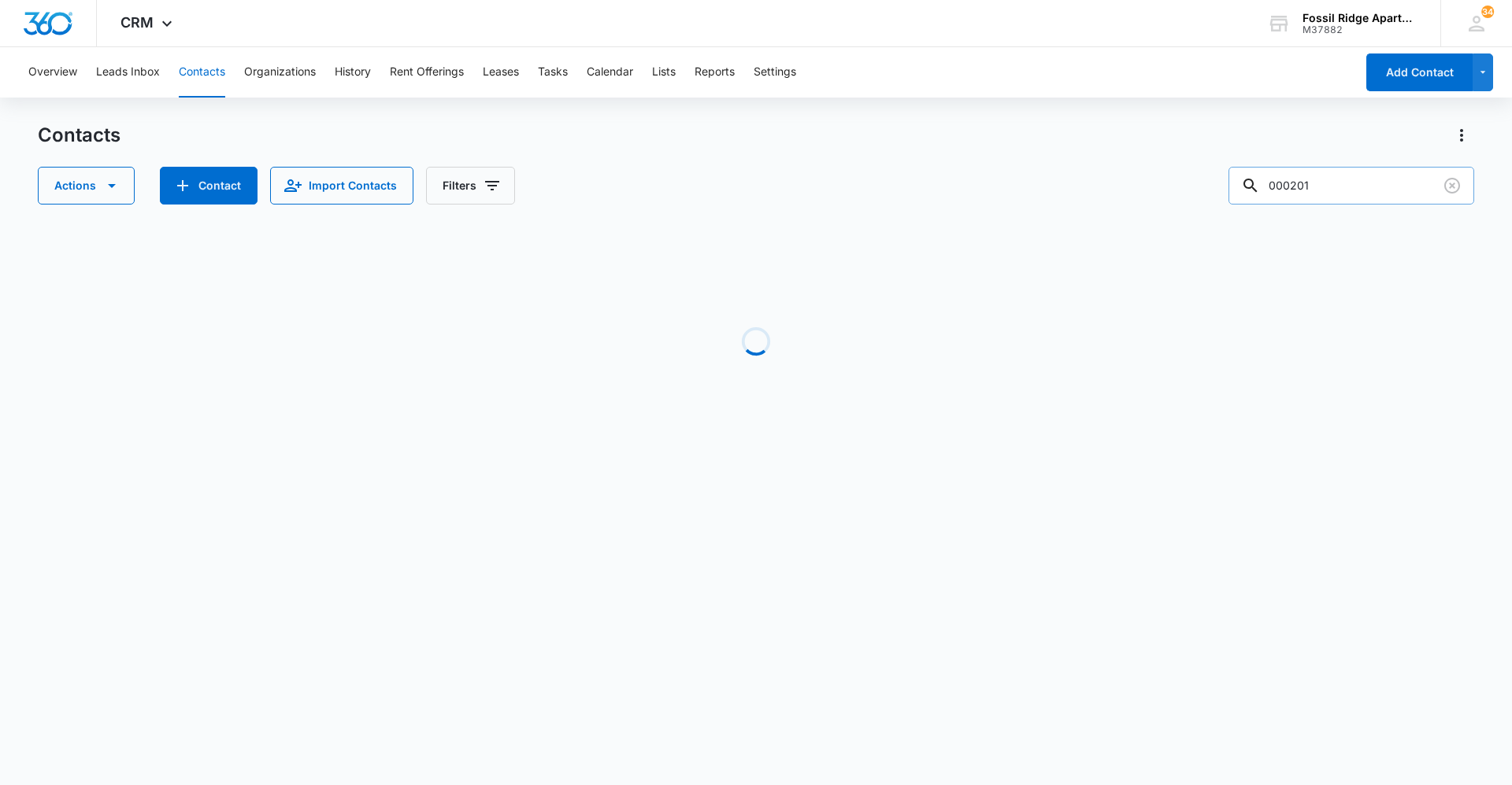
type input "000201"
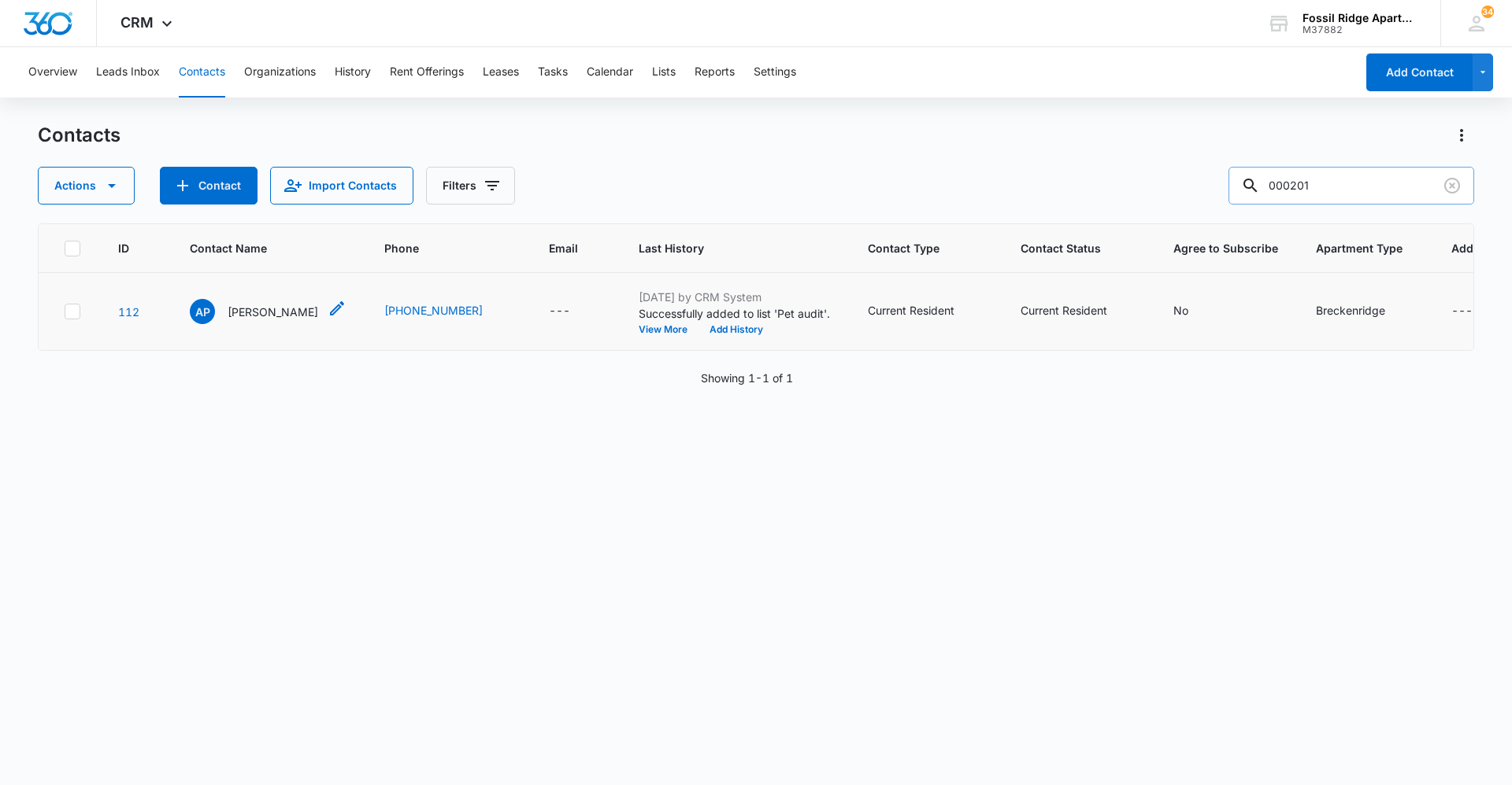
click at [255, 316] on p "[PERSON_NAME]" at bounding box center [272, 312] width 90 height 16
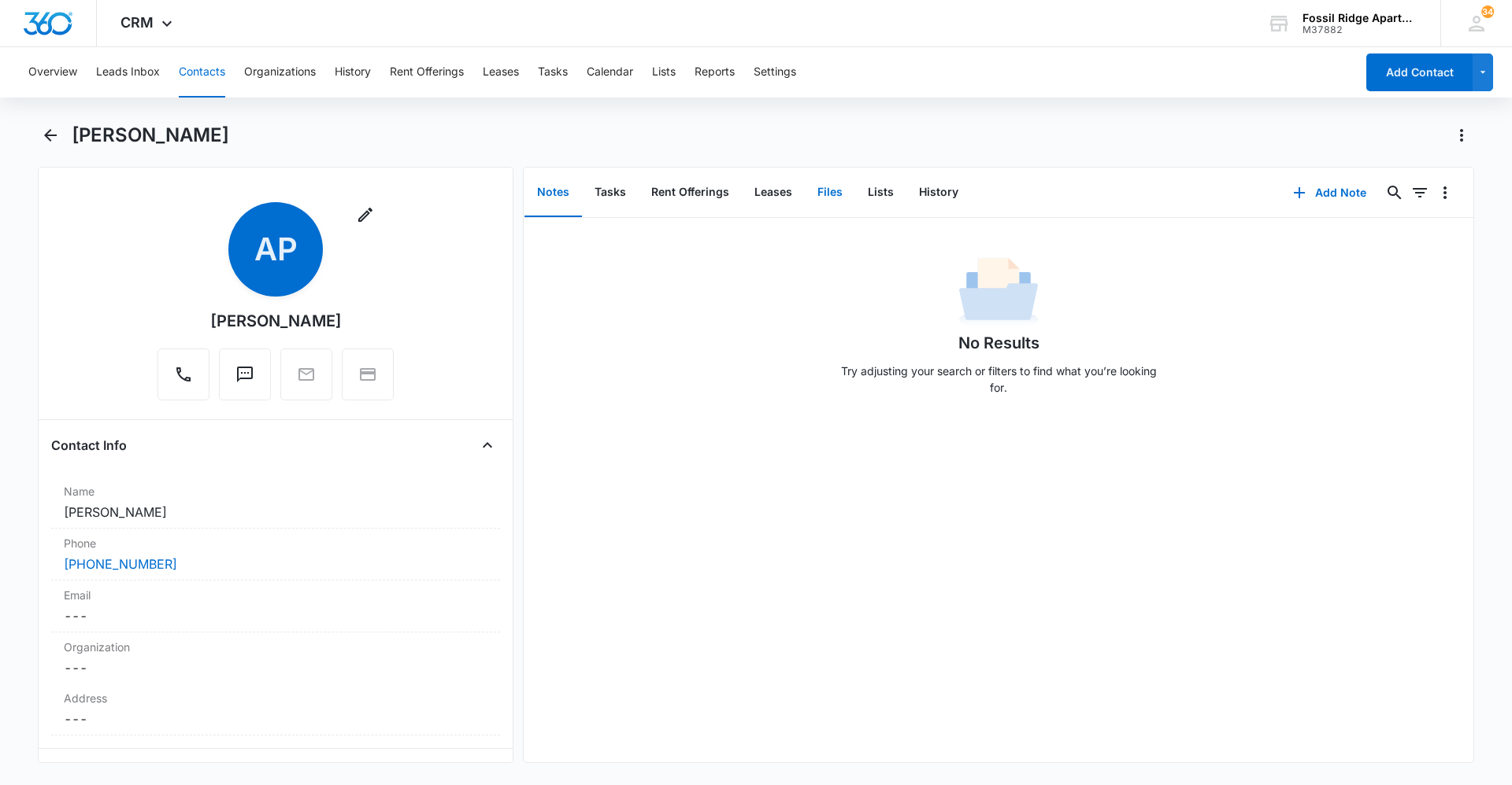
click at [753, 188] on button "Files" at bounding box center [830, 192] width 50 height 49
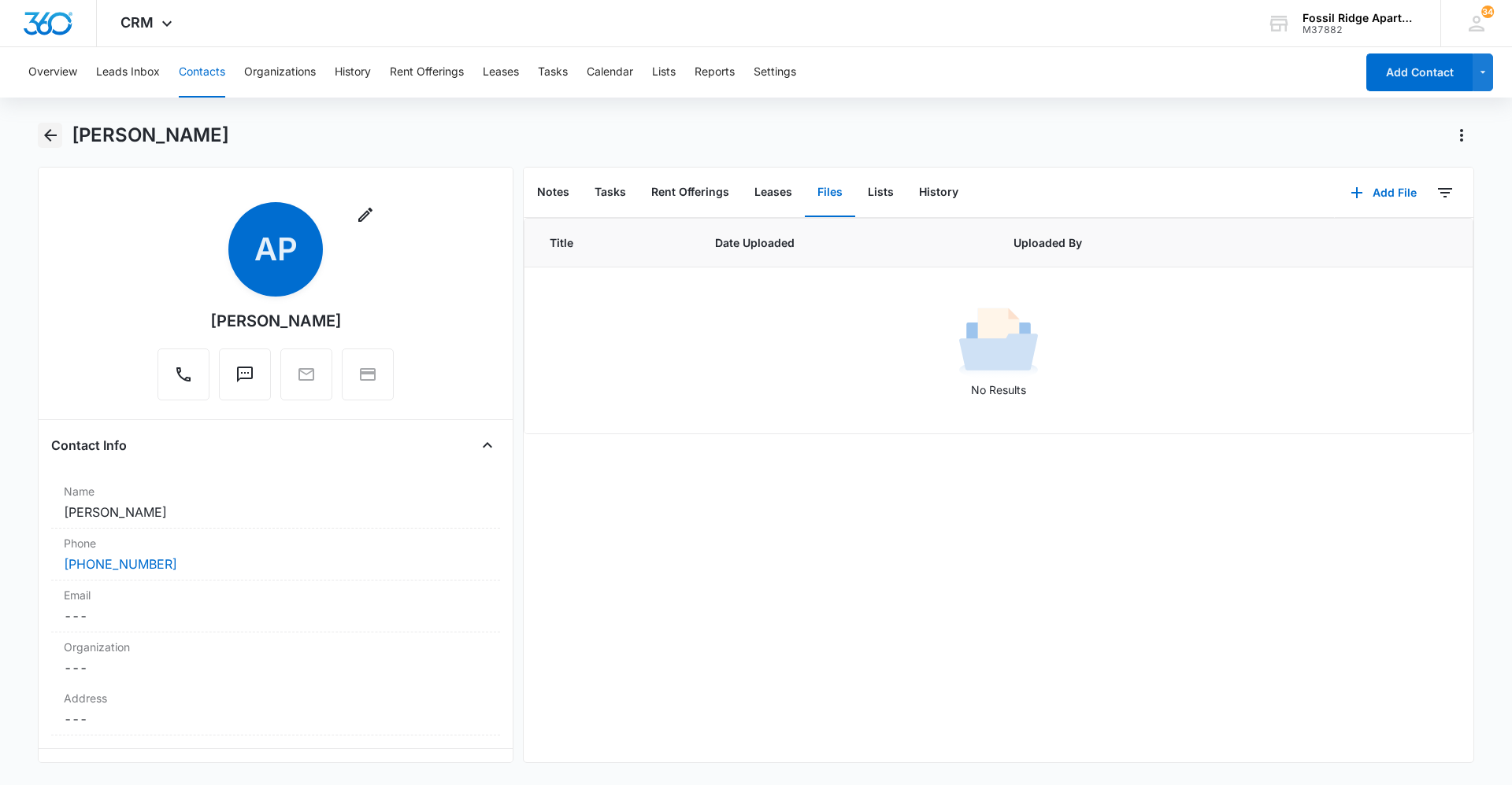
click at [48, 141] on icon "Back" at bounding box center [50, 135] width 19 height 19
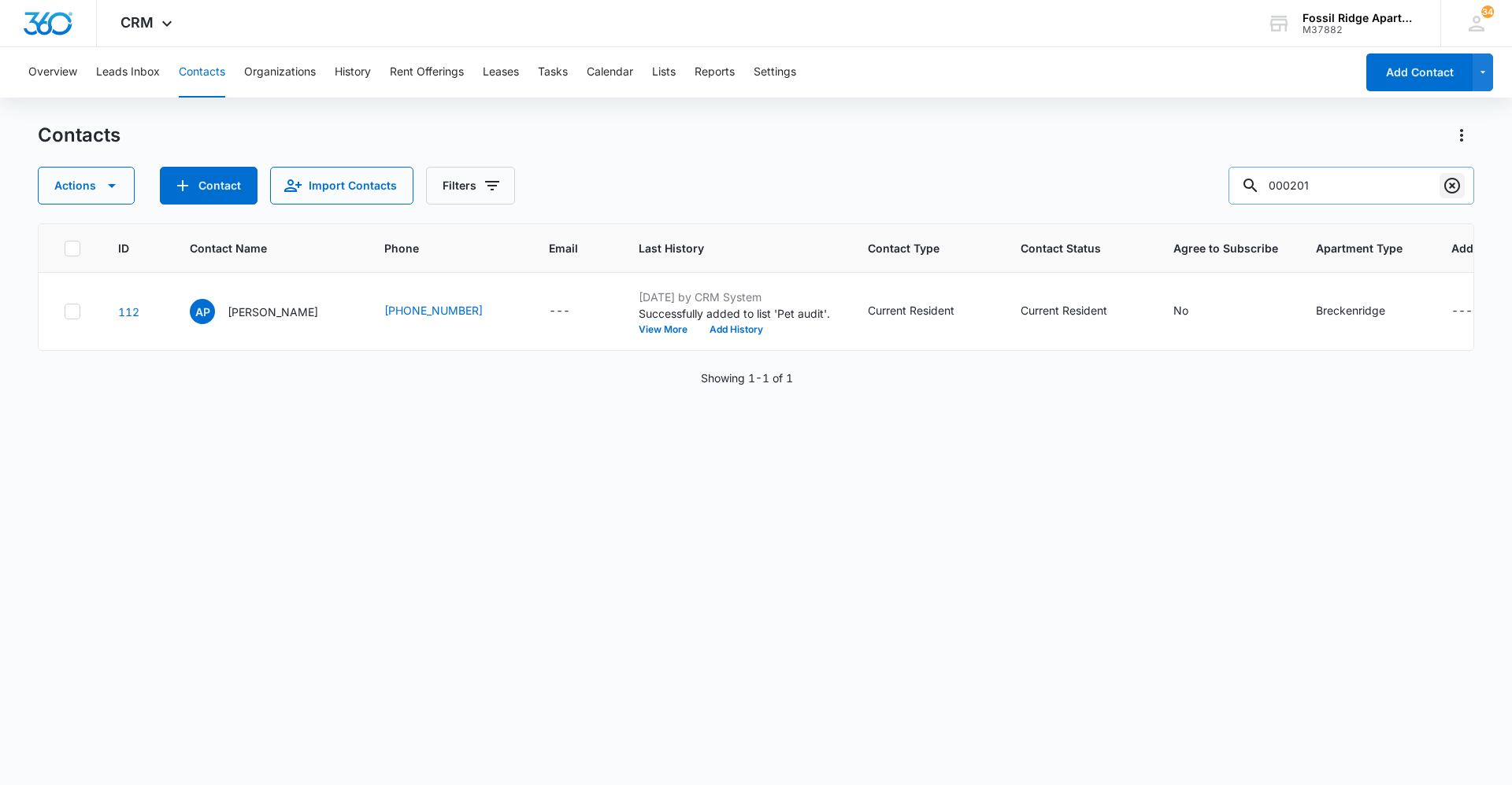
click at [753, 182] on icon "Clear" at bounding box center [1452, 185] width 19 height 19
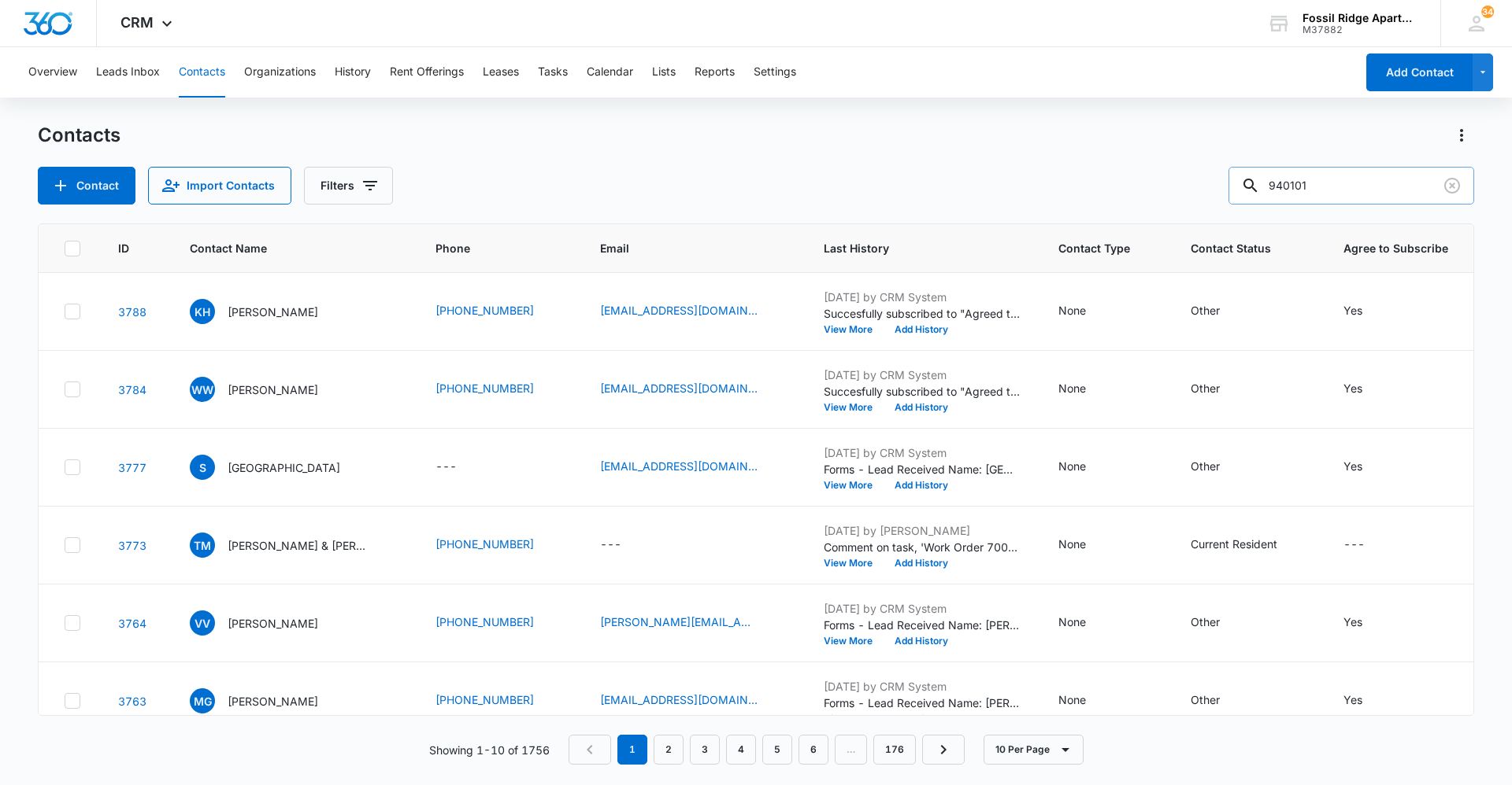
type input "940101"
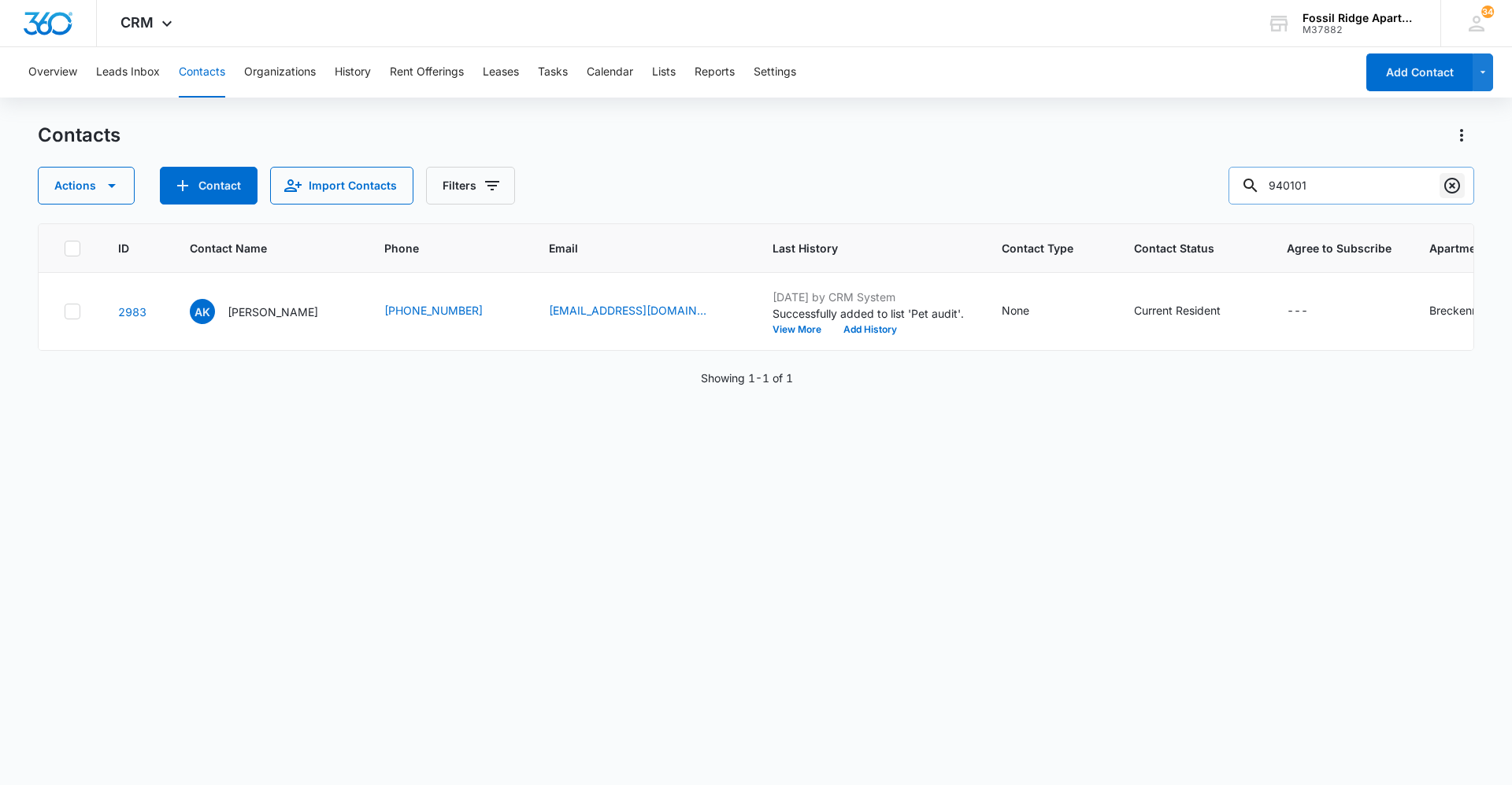
click at [753, 190] on icon "Clear" at bounding box center [1452, 185] width 19 height 19
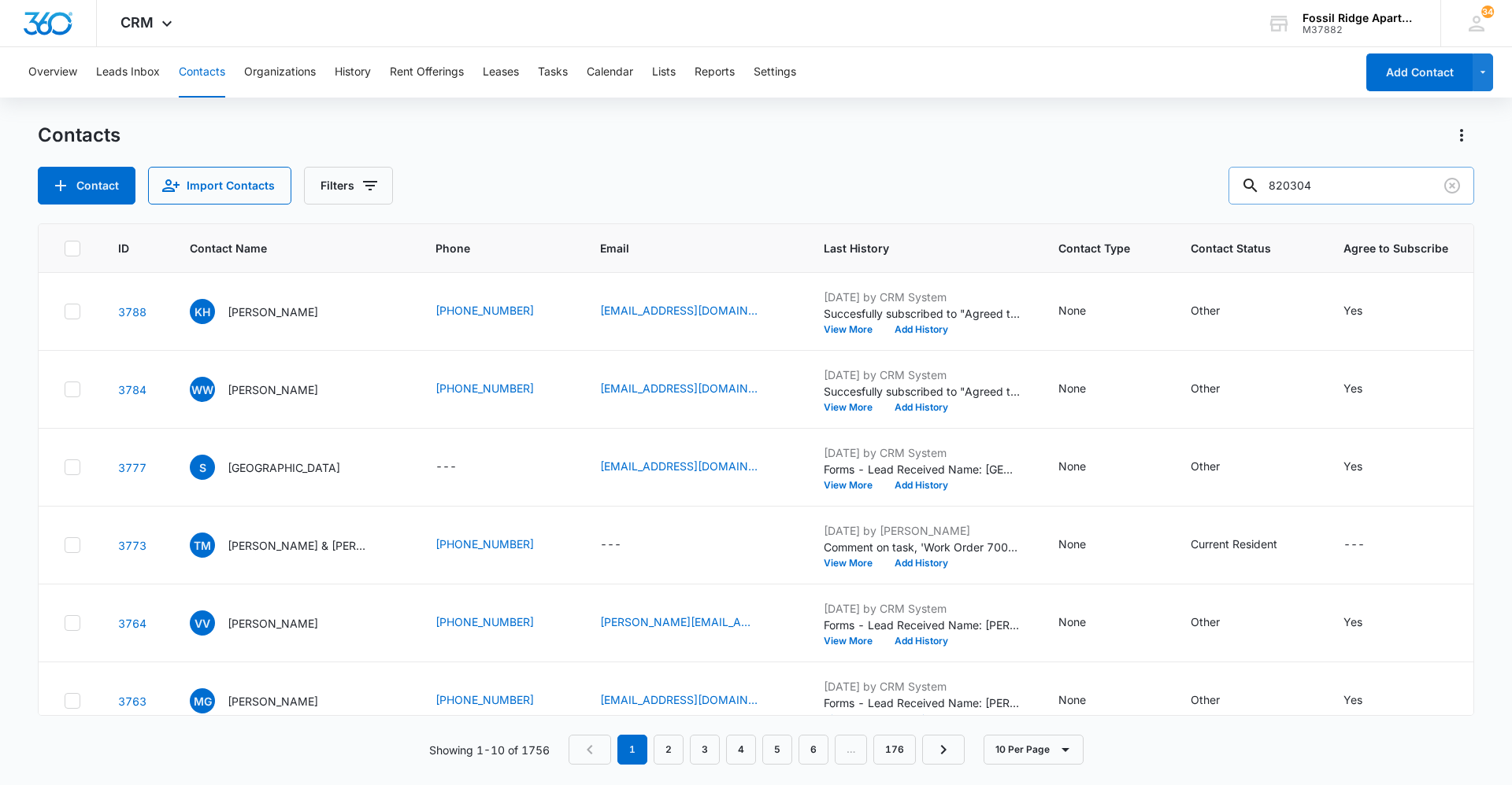
type input "820304"
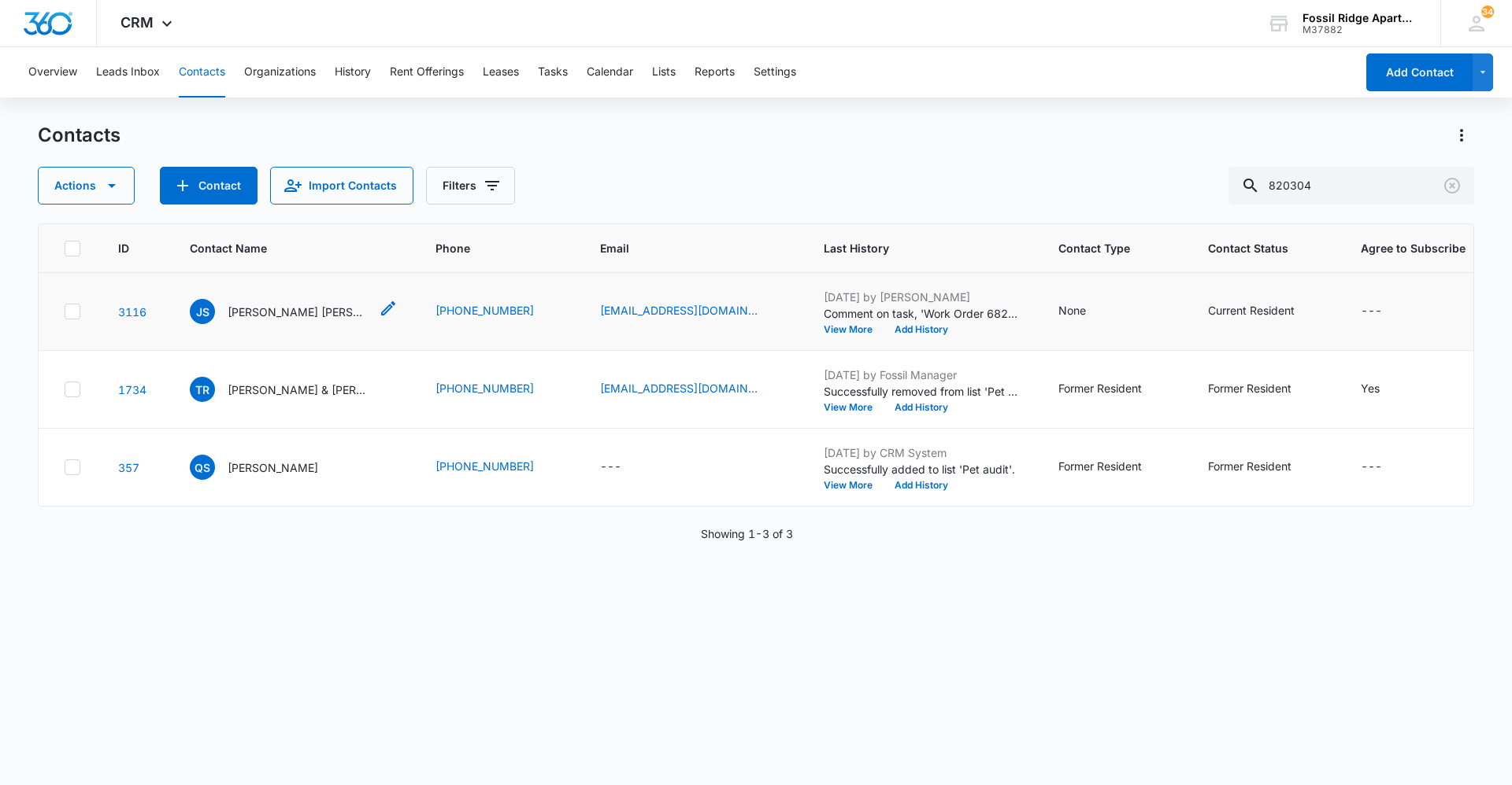
click at [262, 321] on div "[PERSON_NAME]" at bounding box center [279, 311] width 179 height 25
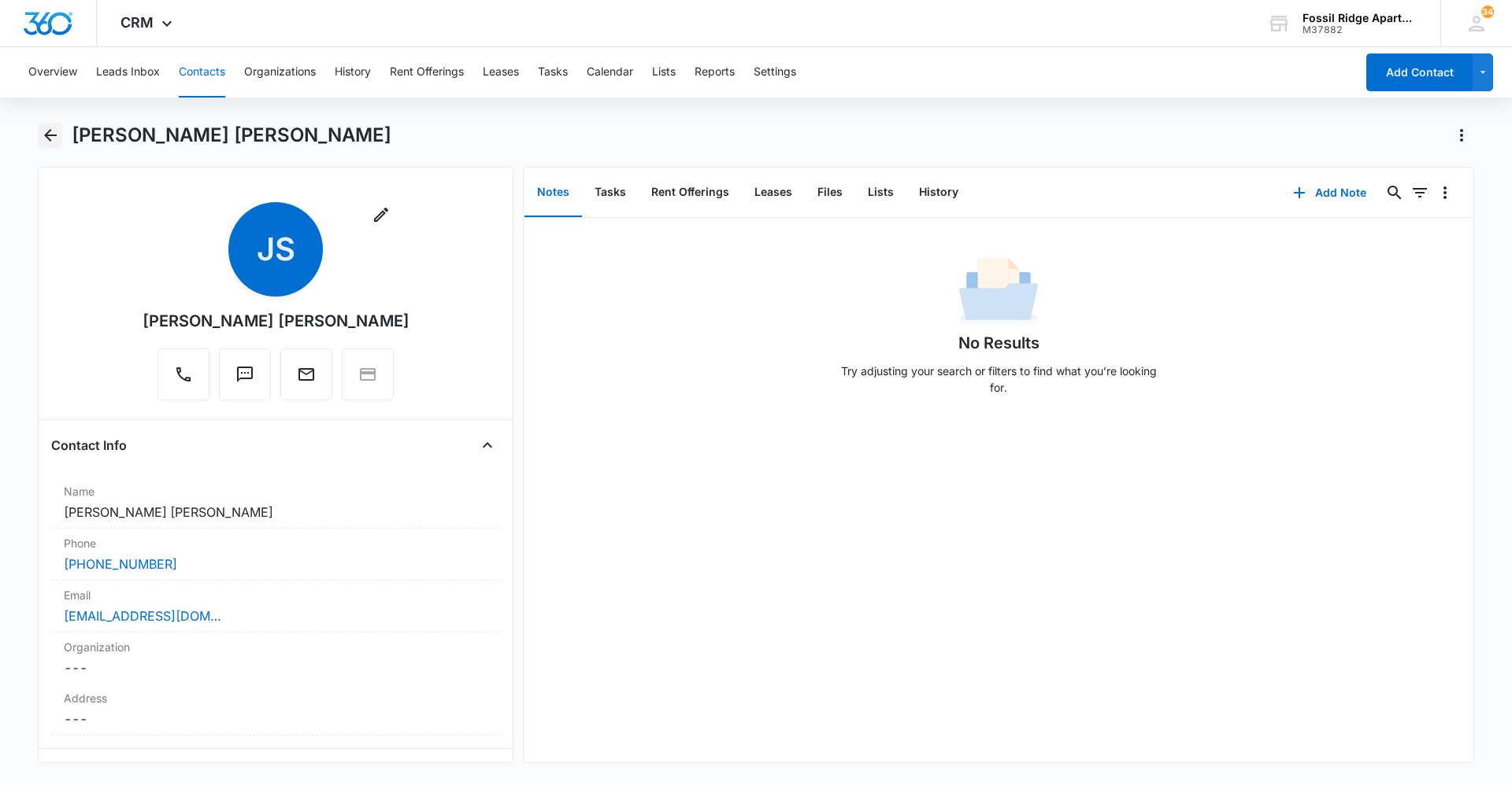
click at [42, 130] on icon "Back" at bounding box center [50, 135] width 19 height 19
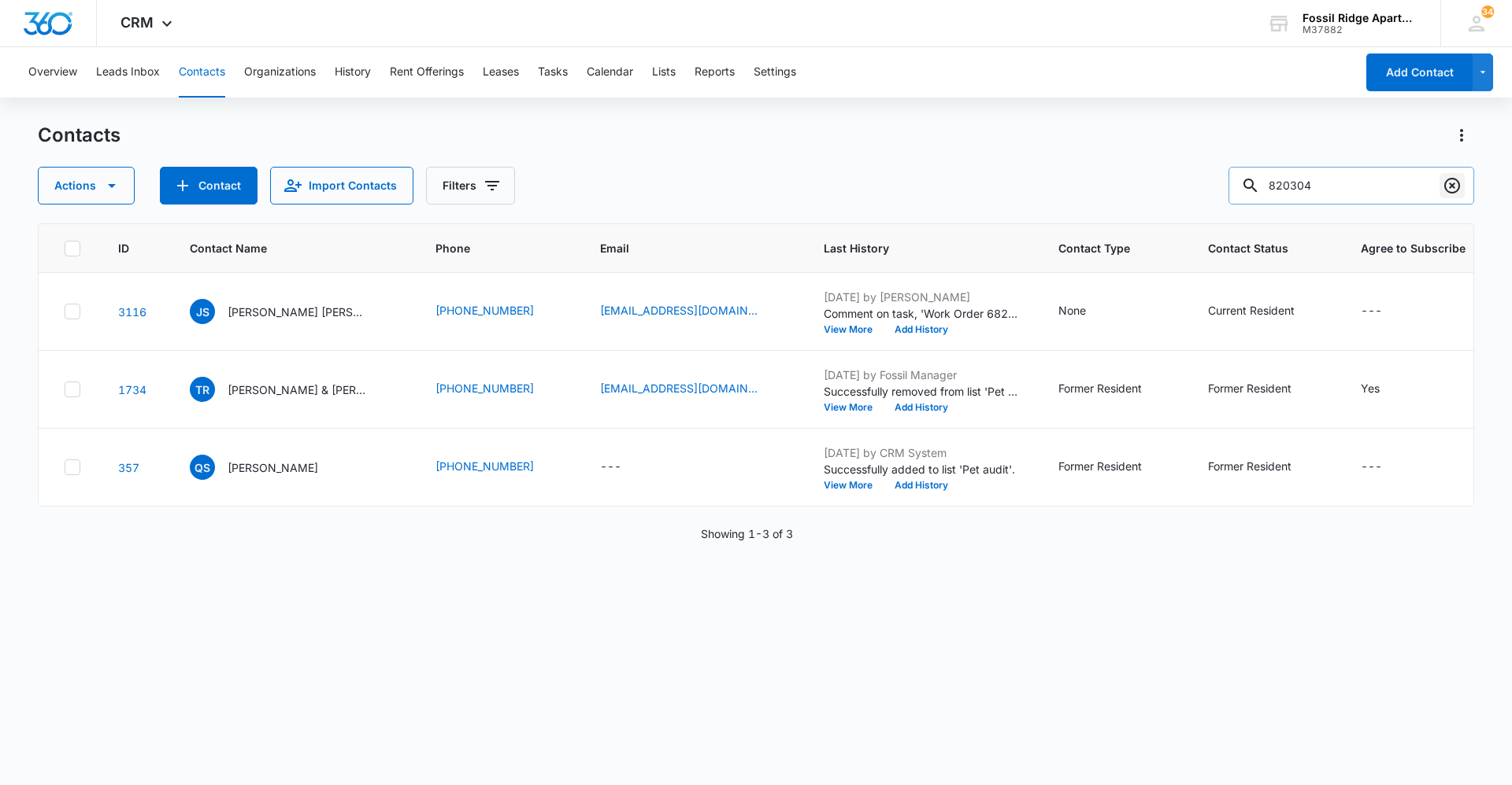
click at [753, 184] on icon "Clear" at bounding box center [1452, 185] width 16 height 16
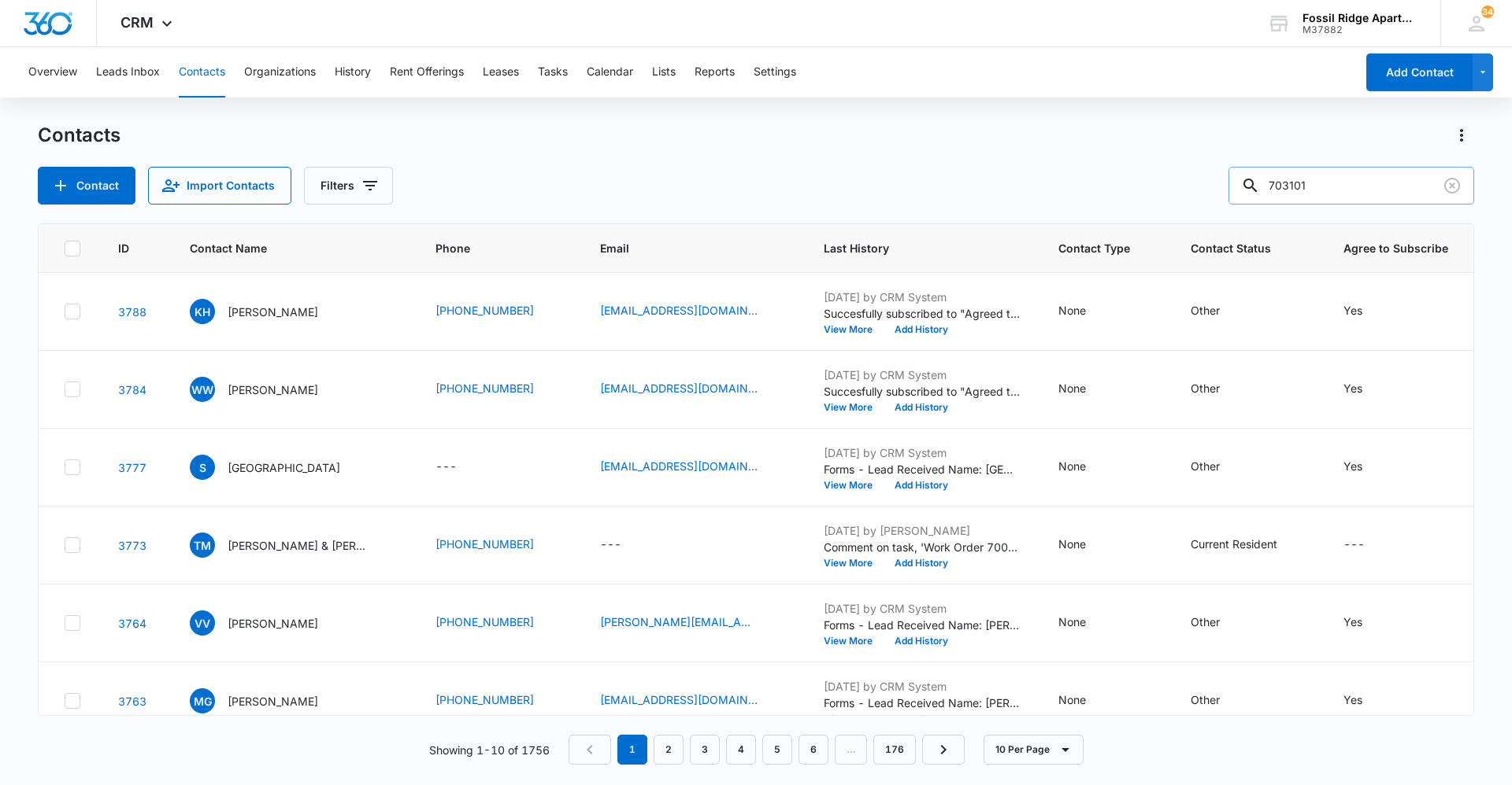
type input "703101"
